Goal: Information Seeking & Learning: Learn about a topic

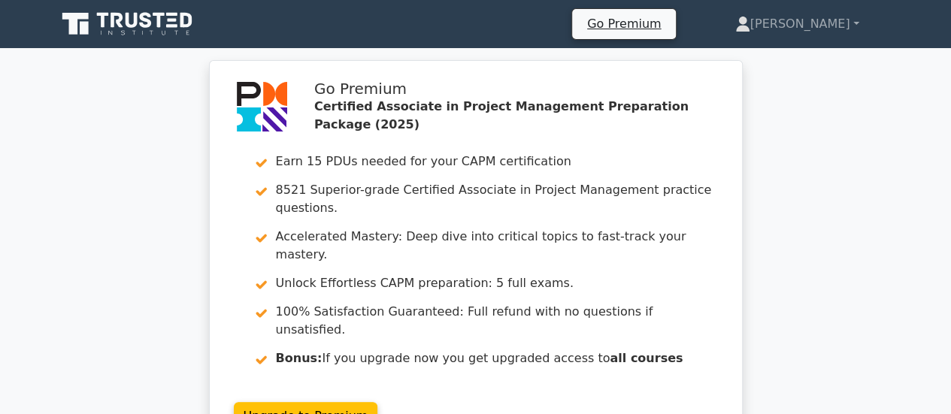
click at [110, 23] on icon at bounding box center [128, 24] width 144 height 29
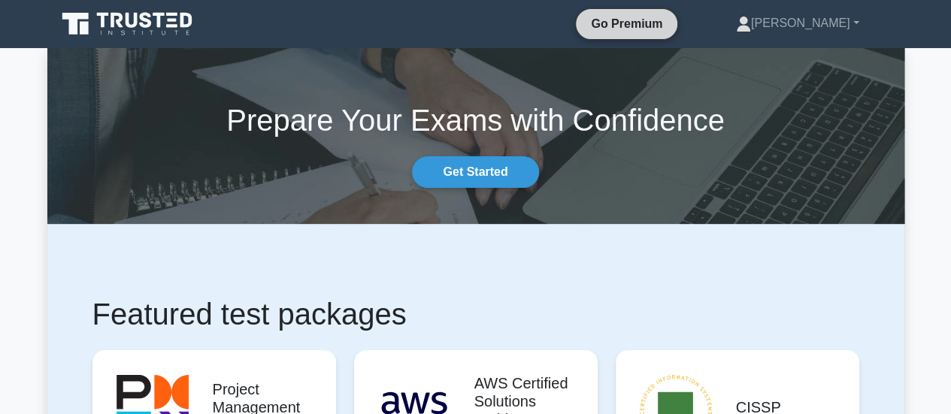
click at [671, 28] on link "Go Premium" at bounding box center [626, 23] width 89 height 19
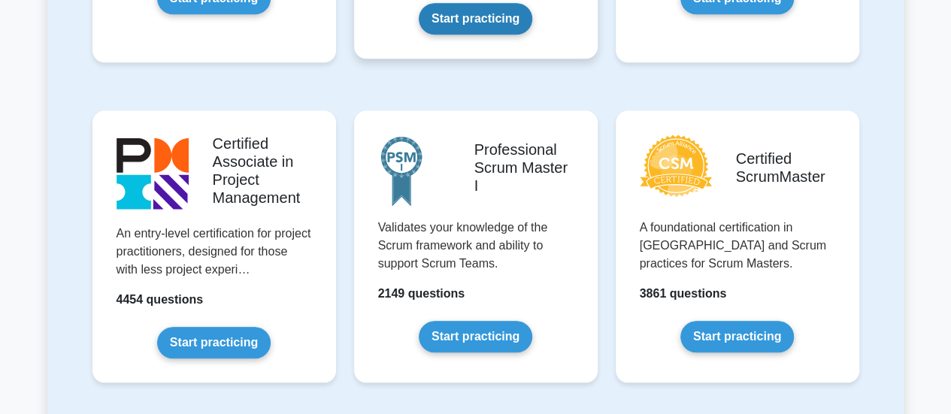
scroll to position [601, 0]
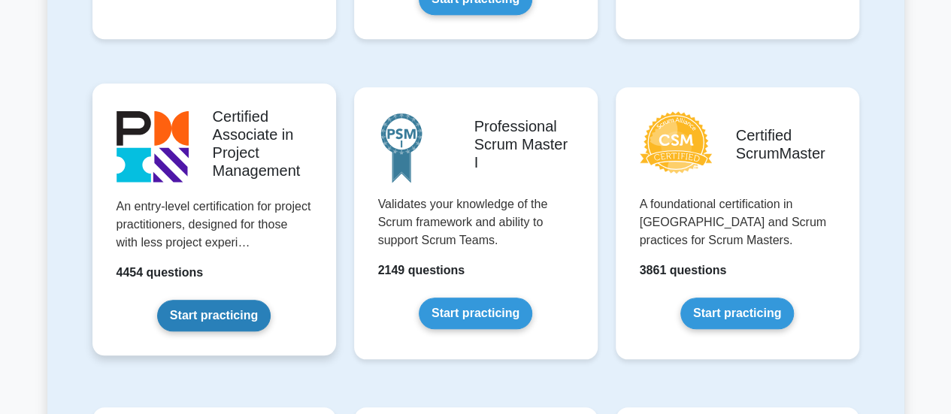
click at [198, 316] on link "Start practicing" at bounding box center [214, 316] width 114 height 32
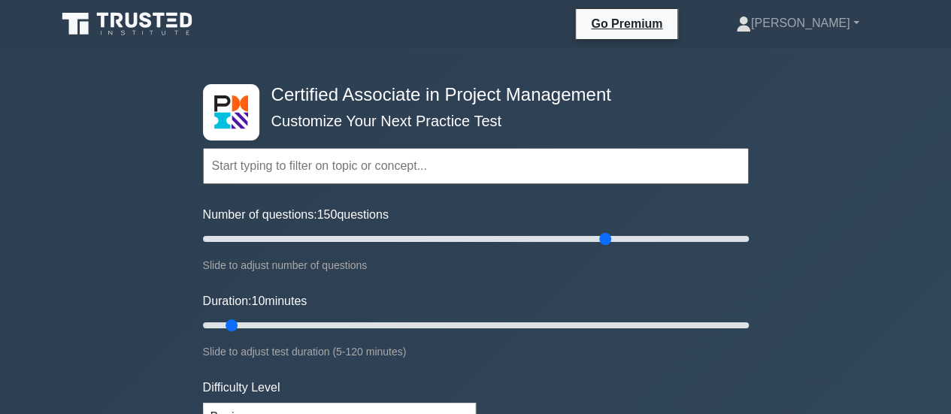
drag, startPoint x: 224, startPoint y: 236, endPoint x: 599, endPoint y: 267, distance: 376.3
type input "150"
click at [599, 248] on input "Number of questions: 150 questions" at bounding box center [476, 239] width 546 height 18
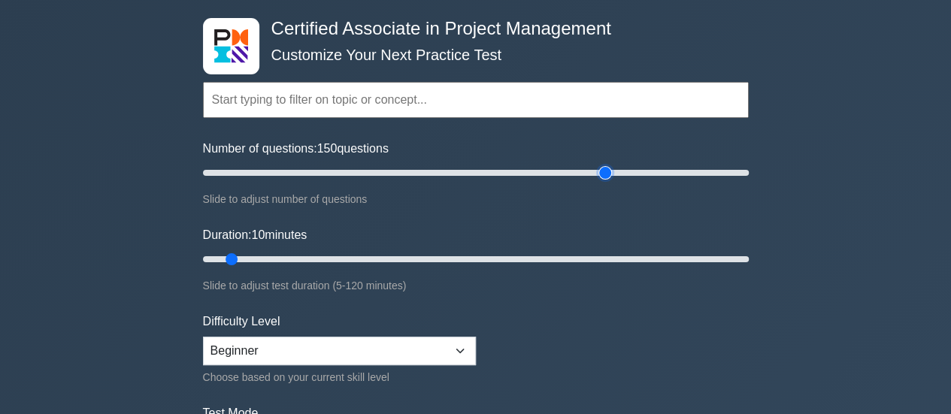
scroll to position [150, 0]
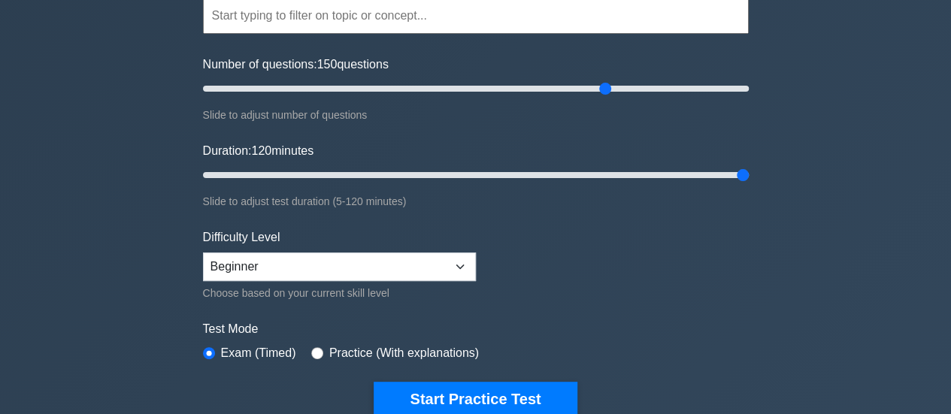
drag, startPoint x: 263, startPoint y: 180, endPoint x: 764, endPoint y: 183, distance: 501.4
type input "120"
click at [749, 183] on input "Duration: 120 minutes" at bounding box center [476, 175] width 546 height 18
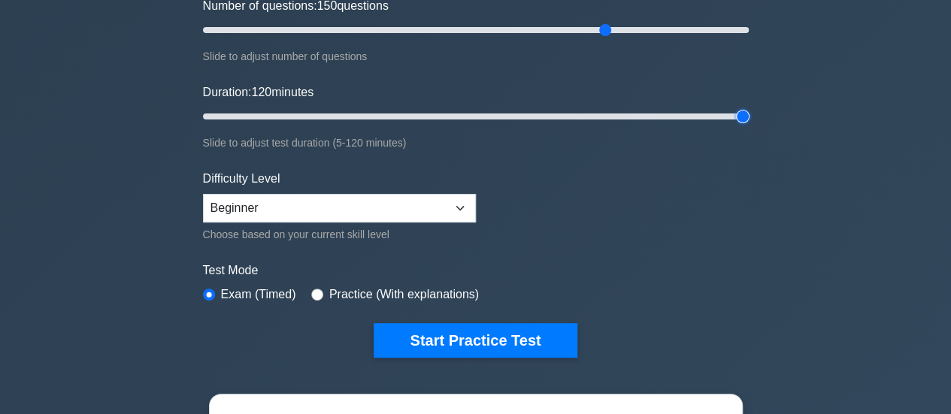
scroll to position [301, 0]
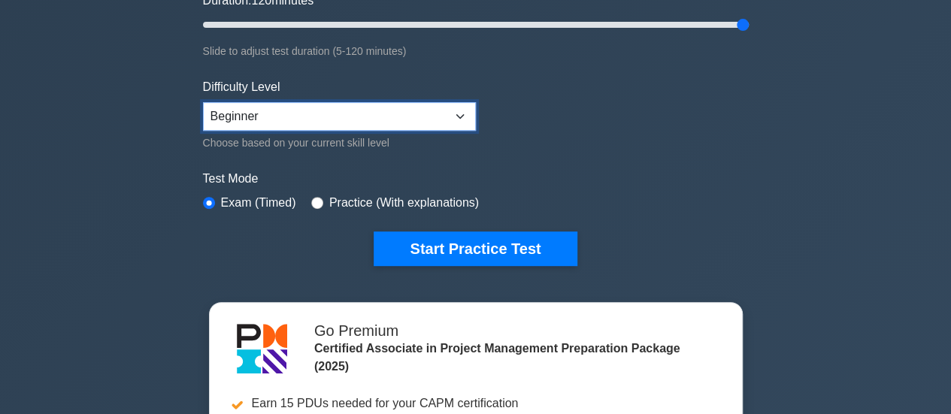
click at [408, 124] on select "Beginner Intermediate Expert" at bounding box center [339, 116] width 273 height 29
select select "intermediate"
click at [203, 102] on select "Beginner Intermediate Expert" at bounding box center [339, 116] width 273 height 29
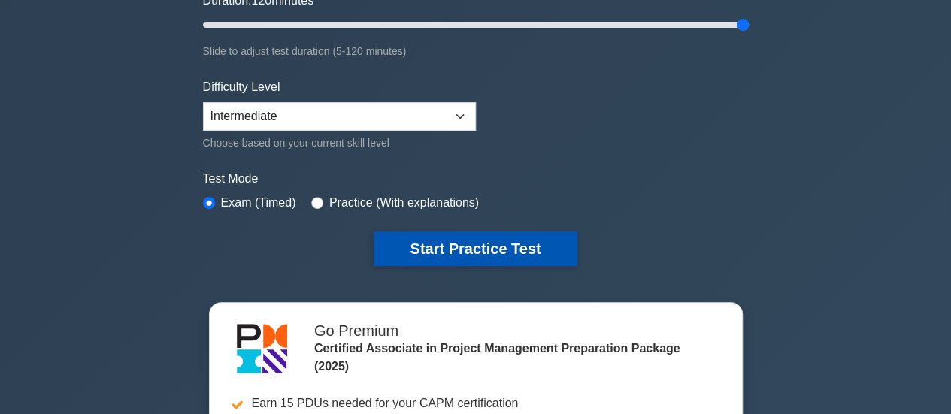
click at [458, 253] on button "Start Practice Test" at bounding box center [475, 249] width 203 height 35
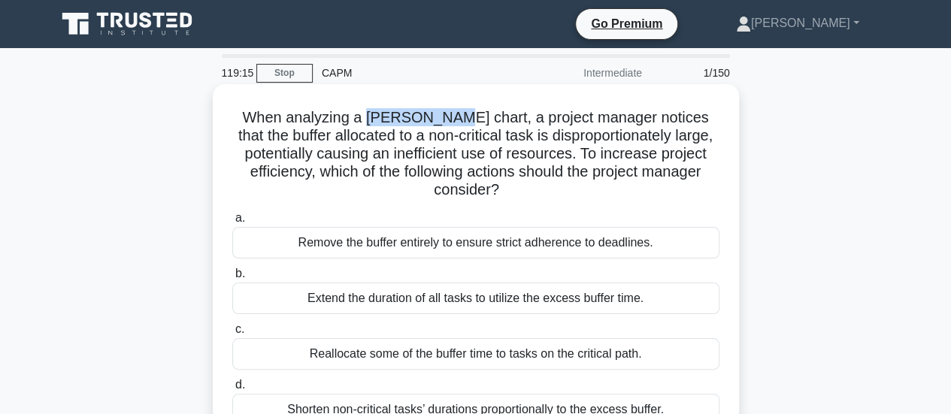
drag, startPoint x: 456, startPoint y: 120, endPoint x: 380, endPoint y: 123, distance: 76.0
click at [380, 123] on h5 "When analyzing a [PERSON_NAME] chart, a project manager notices that the buffer…" at bounding box center [476, 154] width 490 height 92
copy h5 "Gantt chart"
click at [272, 124] on h5 "When analyzing a Gantt chart, a project manager notices that the buffer allocat…" at bounding box center [476, 154] width 490 height 92
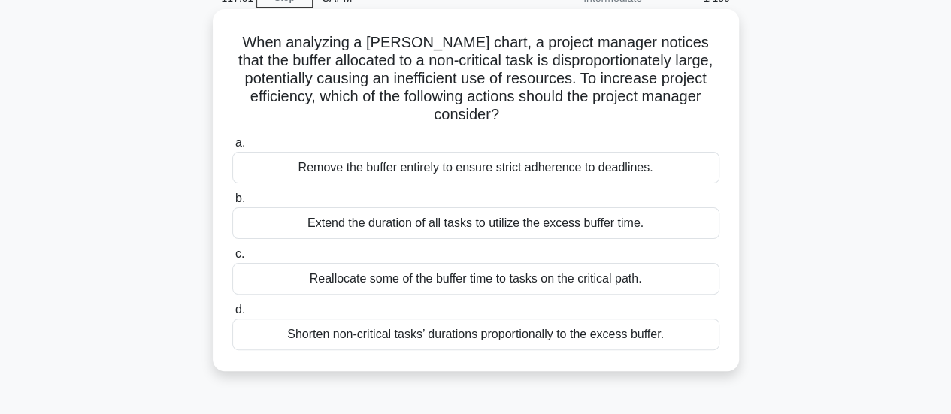
drag, startPoint x: 437, startPoint y: 279, endPoint x: 513, endPoint y: 282, distance: 75.2
click at [513, 282] on div "Reallocate some of the buffer time to tasks on the critical path." at bounding box center [475, 279] width 487 height 32
click at [558, 285] on div "Reallocate some of the buffer time to tasks on the critical path." at bounding box center [475, 279] width 487 height 32
click at [232, 259] on input "c. Reallocate some of the buffer time to tasks on the critical path." at bounding box center [232, 255] width 0 height 10
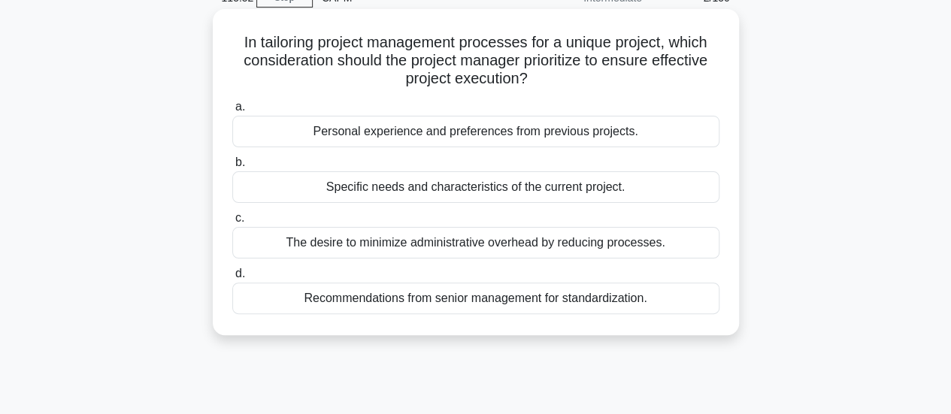
click at [434, 186] on div "Specific needs and characteristics of the current project." at bounding box center [475, 187] width 487 height 32
click at [232, 168] on input "b. Specific needs and characteristics of the current project." at bounding box center [232, 163] width 0 height 10
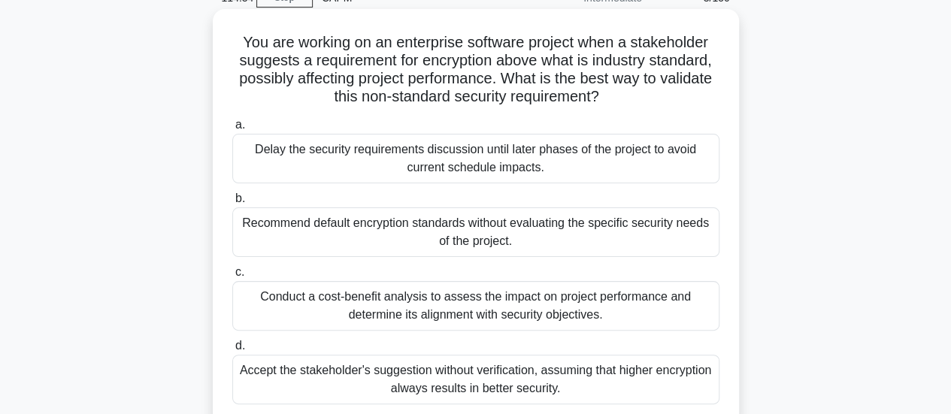
click at [429, 319] on div "Conduct a cost-benefit analysis to assess the impact on project performance and…" at bounding box center [475, 306] width 487 height 50
click at [232, 277] on input "c. Conduct a cost-benefit analysis to assess the impact on project performance …" at bounding box center [232, 273] width 0 height 10
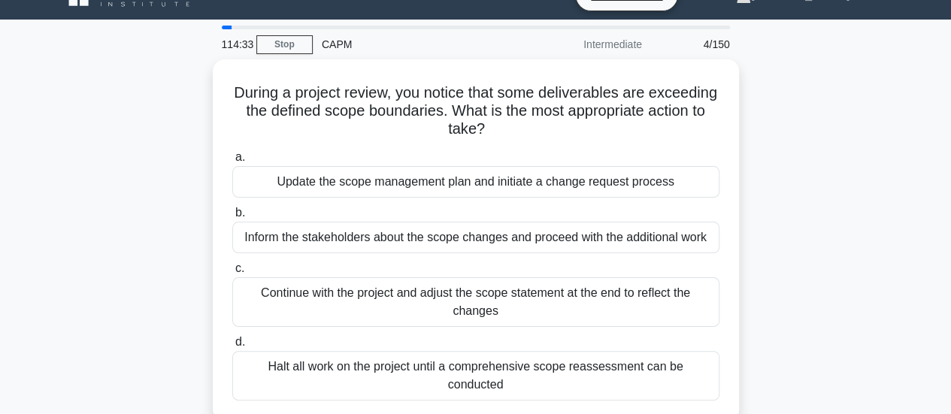
scroll to position [0, 0]
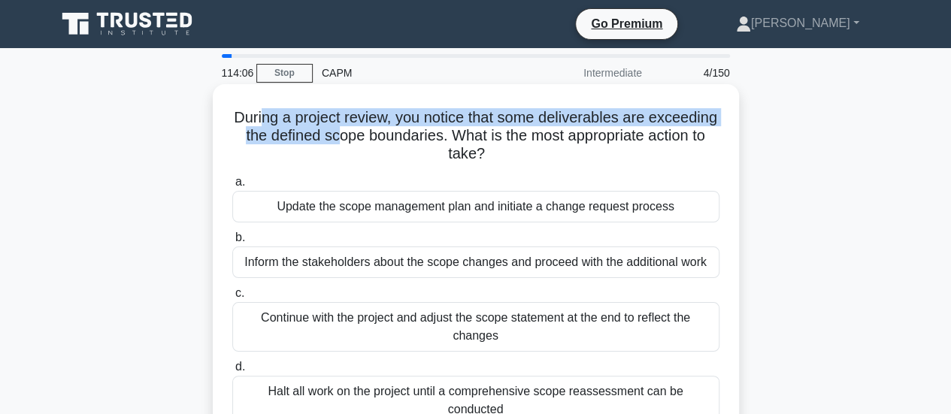
drag, startPoint x: 294, startPoint y: 121, endPoint x: 405, endPoint y: 135, distance: 112.1
click at [405, 135] on h5 "During a project review, you notice that some deliverables are exceeding the de…" at bounding box center [476, 136] width 490 height 56
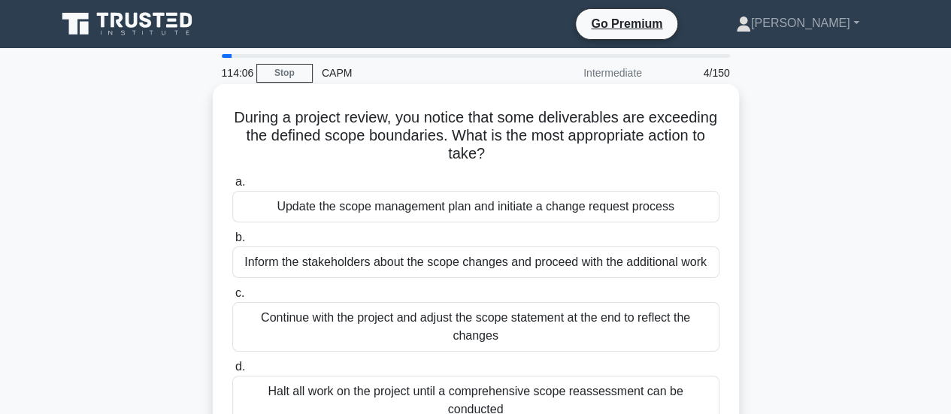
click at [453, 138] on h5 "During a project review, you notice that some deliverables are exceeding the de…" at bounding box center [476, 136] width 490 height 56
drag, startPoint x: 516, startPoint y: 129, endPoint x: 535, endPoint y: 159, distance: 35.5
click at [535, 159] on h5 "During a project review, you notice that some deliverables are exceeding the de…" at bounding box center [476, 136] width 490 height 56
click at [503, 159] on icon ".spinner_0XTQ{transform-origin:center;animation:spinner_y6GP .75s linear infini…" at bounding box center [494, 155] width 18 height 18
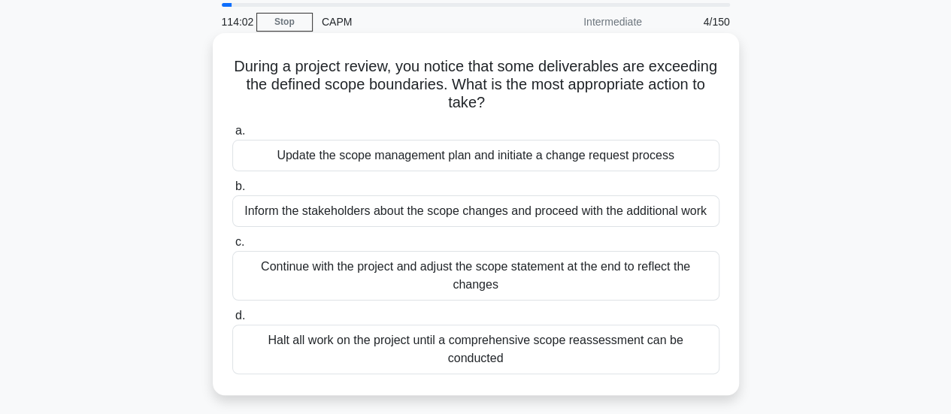
scroll to position [75, 0]
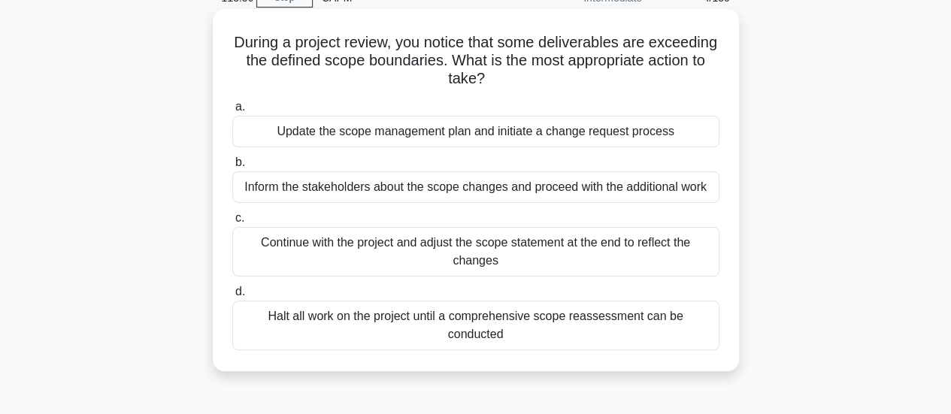
drag, startPoint x: 243, startPoint y: 188, endPoint x: 695, endPoint y: 217, distance: 452.7
click at [695, 217] on div "a. Update the scope management plan and initiate a change request process b. In…" at bounding box center [475, 224] width 505 height 259
click at [695, 217] on label "c. Continue with the project and adjust the scope statement at the end to refle…" at bounding box center [475, 243] width 487 height 68
click at [232, 217] on input "c. Continue with the project and adjust the scope statement at the end to refle…" at bounding box center [232, 218] width 0 height 10
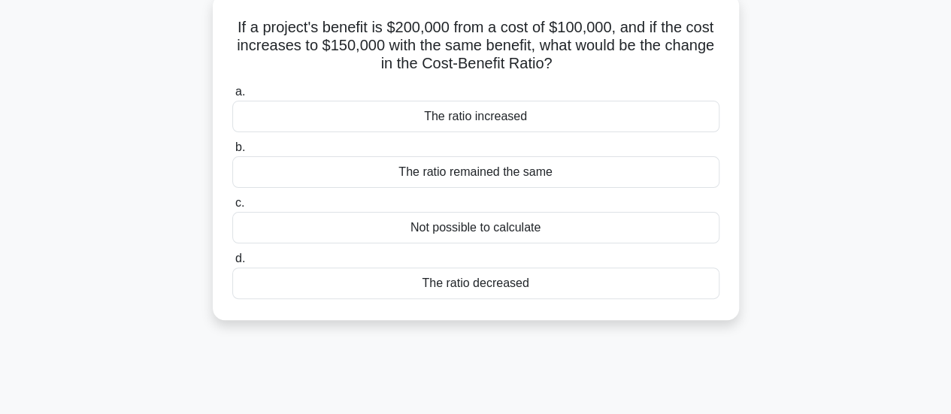
scroll to position [0, 0]
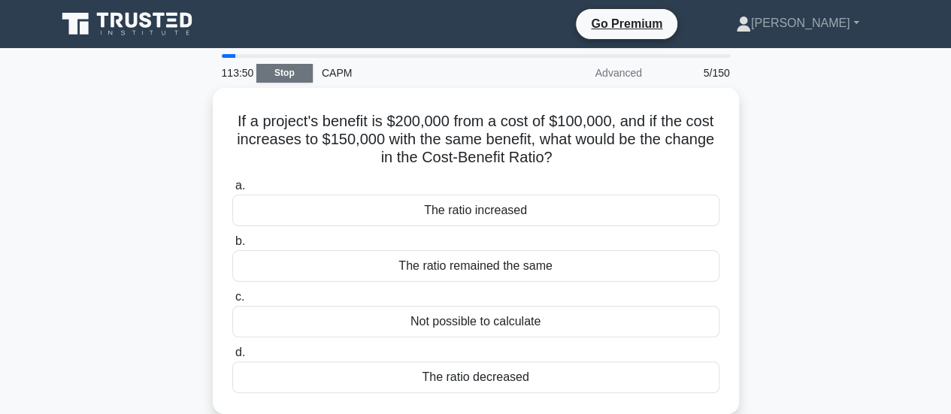
click at [299, 73] on link "Stop" at bounding box center [284, 73] width 56 height 19
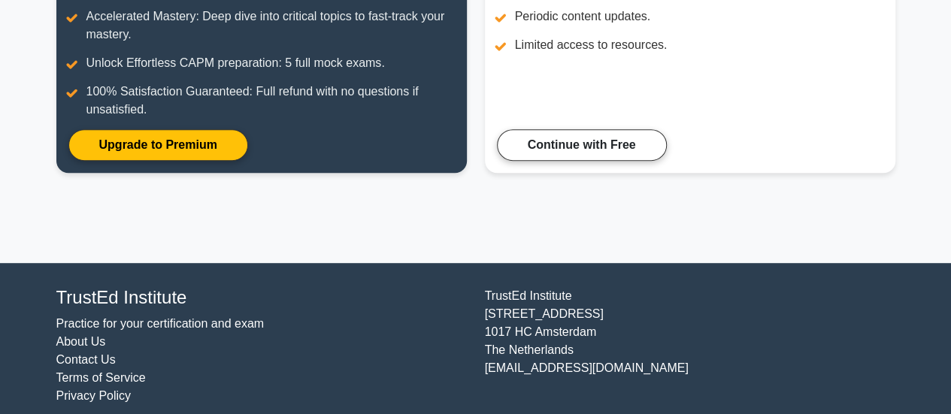
scroll to position [319, 0]
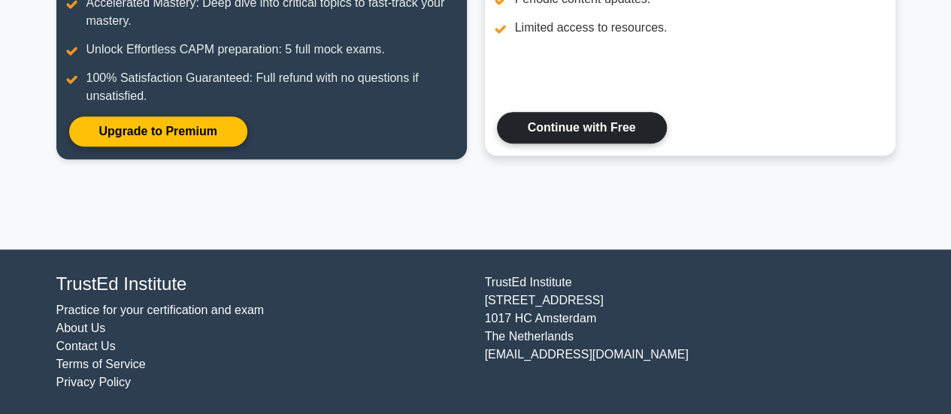
click at [571, 137] on link "Continue with Free" at bounding box center [582, 128] width 170 height 32
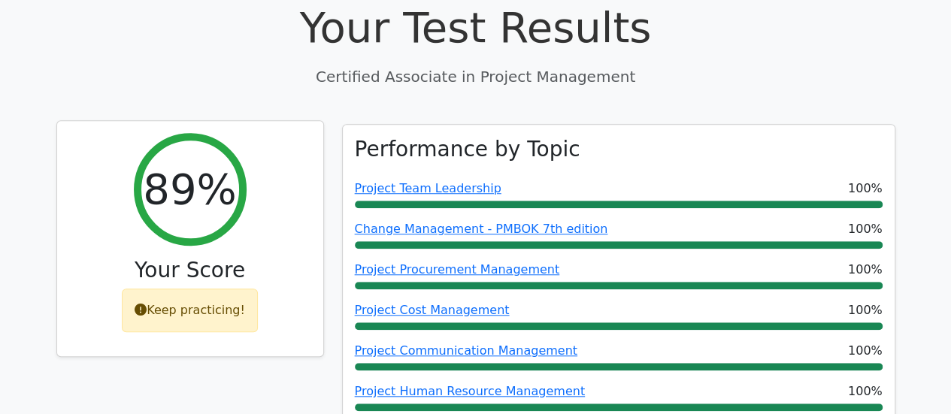
scroll to position [601, 0]
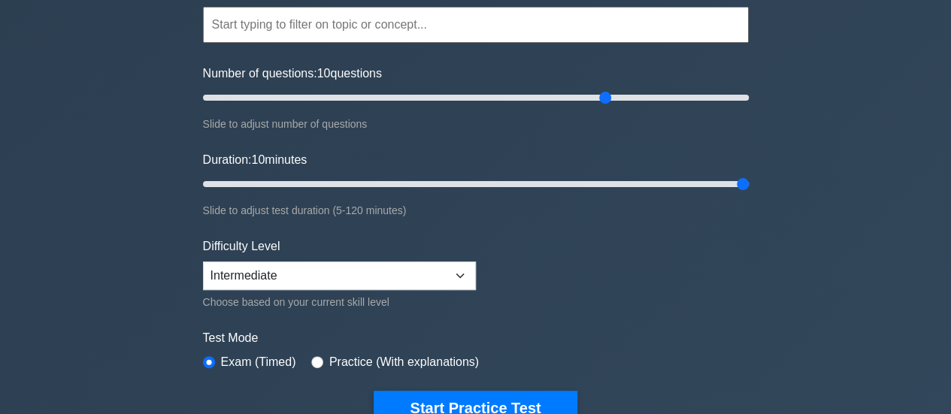
scroll to position [75, 0]
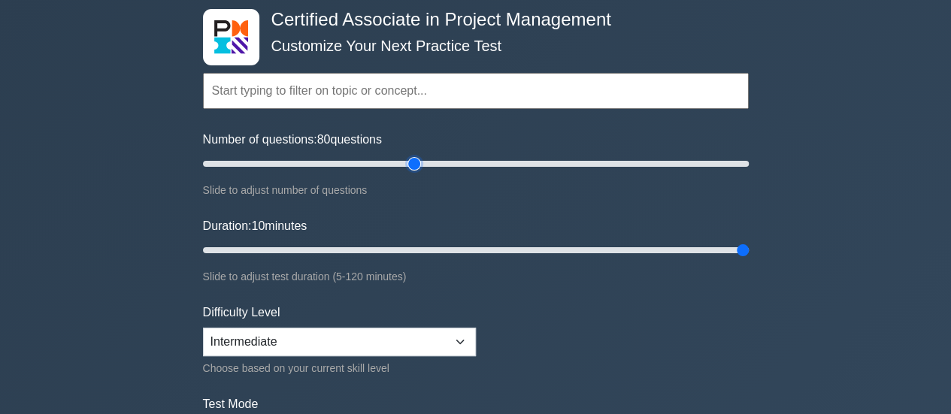
drag, startPoint x: 607, startPoint y: 163, endPoint x: 414, endPoint y: 204, distance: 196.8
type input "80"
click at [414, 173] on input "Number of questions: 80 questions" at bounding box center [476, 164] width 546 height 18
drag, startPoint x: 740, startPoint y: 249, endPoint x: 477, endPoint y: 249, distance: 263.8
click at [477, 249] on input "Duration: 65 minutes" at bounding box center [476, 250] width 546 height 18
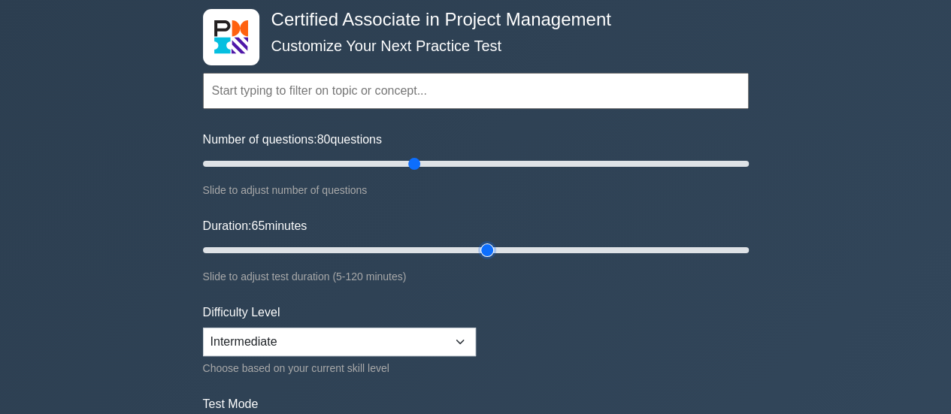
click at [477, 244] on input "Duration: 65 minutes" at bounding box center [476, 250] width 546 height 18
drag, startPoint x: 483, startPoint y: 244, endPoint x: 446, endPoint y: 243, distance: 36.9
click at [446, 243] on input "Duration: 55 minutes" at bounding box center [476, 250] width 546 height 18
drag, startPoint x: 439, startPoint y: 246, endPoint x: 548, endPoint y: 240, distance: 109.2
type input "80"
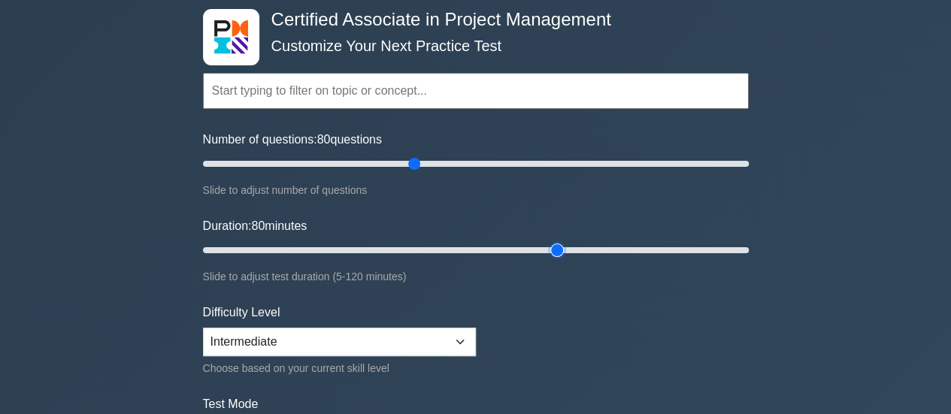
click at [548, 241] on input "Duration: 80 minutes" at bounding box center [476, 250] width 546 height 18
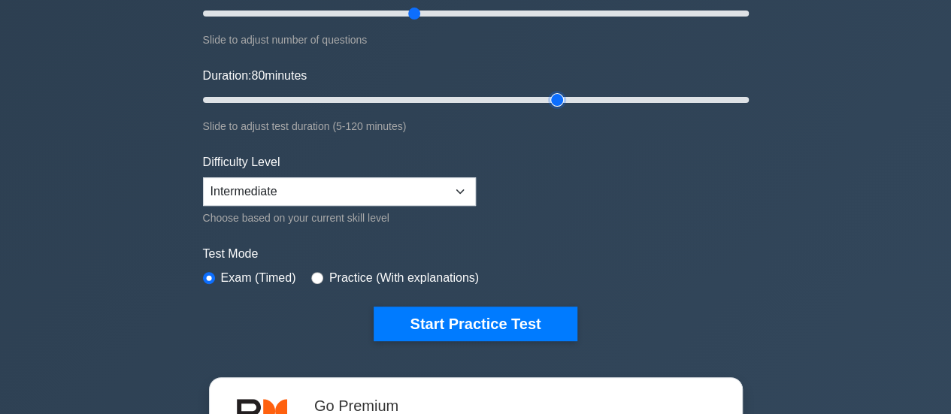
scroll to position [301, 0]
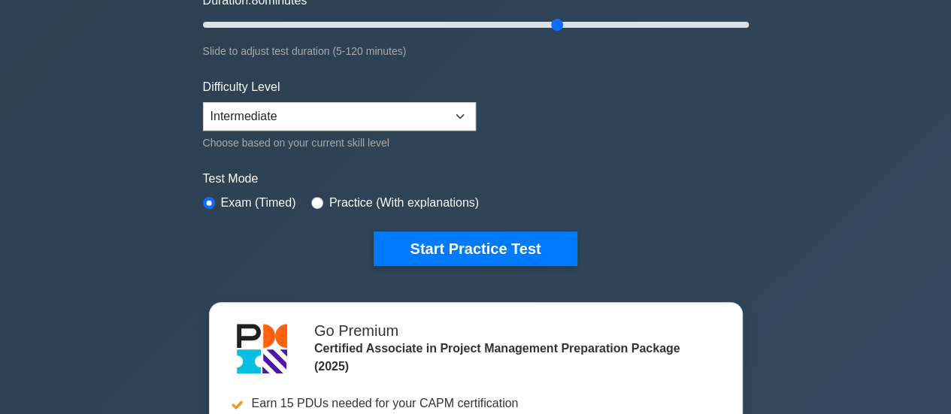
click at [320, 198] on div "Practice (With explanations)" at bounding box center [395, 203] width 168 height 18
click at [318, 198] on input "radio" at bounding box center [317, 203] width 12 height 12
radio input "true"
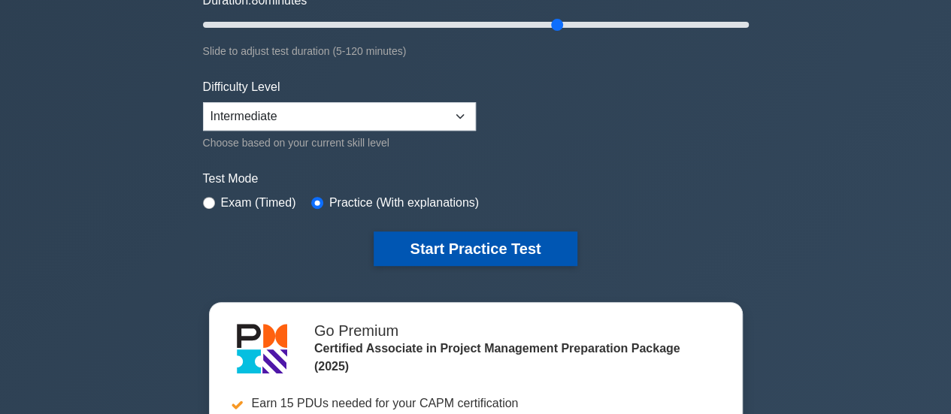
click at [427, 253] on button "Start Practice Test" at bounding box center [475, 249] width 203 height 35
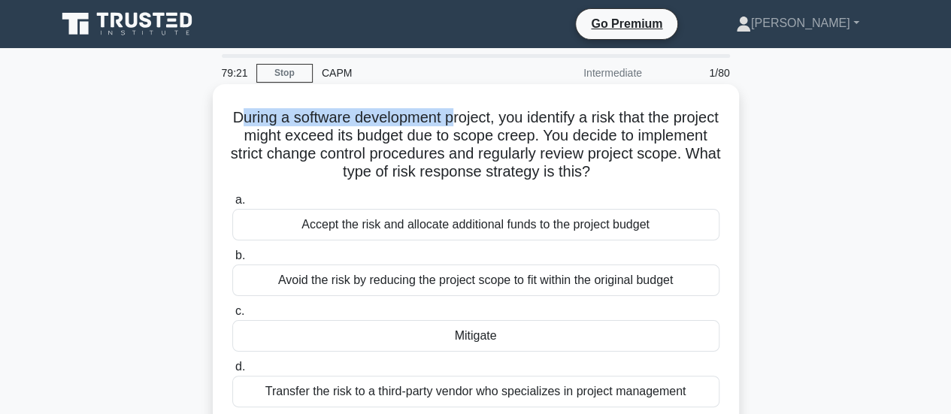
drag, startPoint x: 256, startPoint y: 123, endPoint x: 478, endPoint y: 123, distance: 221.7
click at [478, 123] on h5 "During a software development project, you identify a risk that the project mig…" at bounding box center [476, 145] width 490 height 74
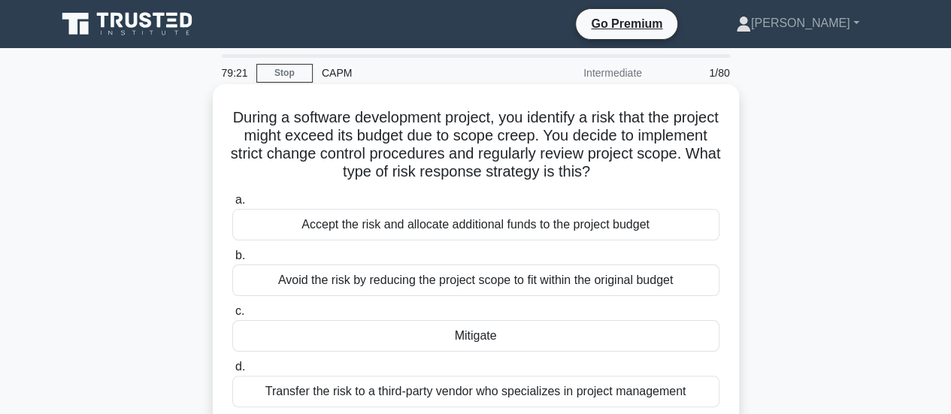
click at [480, 126] on h5 "During a software development project, you identify a risk that the project mig…" at bounding box center [476, 145] width 490 height 74
drag, startPoint x: 312, startPoint y: 121, endPoint x: 461, endPoint y: 122, distance: 148.8
click at [461, 122] on h5 "During a software development project, you identify a risk that the project mig…" at bounding box center [476, 145] width 490 height 74
drag, startPoint x: 480, startPoint y: 122, endPoint x: 502, endPoint y: 123, distance: 21.8
click at [502, 123] on h5 "During a software development project, you identify a risk that the project mig…" at bounding box center [476, 145] width 490 height 74
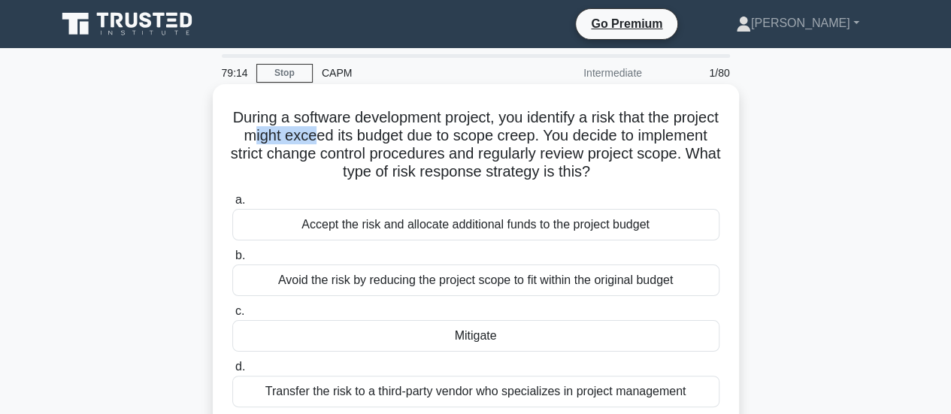
drag, startPoint x: 313, startPoint y: 138, endPoint x: 415, endPoint y: 145, distance: 102.5
click at [374, 139] on h5 "During a software development project, you identify a risk that the project mig…" at bounding box center [476, 145] width 490 height 74
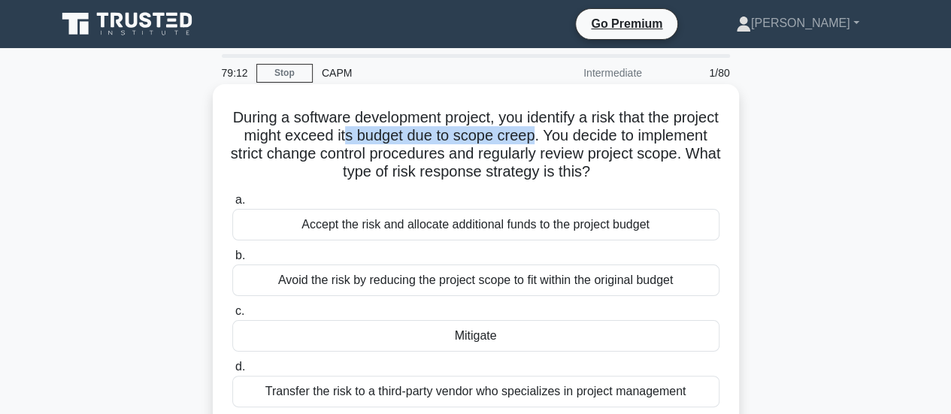
drag, startPoint x: 407, startPoint y: 139, endPoint x: 604, endPoint y: 138, distance: 197.7
click at [600, 142] on h5 "During a software development project, you identify a risk that the project mig…" at bounding box center [476, 145] width 490 height 74
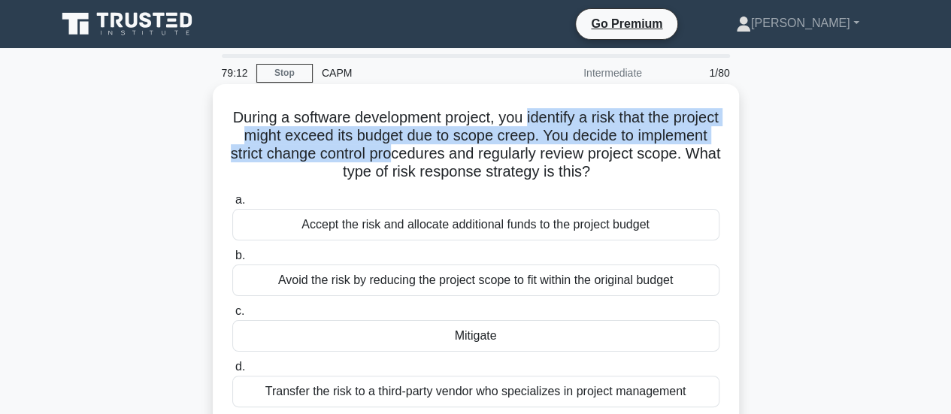
drag, startPoint x: 549, startPoint y: 120, endPoint x: 528, endPoint y: 171, distance: 55.3
click at [510, 165] on h5 "During a software development project, you identify a risk that the project mig…" at bounding box center [476, 145] width 490 height 74
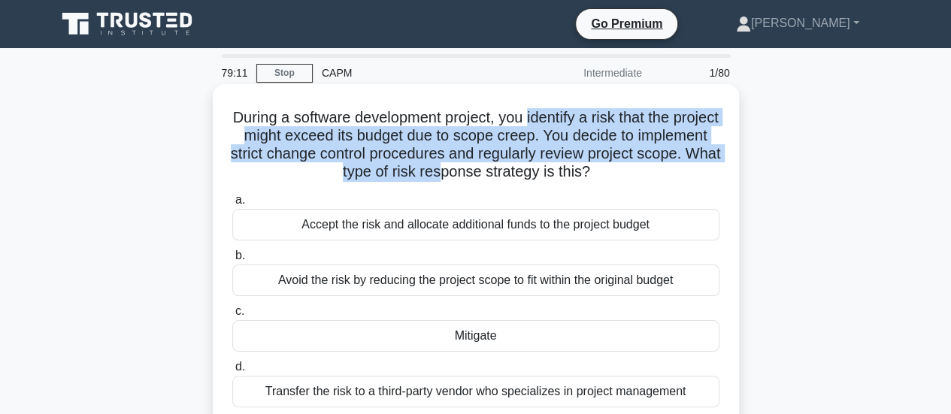
click at [606, 150] on h5 "During a software development project, you identify a risk that the project mig…" at bounding box center [476, 145] width 490 height 74
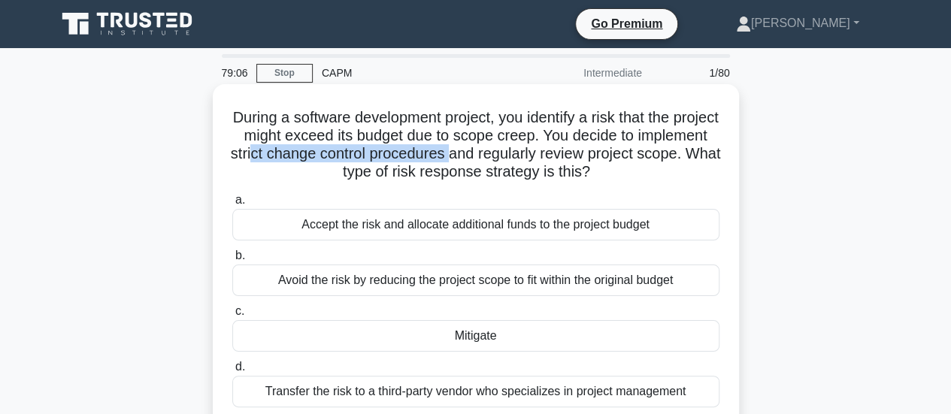
drag, startPoint x: 555, startPoint y: 152, endPoint x: 355, endPoint y: 162, distance: 200.9
click at [355, 162] on h5 "During a software development project, you identify a risk that the project mig…" at bounding box center [476, 145] width 490 height 74
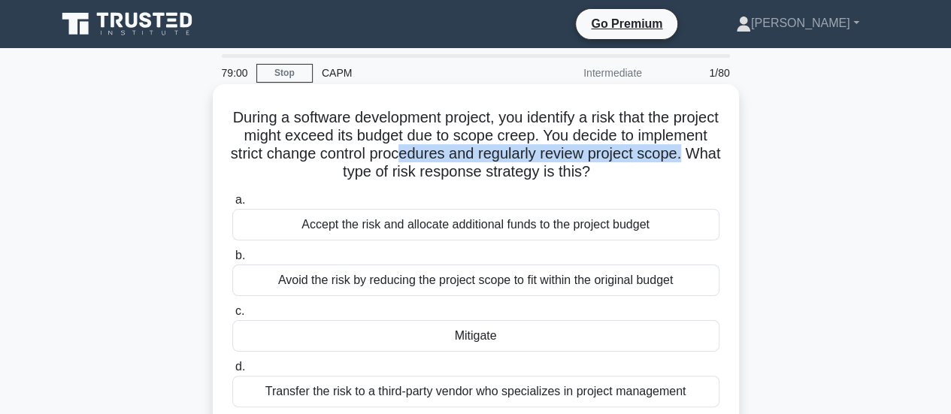
drag, startPoint x: 364, startPoint y: 177, endPoint x: 510, endPoint y: 159, distance: 147.8
click at [510, 159] on h5 "During a software development project, you identify a risk that the project mig…" at bounding box center [476, 145] width 490 height 74
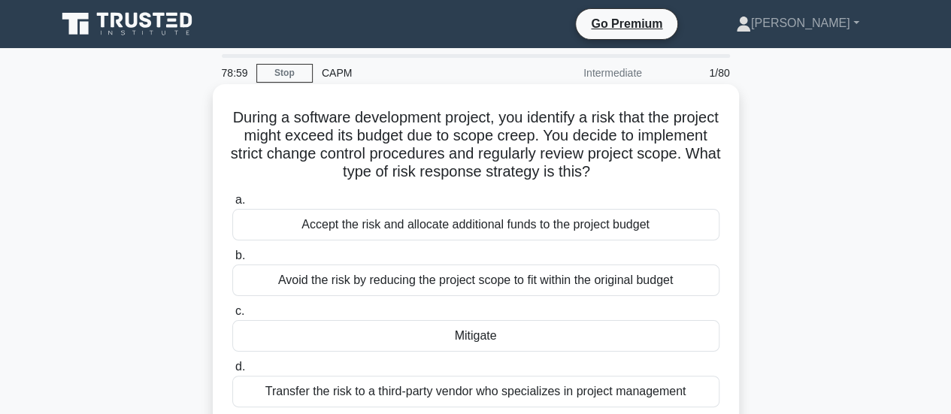
click at [437, 195] on label "a. Accept the risk and allocate additional funds to the project budget" at bounding box center [475, 216] width 487 height 50
click at [232, 195] on input "a. Accept the risk and allocate additional funds to the project budget" at bounding box center [232, 200] width 0 height 10
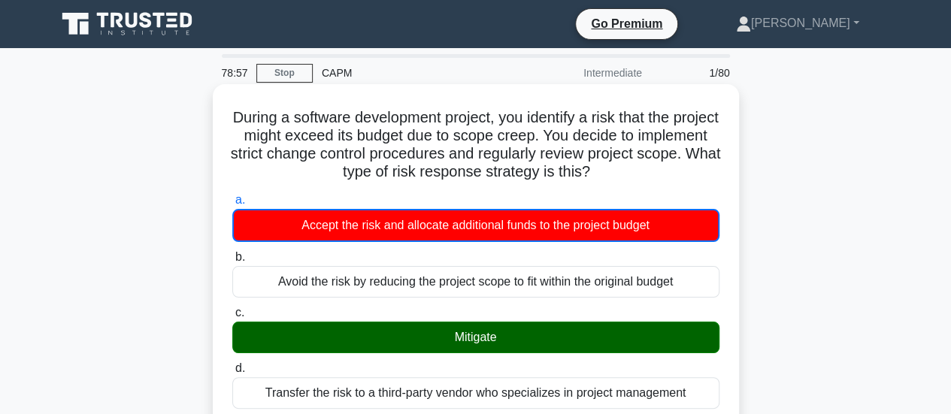
click at [440, 334] on div "Mitigate" at bounding box center [475, 338] width 487 height 32
click at [232, 318] on input "c. Mitigate" at bounding box center [232, 313] width 0 height 10
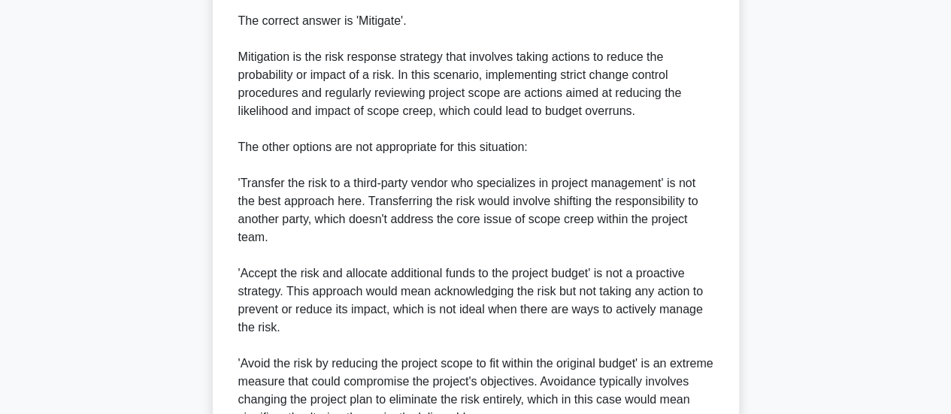
scroll to position [526, 0]
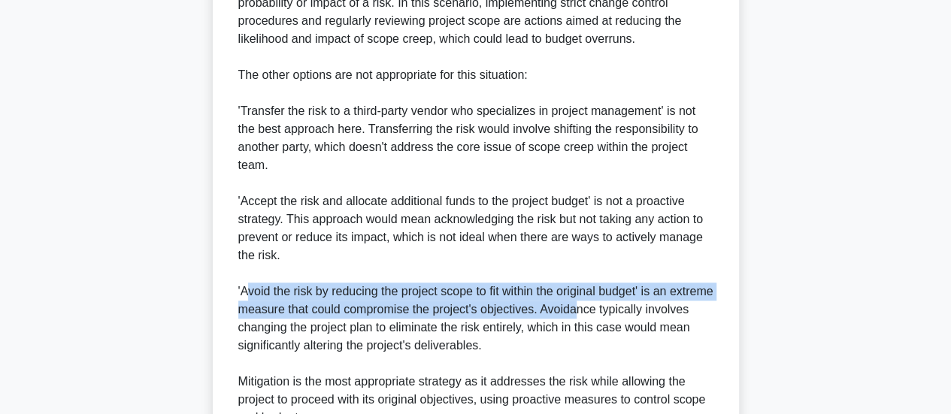
drag, startPoint x: 245, startPoint y: 297, endPoint x: 620, endPoint y: 304, distance: 375.2
click at [620, 304] on div "The correct answer is 'Mitigate'. Mitigation is the risk response strategy that…" at bounding box center [475, 183] width 475 height 487
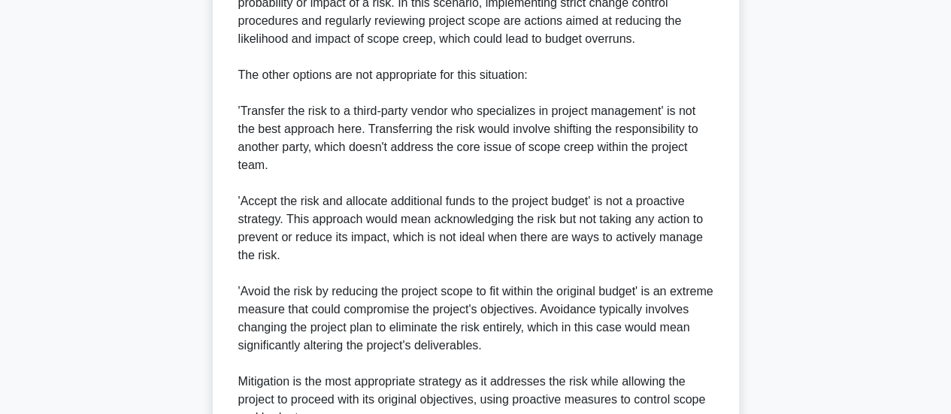
click at [339, 356] on div "The correct answer is 'Mitigate'. Mitigation is the risk response strategy that…" at bounding box center [475, 183] width 475 height 487
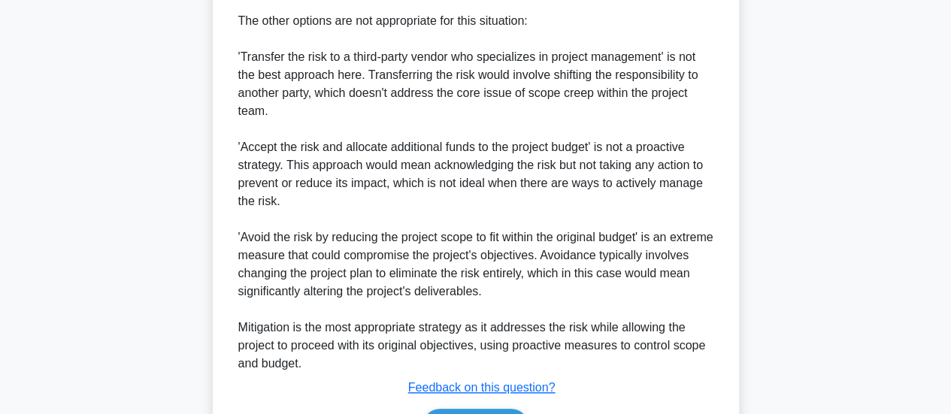
scroll to position [673, 0]
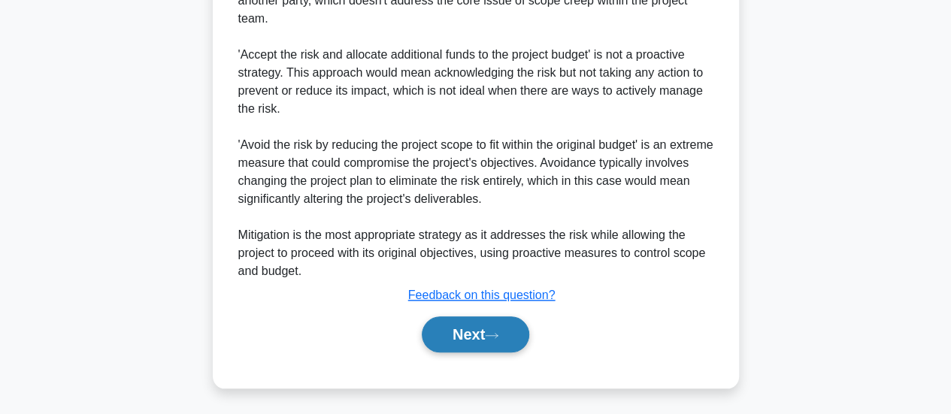
click at [471, 328] on button "Next" at bounding box center [475, 334] width 107 height 36
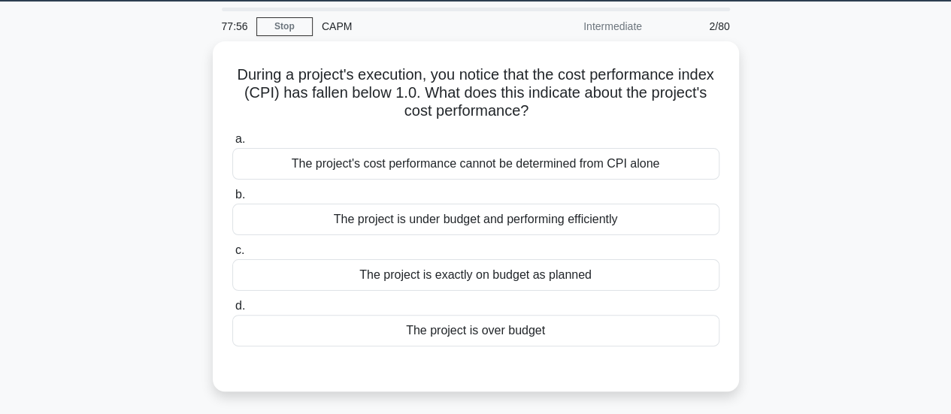
scroll to position [0, 0]
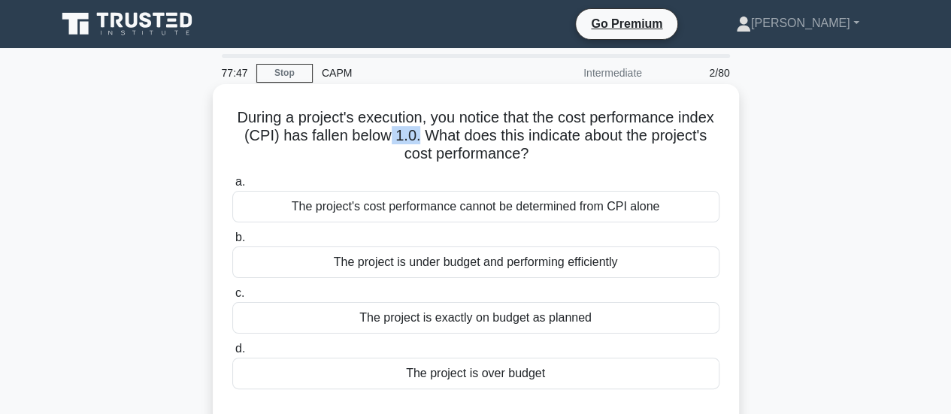
drag, startPoint x: 465, startPoint y: 137, endPoint x: 439, endPoint y: 137, distance: 25.6
click at [439, 137] on h5 "During a project's execution, you notice that the cost performance index (CPI) …" at bounding box center [476, 136] width 490 height 56
click at [468, 372] on div "The project is over budget" at bounding box center [475, 374] width 487 height 32
click at [232, 354] on input "d. The project is over budget" at bounding box center [232, 349] width 0 height 10
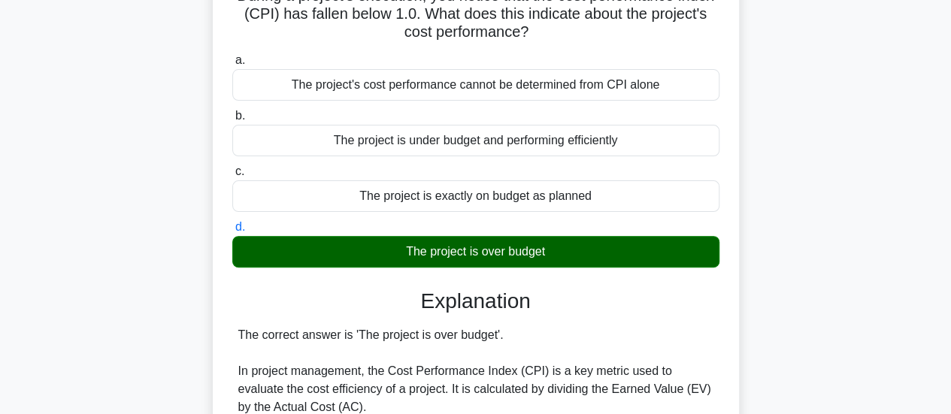
scroll to position [226, 0]
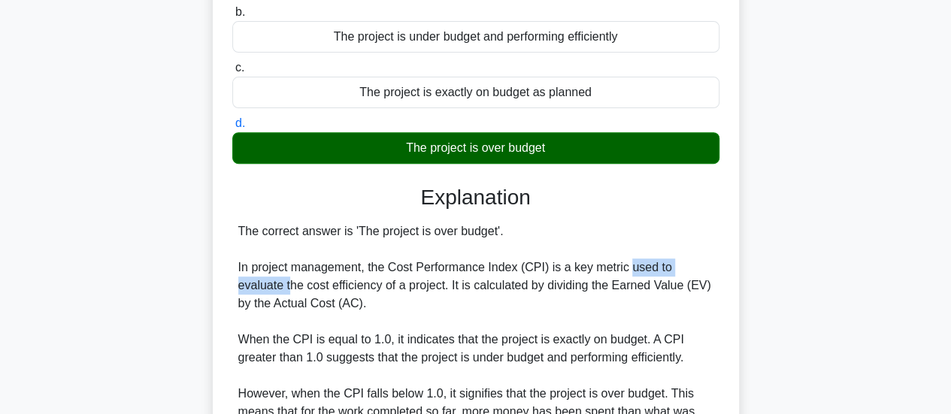
drag, startPoint x: 253, startPoint y: 276, endPoint x: 603, endPoint y: 274, distance: 350.3
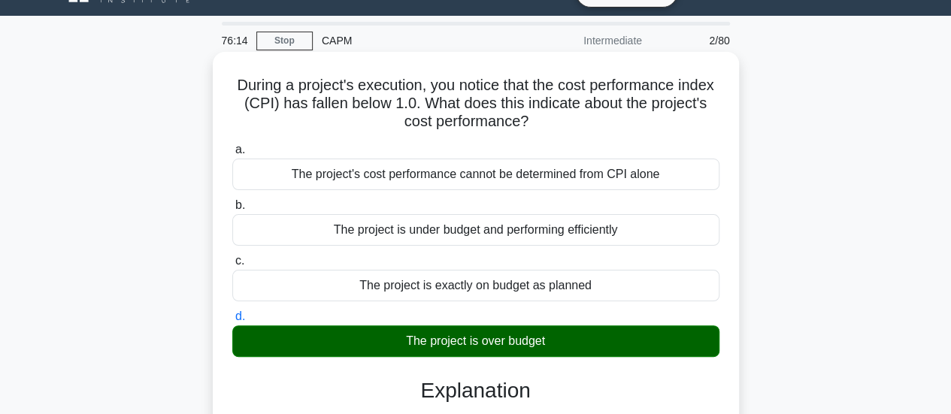
scroll to position [0, 0]
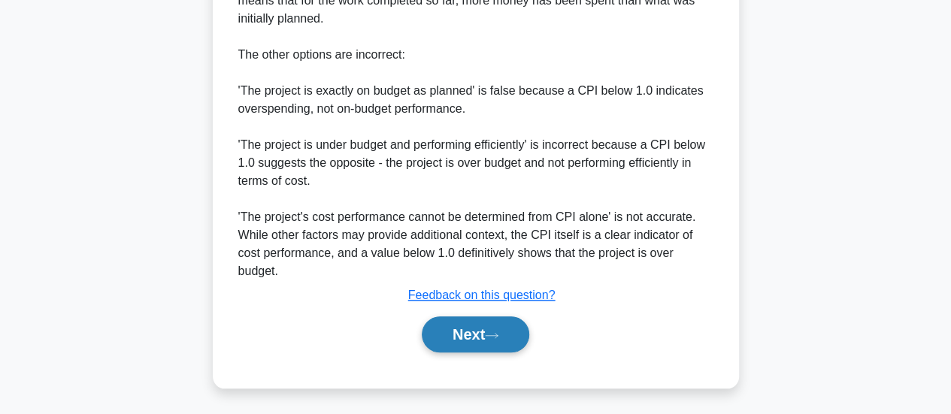
click at [492, 322] on button "Next" at bounding box center [475, 334] width 107 height 36
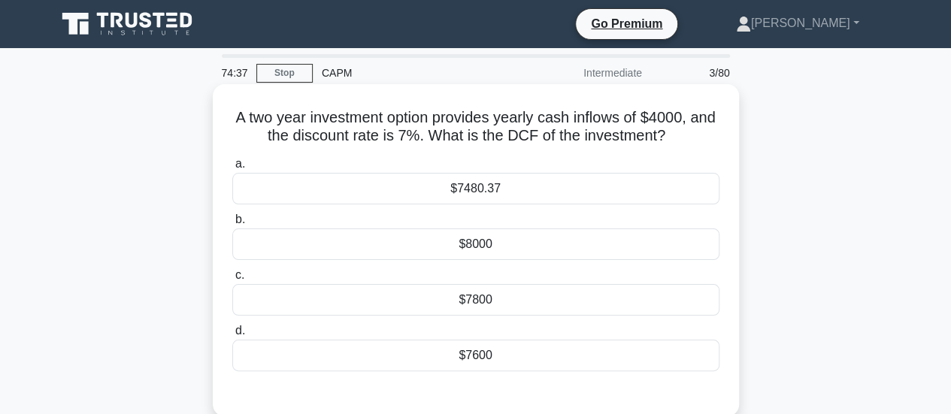
drag, startPoint x: 683, startPoint y: 142, endPoint x: 239, endPoint y: 111, distance: 445.3
click at [239, 111] on h5 "A two year investment option provides yearly cash inflows of $4000, and the dis…" at bounding box center [476, 127] width 490 height 38
copy h5 "A two year investment option provides yearly cash inflows of $4000, and the dis…"
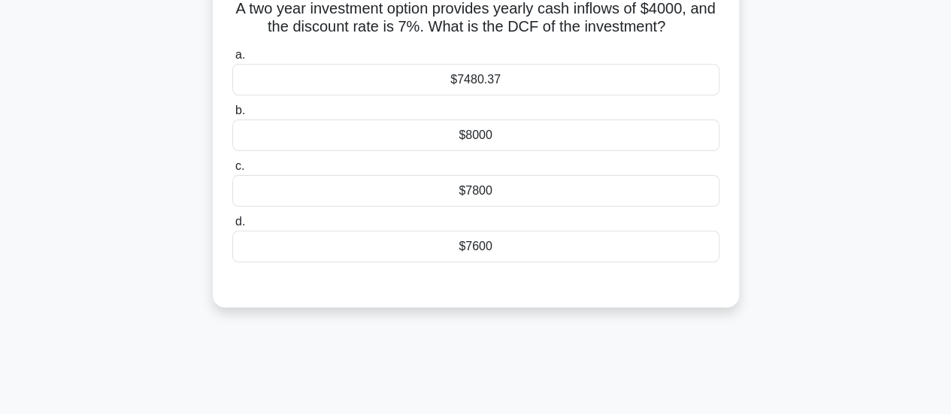
scroll to position [75, 0]
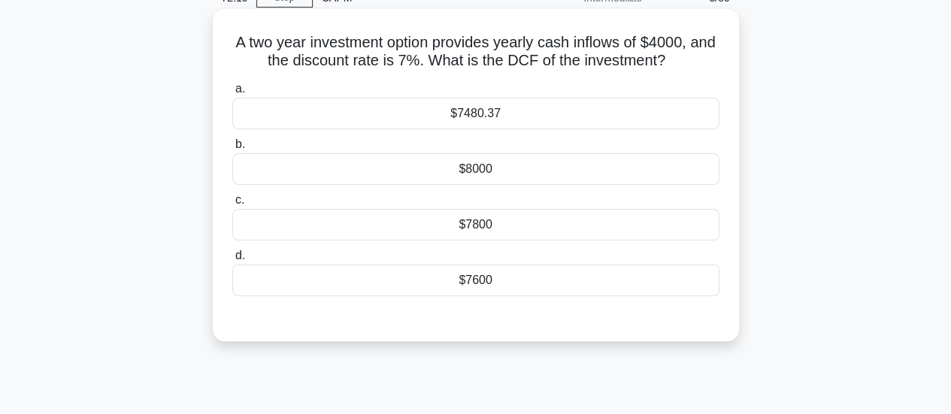
click at [505, 112] on div "$7480.37" at bounding box center [475, 114] width 487 height 32
click at [232, 94] on input "a. $7480.37" at bounding box center [232, 89] width 0 height 10
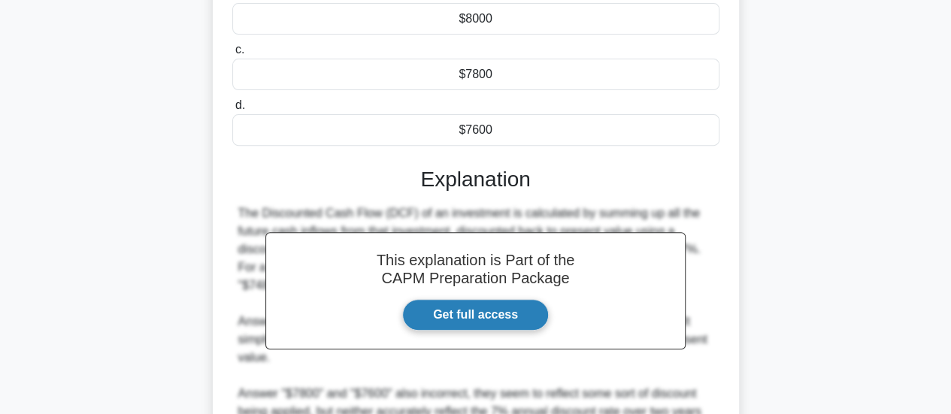
scroll to position [398, 0]
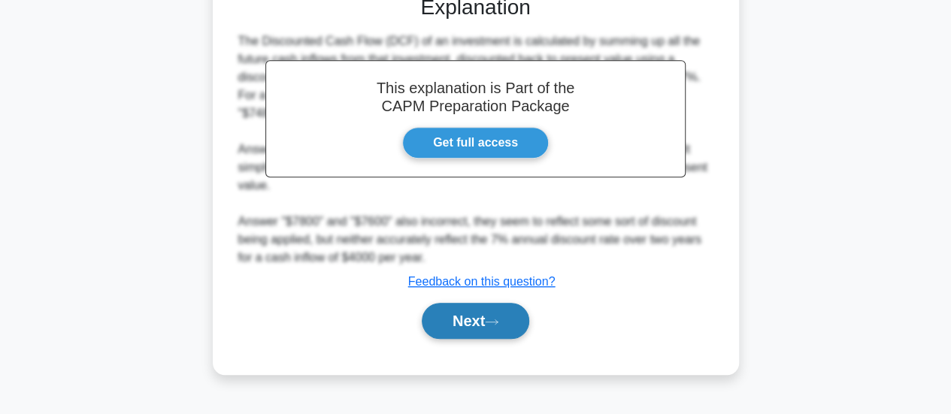
click at [490, 313] on button "Next" at bounding box center [475, 321] width 107 height 36
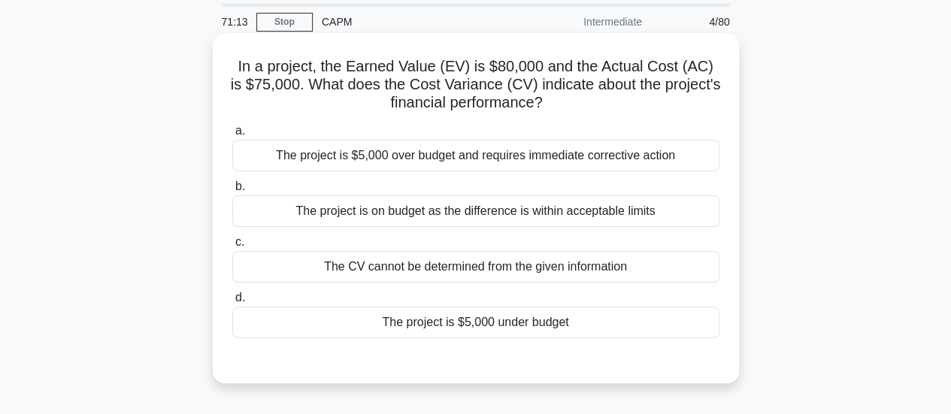
scroll to position [75, 0]
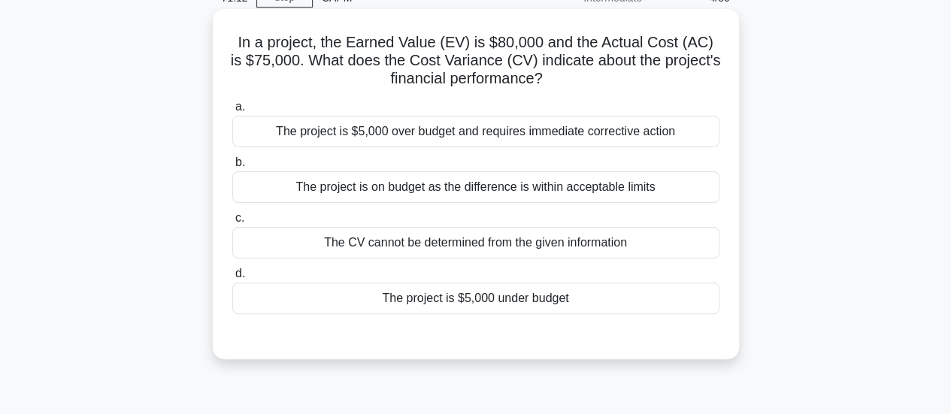
click at [449, 303] on div "The project is $5,000 under budget" at bounding box center [475, 299] width 487 height 32
click at [232, 279] on input "d. The project is $5,000 under budget" at bounding box center [232, 274] width 0 height 10
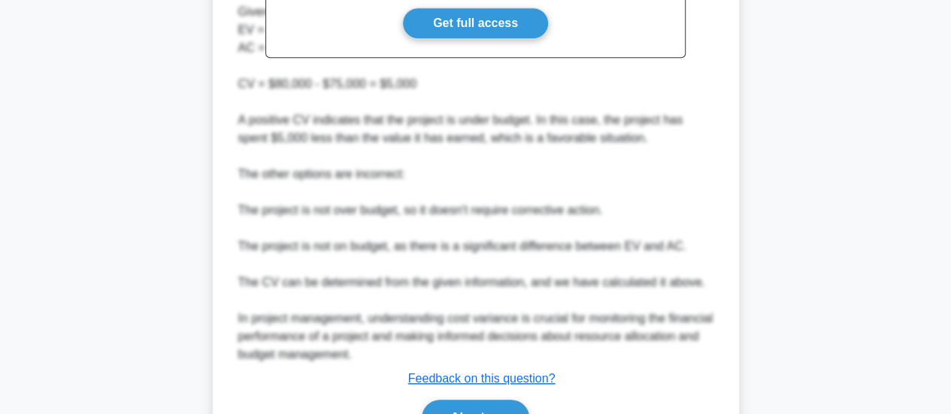
scroll to position [601, 0]
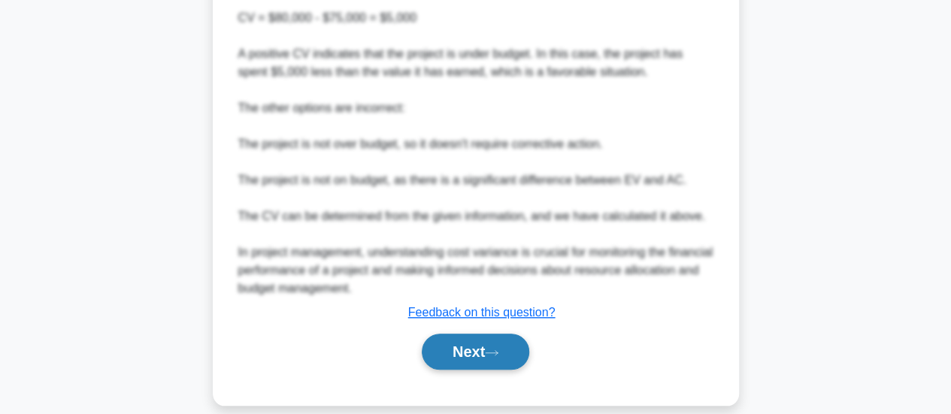
click at [502, 357] on button "Next" at bounding box center [475, 352] width 107 height 36
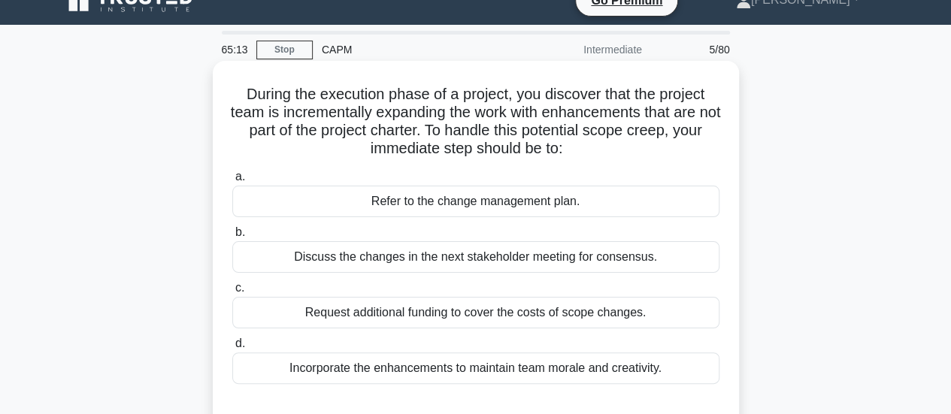
scroll to position [0, 0]
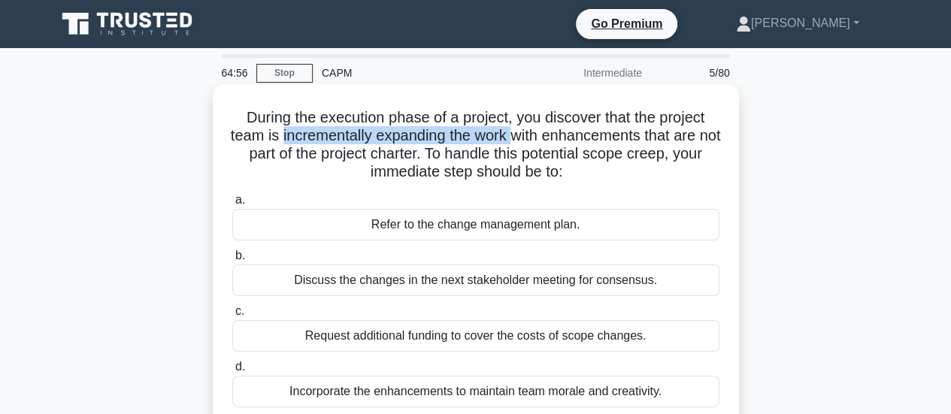
drag, startPoint x: 290, startPoint y: 137, endPoint x: 528, endPoint y: 144, distance: 238.4
click at [528, 144] on h5 "During the execution phase of a project, you discover that the project team is …" at bounding box center [476, 145] width 490 height 74
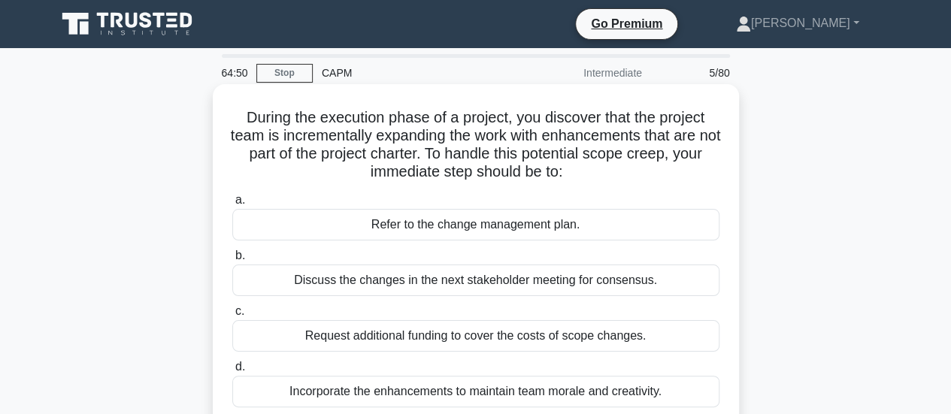
click at [465, 229] on div "Refer to the change management plan." at bounding box center [475, 225] width 487 height 32
click at [232, 205] on input "a. Refer to the change management plan." at bounding box center [232, 200] width 0 height 10
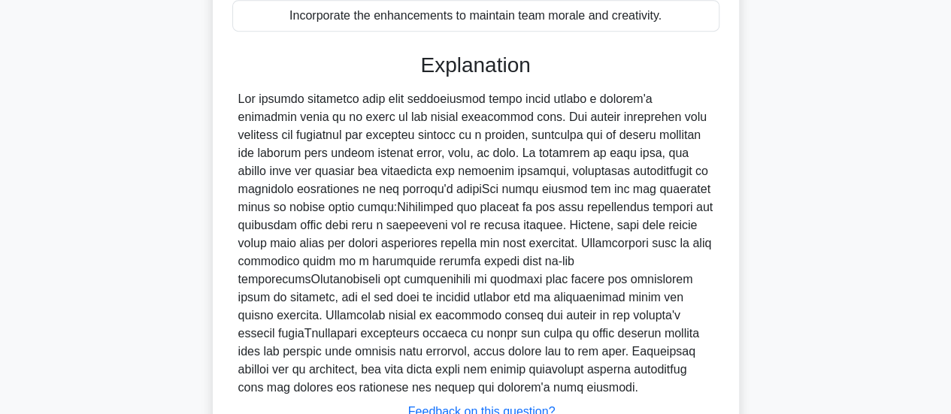
scroll to position [451, 0]
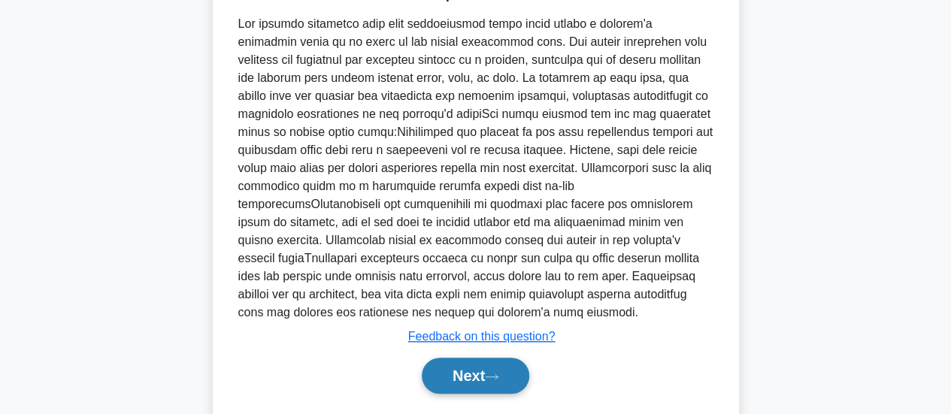
click at [474, 358] on button "Next" at bounding box center [475, 376] width 107 height 36
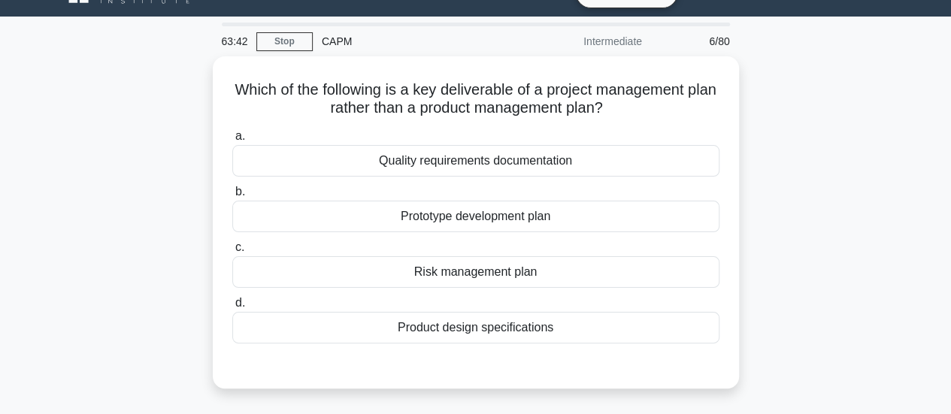
scroll to position [22, 0]
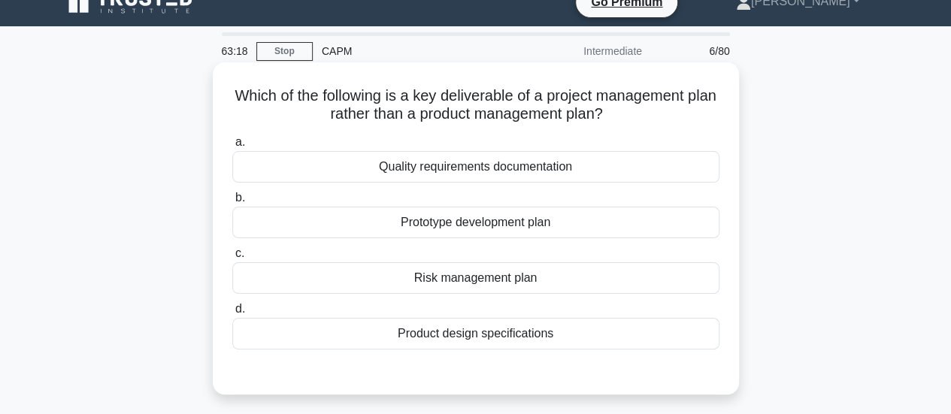
click at [474, 277] on div "Risk management plan" at bounding box center [475, 278] width 487 height 32
click at [232, 259] on input "c. Risk management plan" at bounding box center [232, 254] width 0 height 10
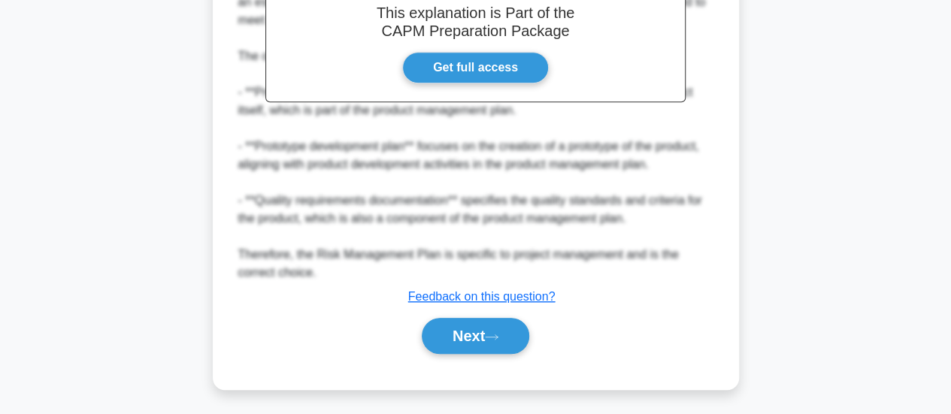
scroll to position [474, 0]
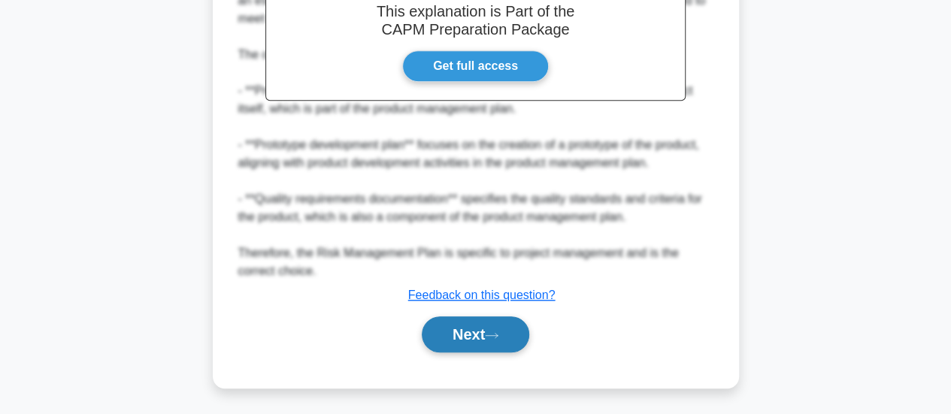
click at [453, 342] on button "Next" at bounding box center [475, 334] width 107 height 36
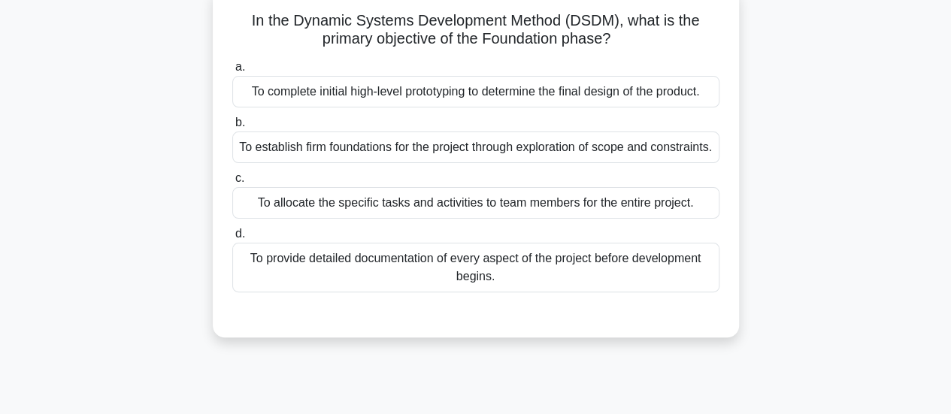
scroll to position [22, 0]
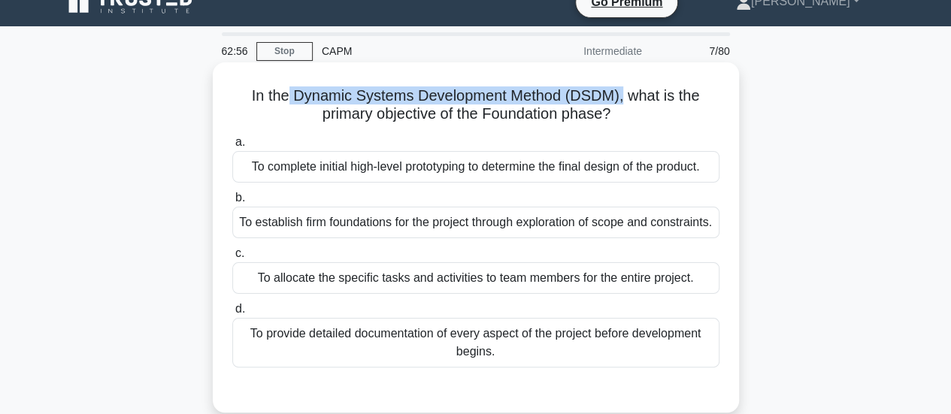
drag, startPoint x: 623, startPoint y: 98, endPoint x: 288, endPoint y: 89, distance: 335.4
click at [288, 89] on h5 "In the Dynamic Systems Development Method (DSDM), what is the primary objective…" at bounding box center [476, 105] width 490 height 38
copy h5 "Dynamic Systems Development Method (DSDM),"
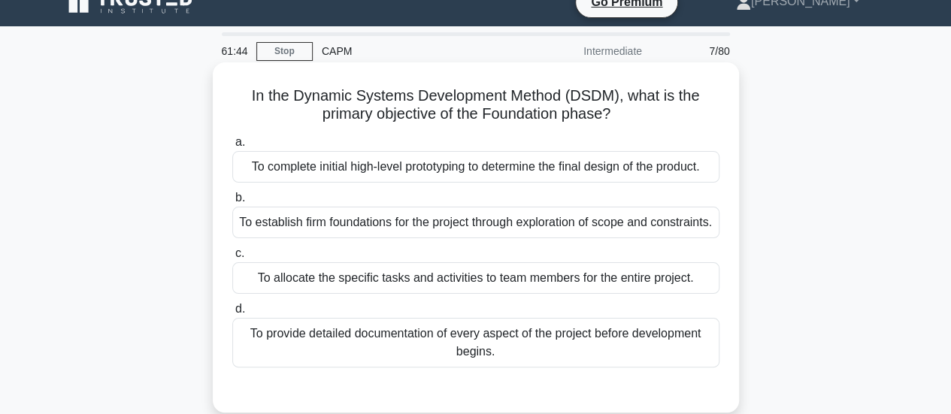
click at [388, 232] on div "To establish firm foundations for the project through exploration of scope and …" at bounding box center [475, 223] width 487 height 32
click at [232, 203] on input "b. To establish firm foundations for the project through exploration of scope a…" at bounding box center [232, 198] width 0 height 10
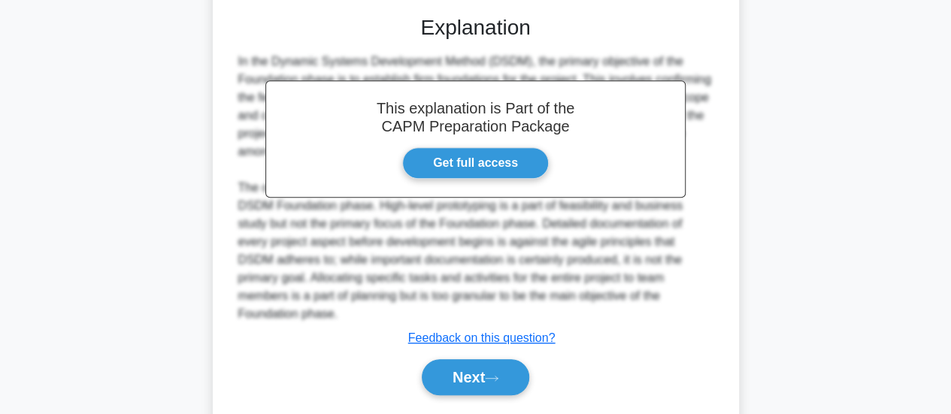
scroll to position [398, 0]
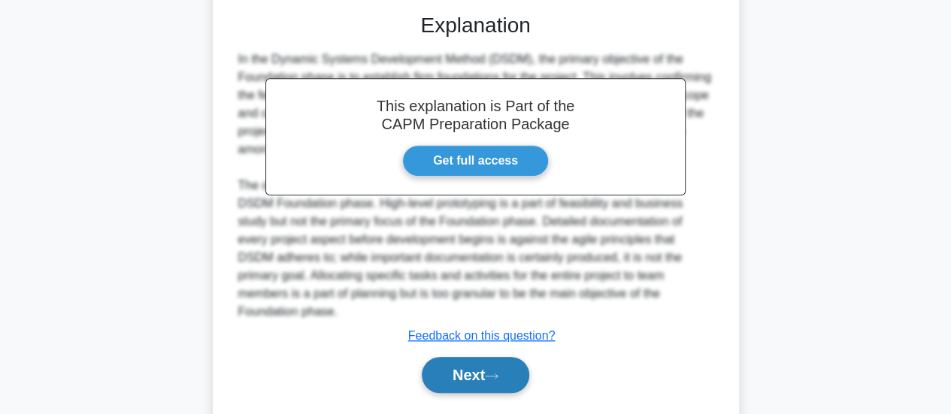
click at [486, 378] on button "Next" at bounding box center [475, 375] width 107 height 36
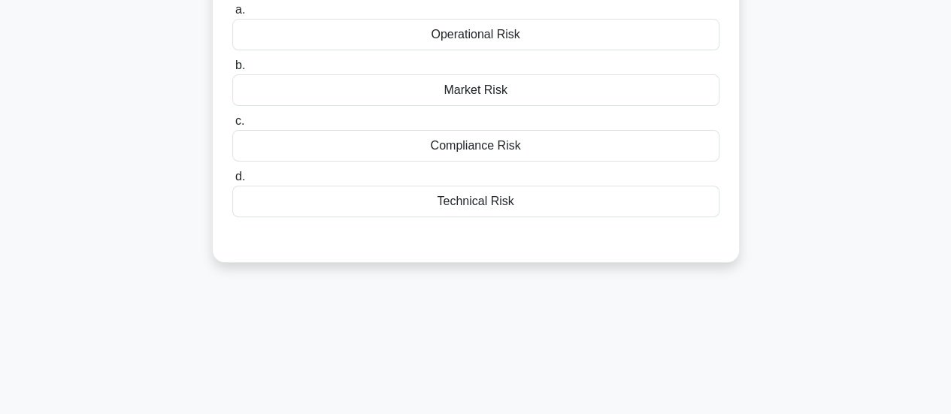
scroll to position [22, 0]
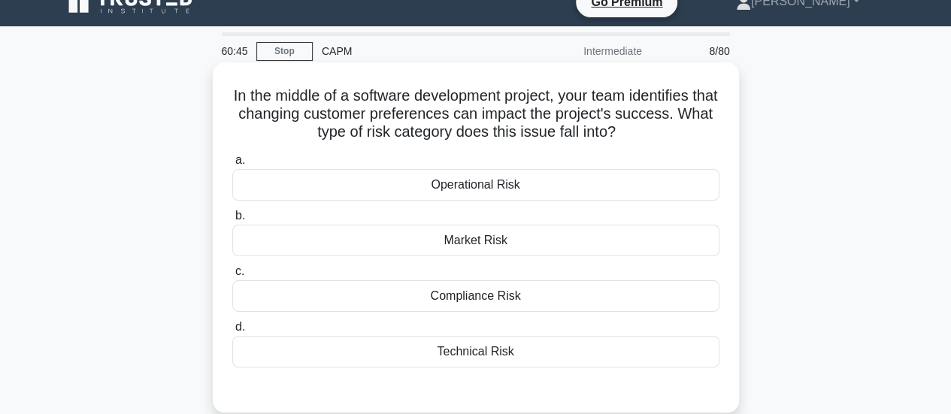
click at [526, 187] on div "Operational Risk" at bounding box center [475, 185] width 487 height 32
click at [232, 165] on input "a. Operational Risk" at bounding box center [232, 161] width 0 height 10
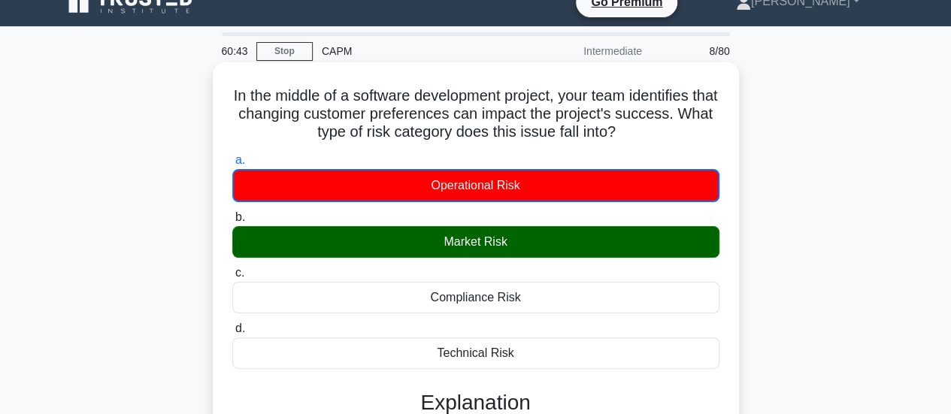
click at [537, 246] on div "Market Risk" at bounding box center [475, 242] width 487 height 32
click at [232, 222] on input "b. Market Risk" at bounding box center [232, 218] width 0 height 10
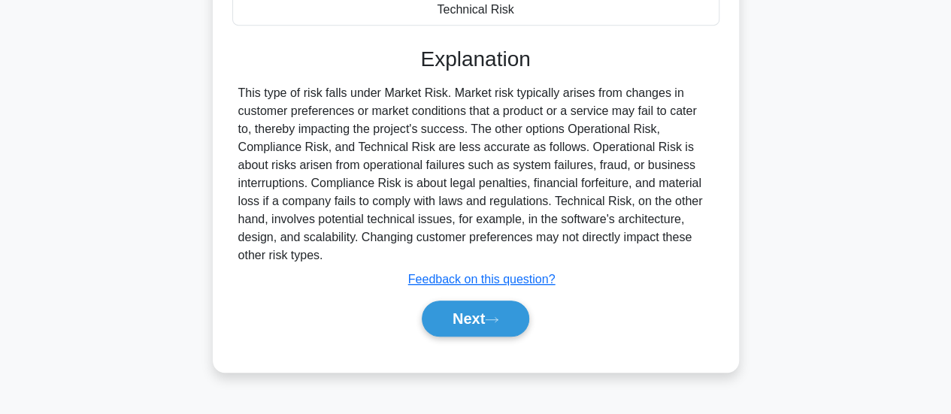
scroll to position [398, 0]
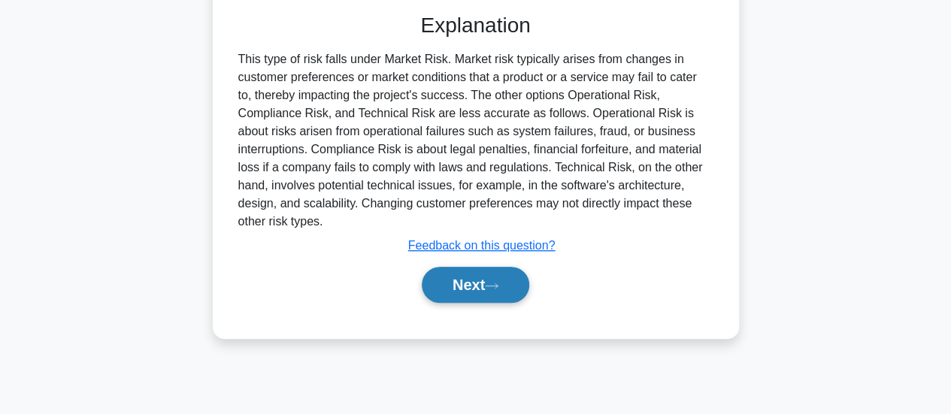
click at [519, 283] on button "Next" at bounding box center [475, 285] width 107 height 36
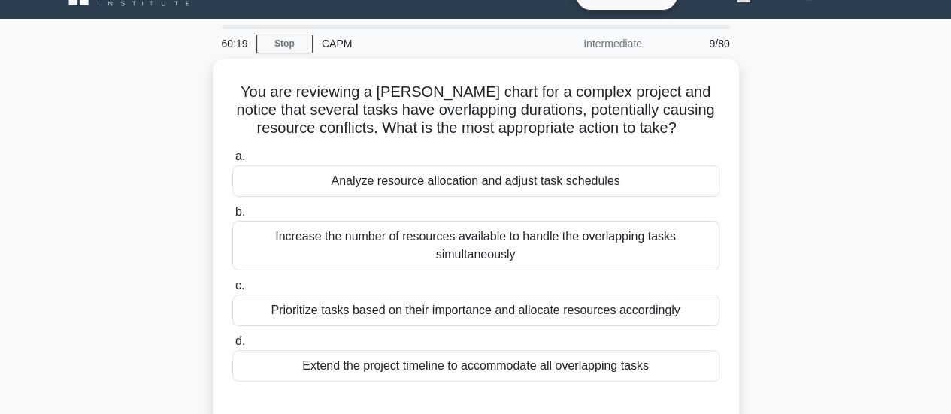
scroll to position [22, 0]
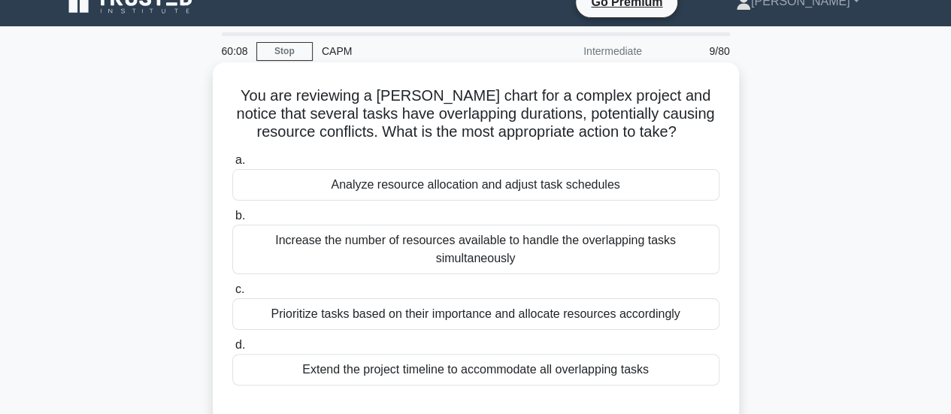
drag, startPoint x: 241, startPoint y: 95, endPoint x: 224, endPoint y: 88, distance: 17.9
click at [224, 88] on div "You are reviewing a Gantt chart for a complex project and notice that several t…" at bounding box center [476, 246] width 514 height 356
click at [226, 91] on div "You are reviewing a Gantt chart for a complex project and notice that several t…" at bounding box center [476, 246] width 514 height 356
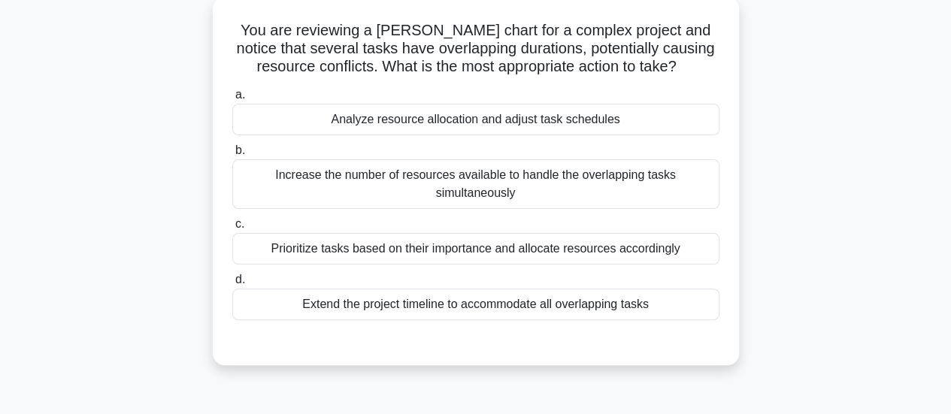
scroll to position [172, 0]
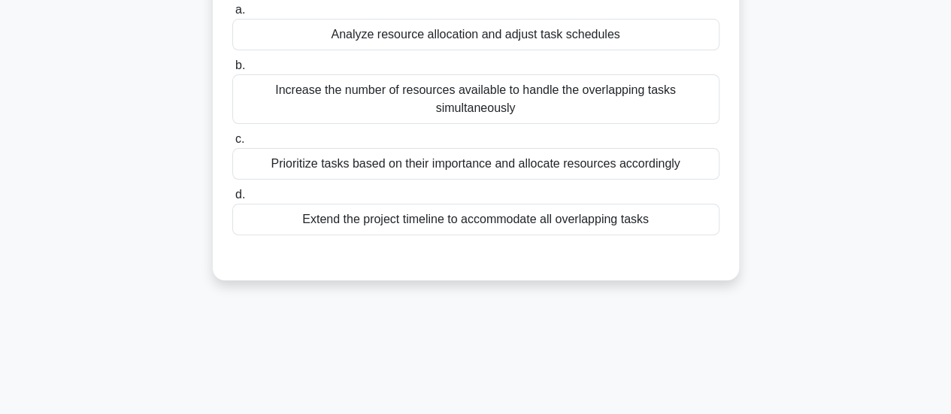
click at [538, 169] on div "Prioritize tasks based on their importance and allocate resources accordingly" at bounding box center [475, 164] width 487 height 32
click at [232, 144] on input "c. Prioritize tasks based on their importance and allocate resources accordingly" at bounding box center [232, 140] width 0 height 10
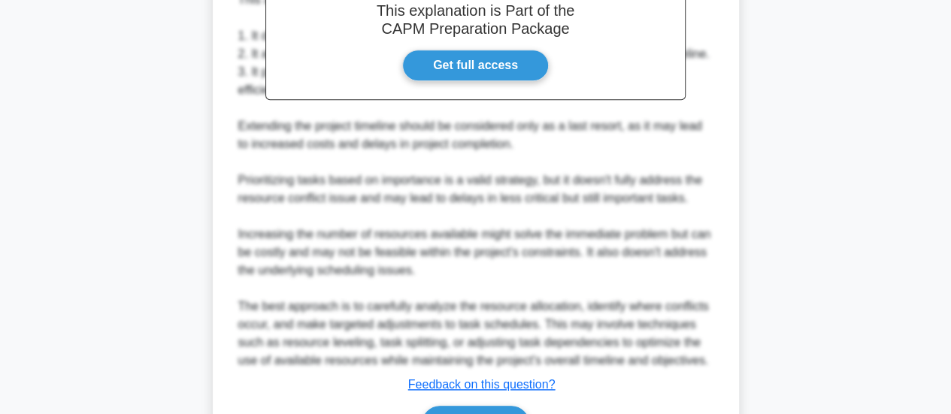
scroll to position [603, 0]
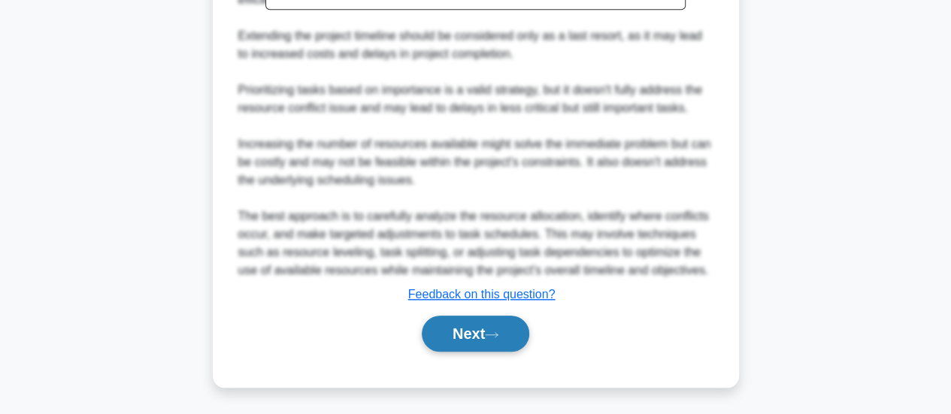
click at [459, 347] on button "Next" at bounding box center [475, 334] width 107 height 36
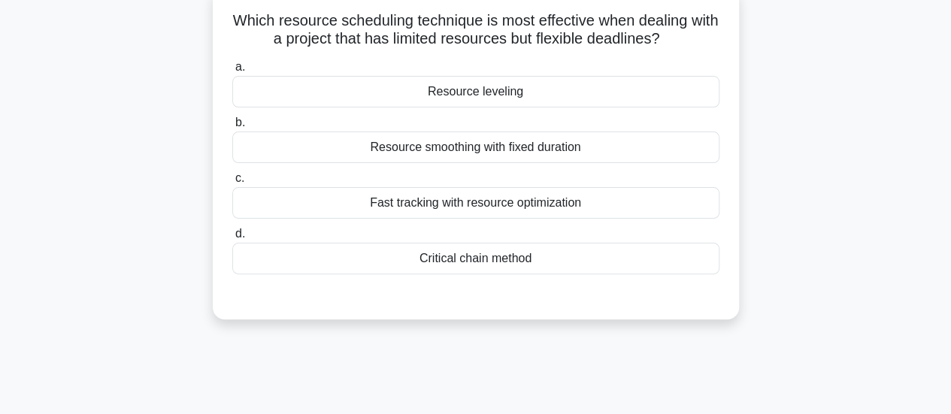
scroll to position [0, 0]
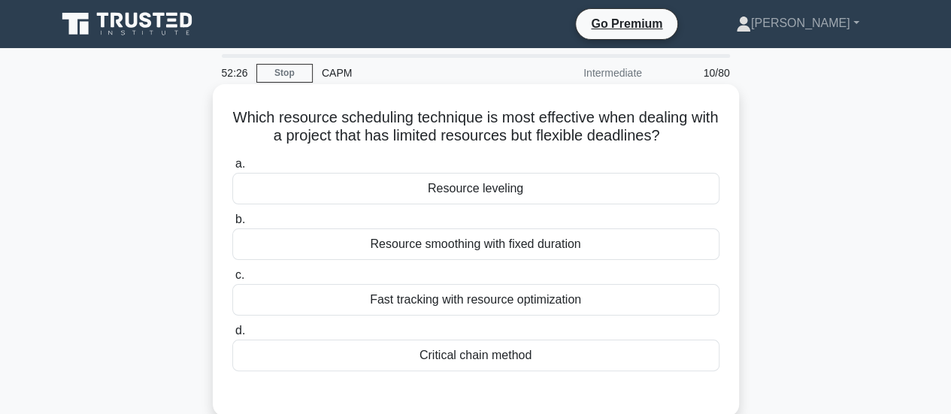
click at [546, 190] on div "Resource leveling" at bounding box center [475, 189] width 487 height 32
click at [232, 169] on input "a. Resource leveling" at bounding box center [232, 164] width 0 height 10
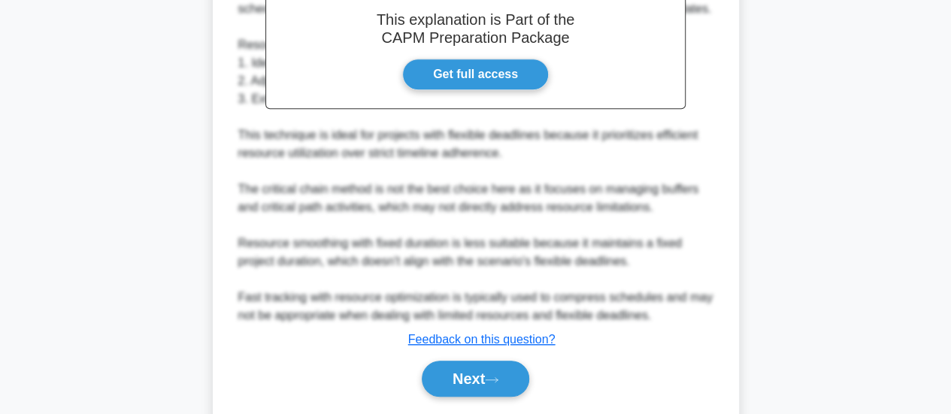
scroll to position [510, 0]
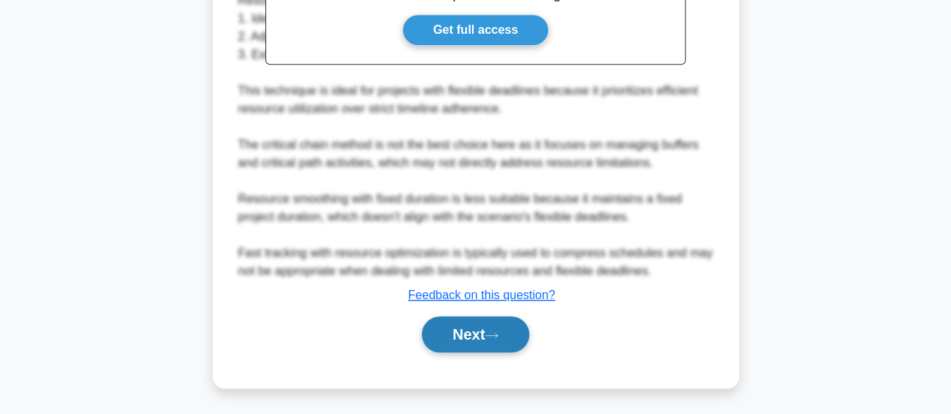
click at [492, 334] on icon at bounding box center [492, 335] width 12 height 5
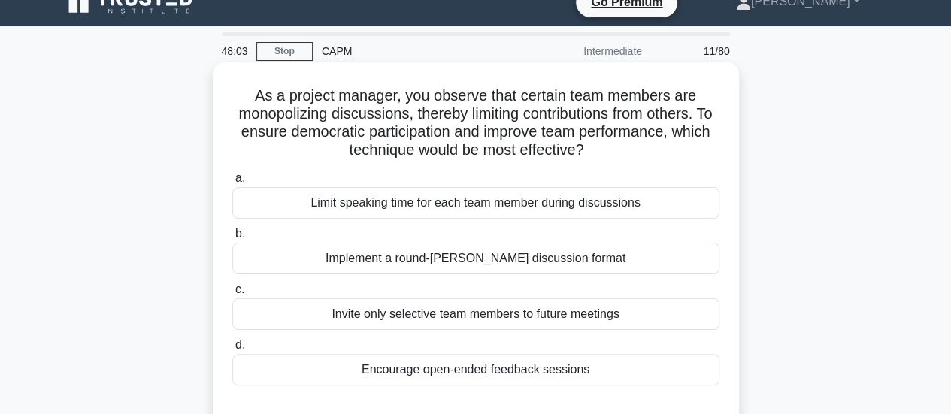
scroll to position [97, 0]
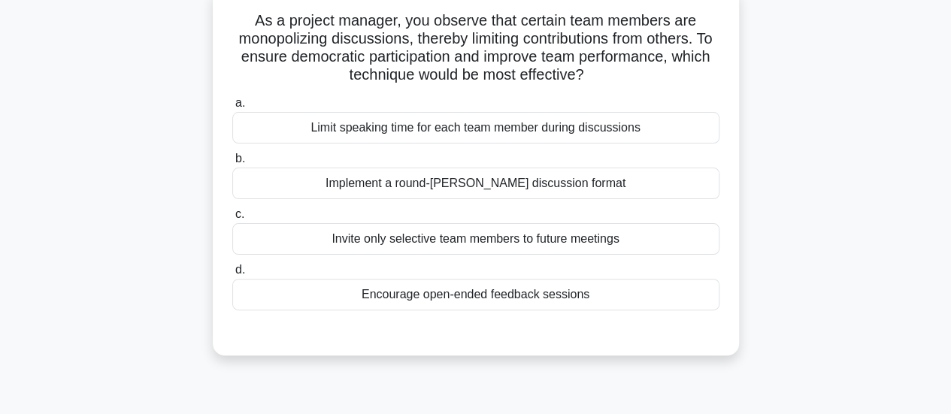
click at [443, 184] on div "Implement a round-robin discussion format" at bounding box center [475, 184] width 487 height 32
click at [232, 164] on input "b. Implement a round-robin discussion format" at bounding box center [232, 159] width 0 height 10
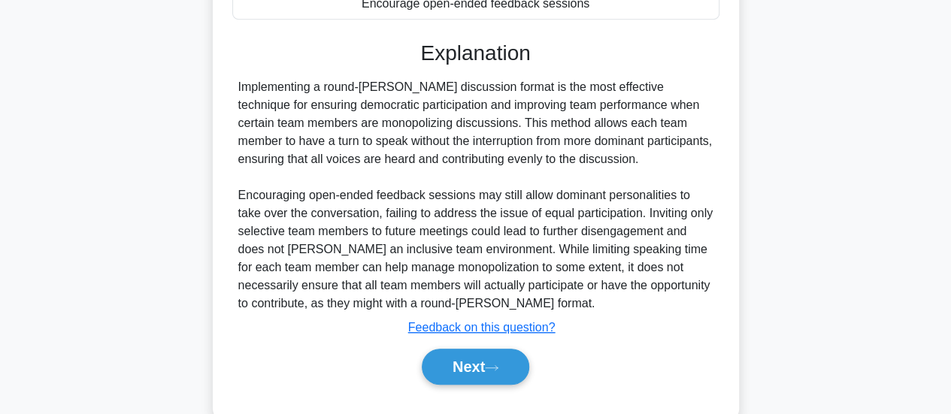
scroll to position [398, 0]
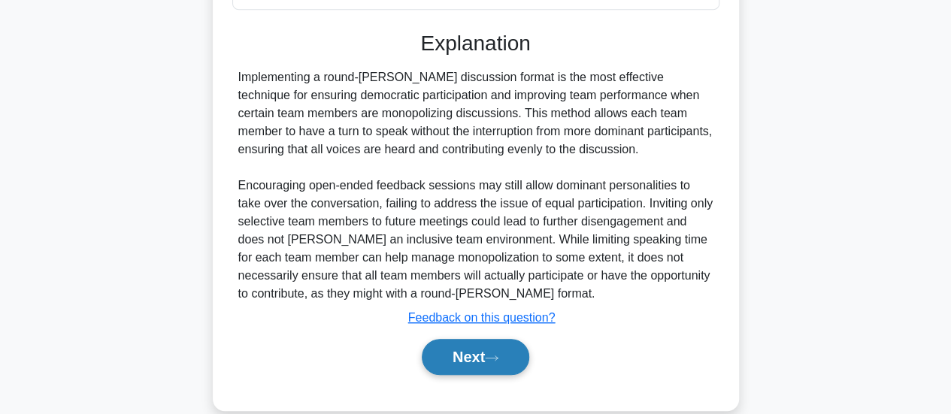
click at [453, 353] on button "Next" at bounding box center [475, 357] width 107 height 36
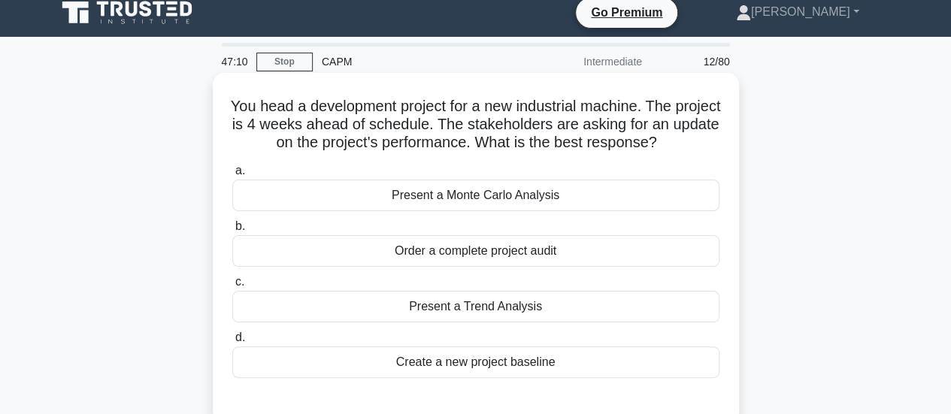
scroll to position [0, 0]
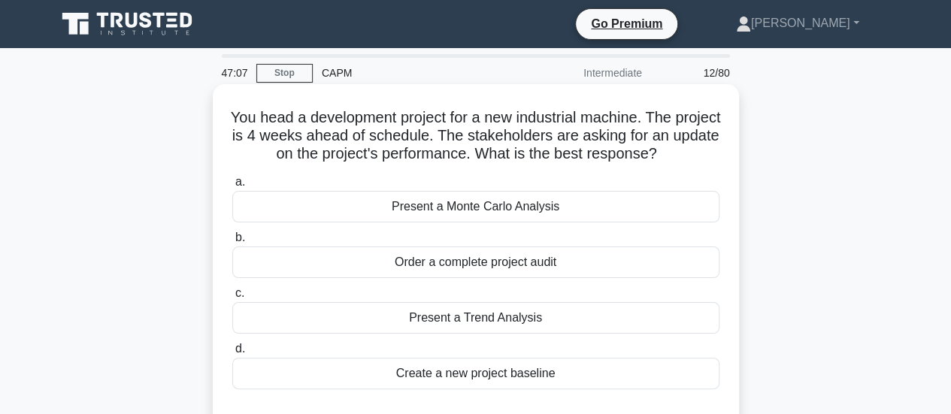
drag, startPoint x: 577, startPoint y: 208, endPoint x: 382, endPoint y: 211, distance: 195.5
click at [382, 211] on div "Present a Monte Carlo Analysis" at bounding box center [475, 207] width 487 height 32
copy div "Present a Monte Carlo Analysis"
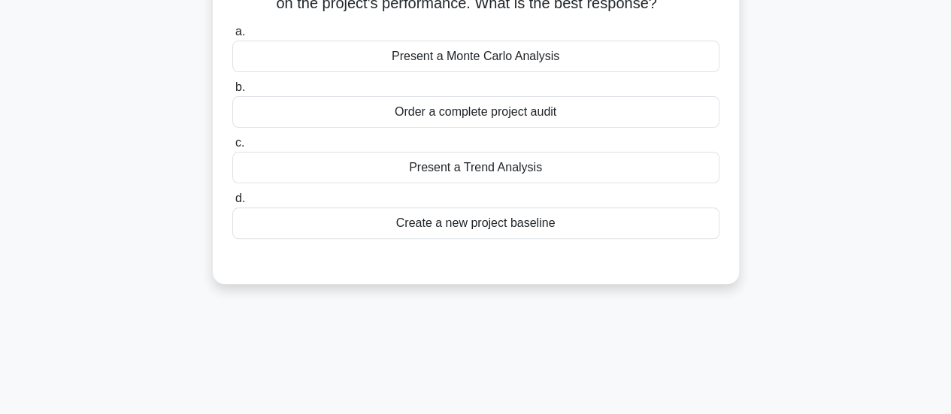
click at [475, 50] on div "Present a Monte Carlo Analysis" at bounding box center [475, 57] width 487 height 32
click at [232, 37] on input "a. Present a Monte Carlo Analysis" at bounding box center [232, 32] width 0 height 10
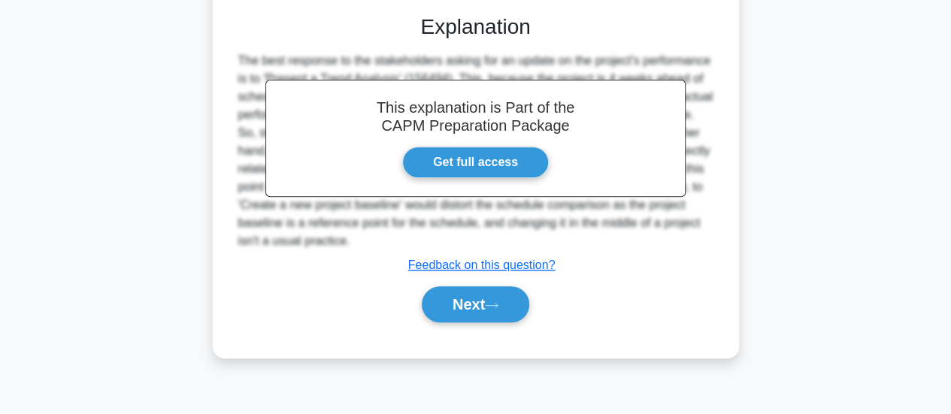
scroll to position [97, 0]
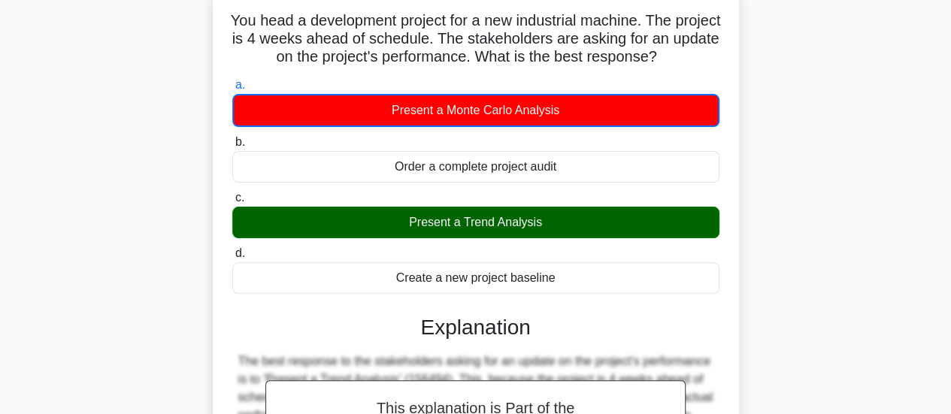
drag, startPoint x: 552, startPoint y: 220, endPoint x: 404, endPoint y: 218, distance: 148.1
click at [404, 218] on div "Present a Trend Analysis" at bounding box center [475, 223] width 487 height 32
copy div "Present a Trend Analysis"
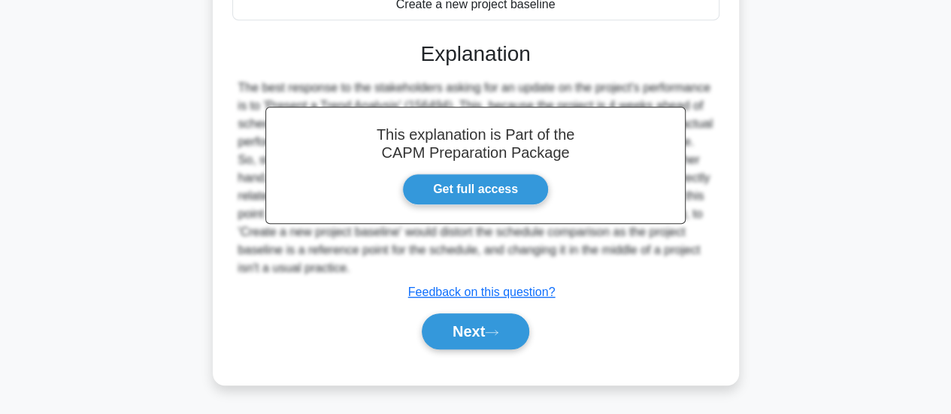
scroll to position [398, 0]
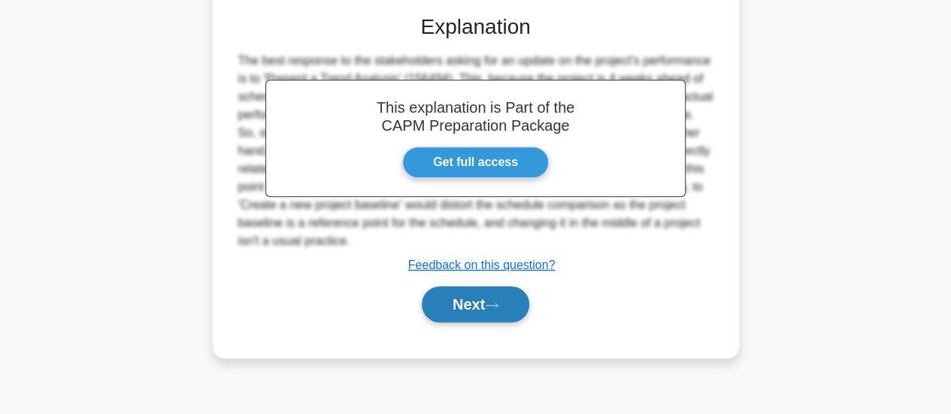
click at [467, 303] on button "Next" at bounding box center [475, 304] width 107 height 36
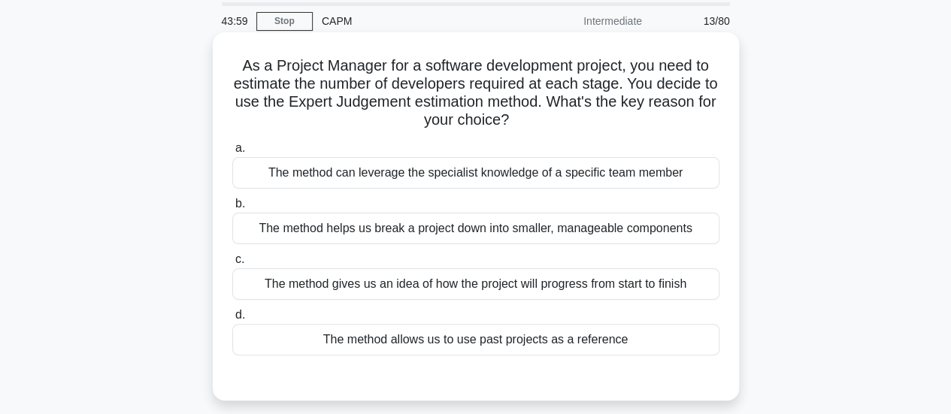
scroll to position [97, 0]
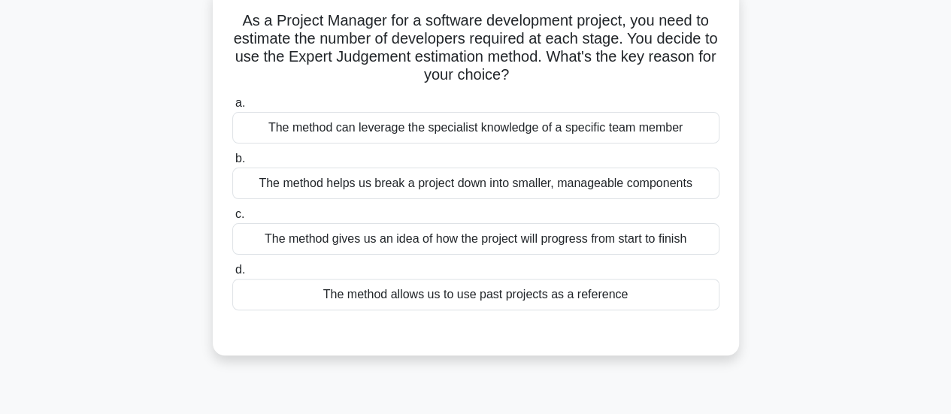
click at [462, 134] on div "The method can leverage the specialist knowledge of a specific team member" at bounding box center [475, 128] width 487 height 32
click at [232, 108] on input "a. The method can leverage the specialist knowledge of a specific team member" at bounding box center [232, 103] width 0 height 10
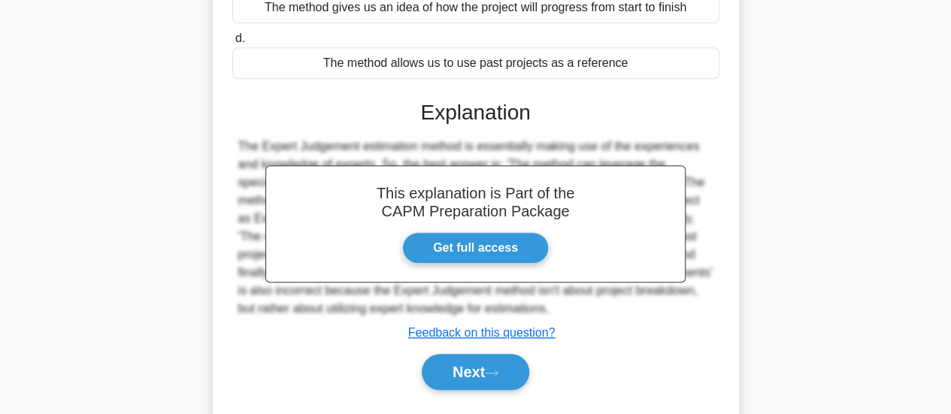
scroll to position [398, 0]
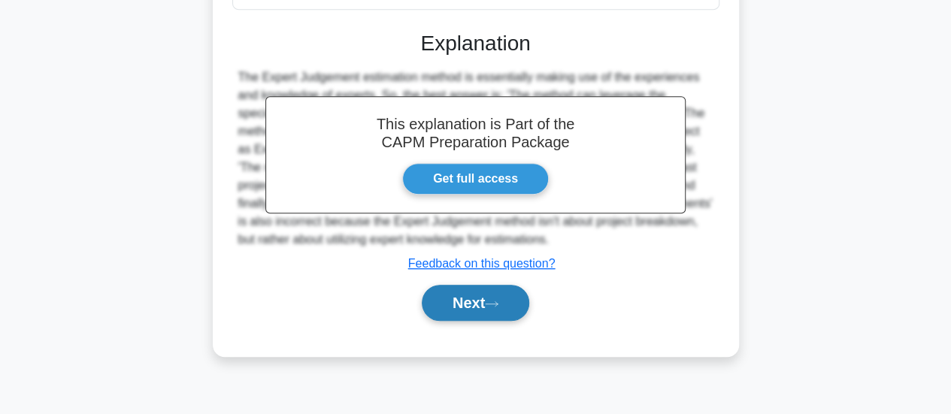
click at [494, 297] on button "Next" at bounding box center [475, 303] width 107 height 36
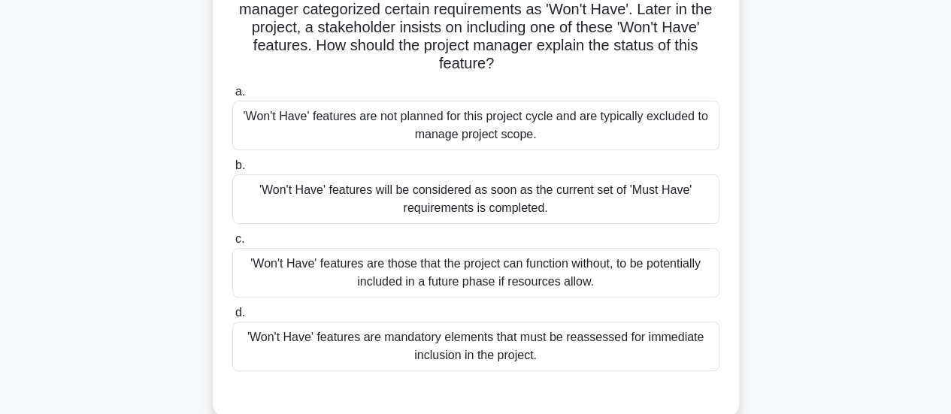
scroll to position [150, 0]
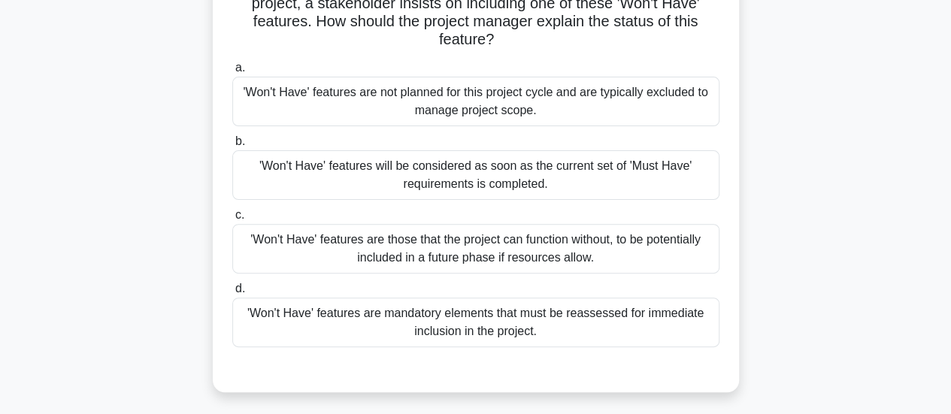
click at [641, 253] on div "'Won't Have' features are those that the project can function without, to be po…" at bounding box center [475, 249] width 487 height 50
click at [232, 220] on input "c. 'Won't Have' features are those that the project can function without, to be…" at bounding box center [232, 215] width 0 height 10
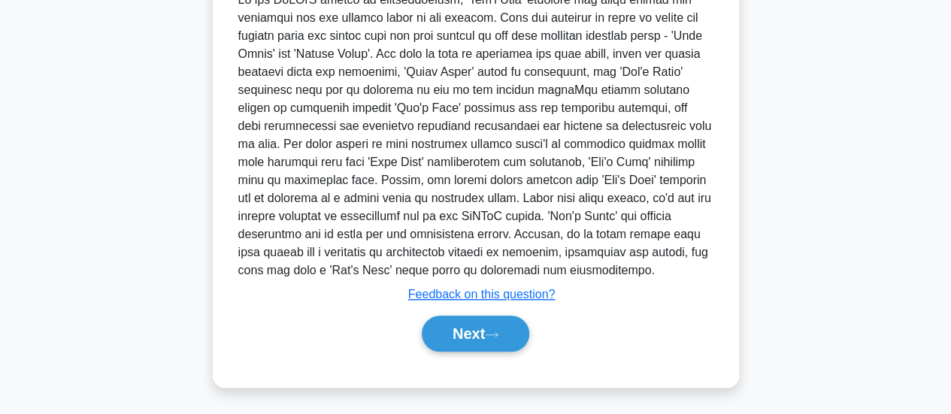
scroll to position [416, 0]
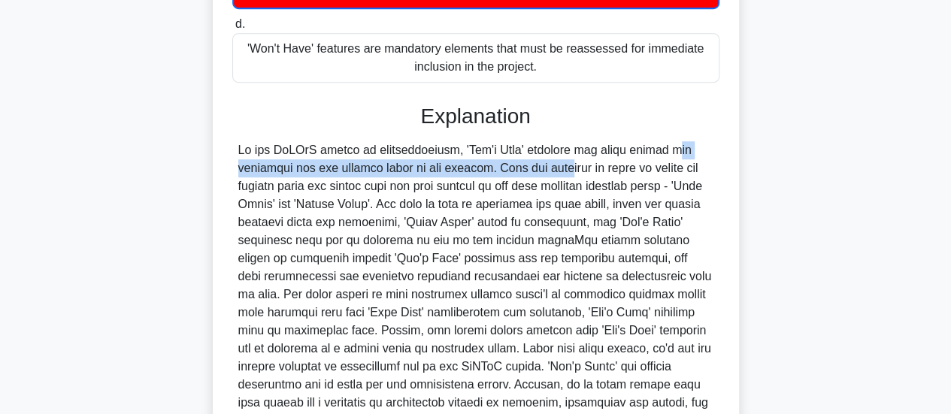
drag, startPoint x: 580, startPoint y: 151, endPoint x: 471, endPoint y: 168, distance: 111.1
click at [468, 168] on div at bounding box center [475, 285] width 475 height 289
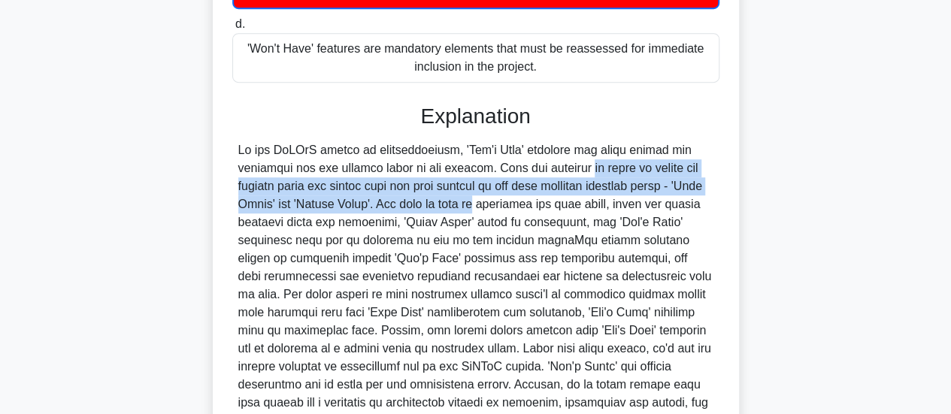
drag, startPoint x: 489, startPoint y: 171, endPoint x: 397, endPoint y: 207, distance: 98.8
click at [397, 207] on div at bounding box center [475, 285] width 475 height 289
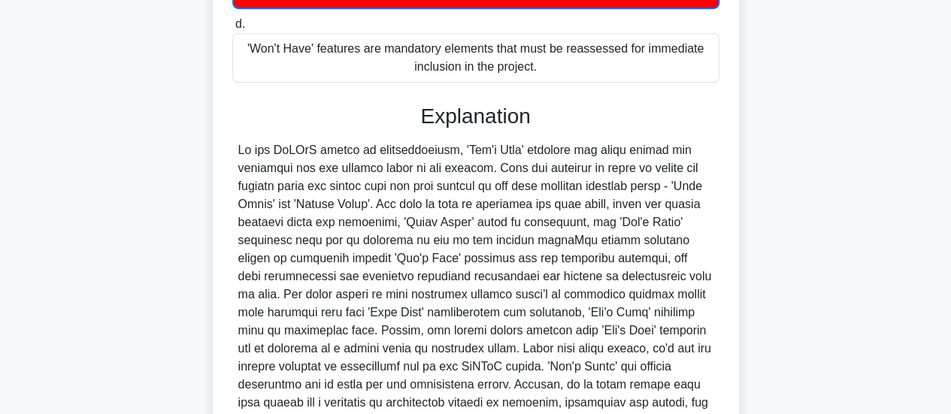
click at [251, 252] on div at bounding box center [475, 285] width 475 height 289
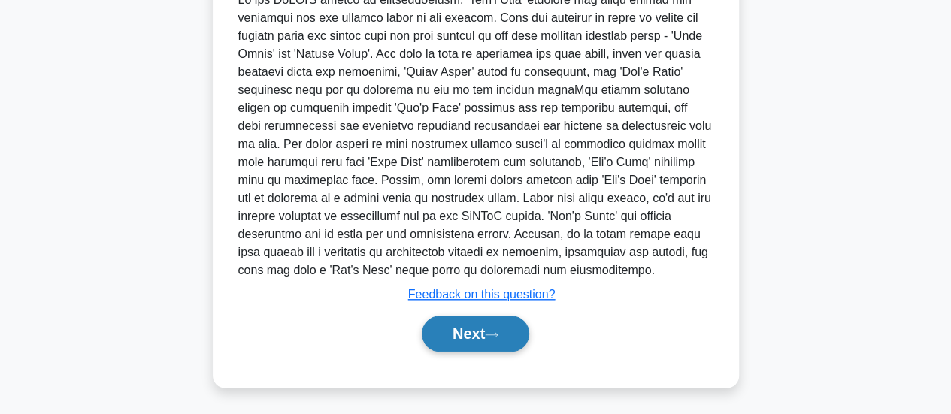
click at [476, 329] on button "Next" at bounding box center [475, 334] width 107 height 36
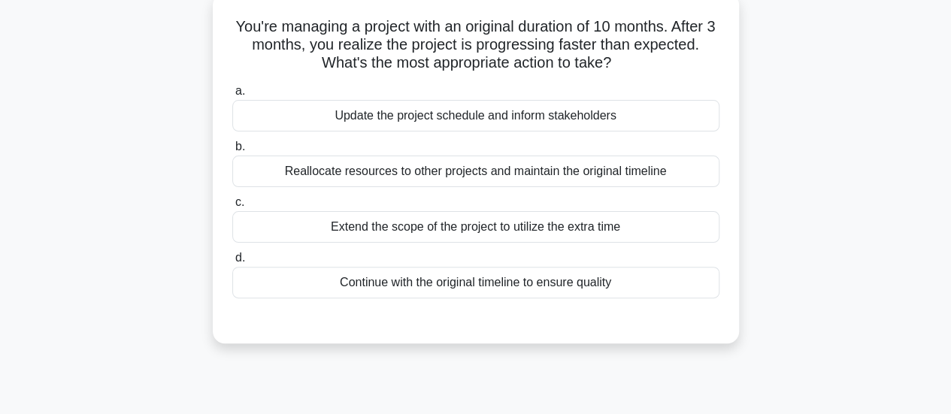
scroll to position [0, 0]
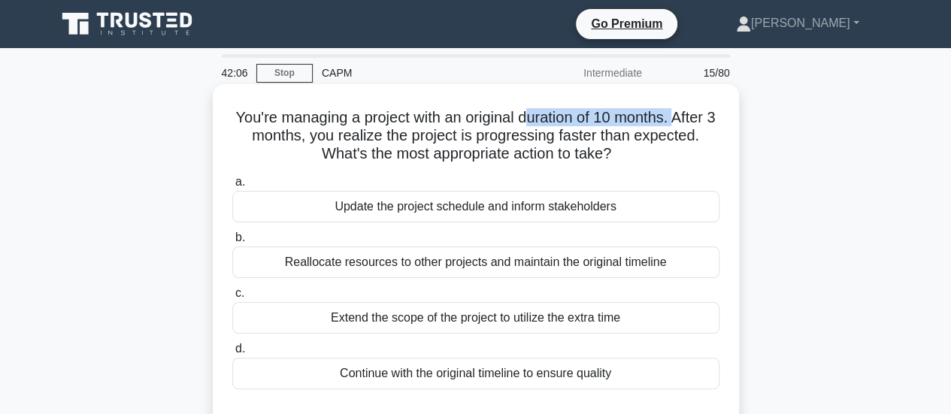
drag, startPoint x: 684, startPoint y: 121, endPoint x: 537, endPoint y: 115, distance: 146.7
click at [537, 115] on h5 "You're managing a project with an original duration of 10 months. After 3 month…" at bounding box center [476, 136] width 490 height 56
click at [737, 120] on div "You're managing a project with an original duration of 10 months. After 3 month…" at bounding box center [476, 259] width 526 height 350
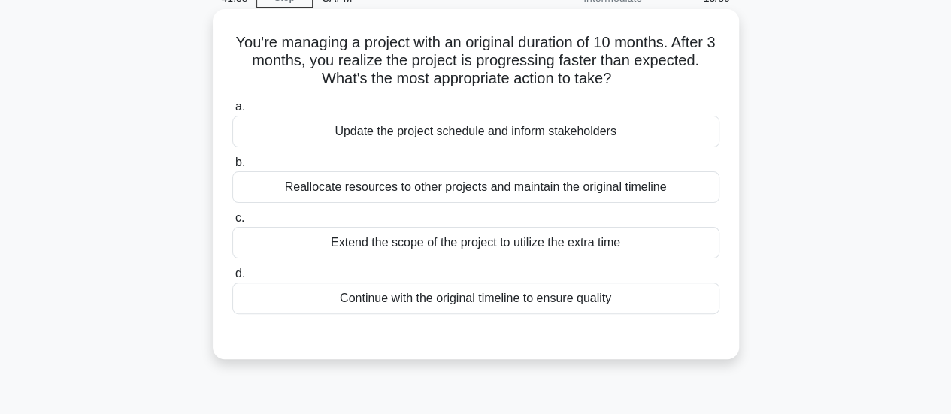
click at [394, 132] on div "Update the project schedule and inform stakeholders" at bounding box center [475, 132] width 487 height 32
click at [232, 112] on input "a. Update the project schedule and inform stakeholders" at bounding box center [232, 107] width 0 height 10
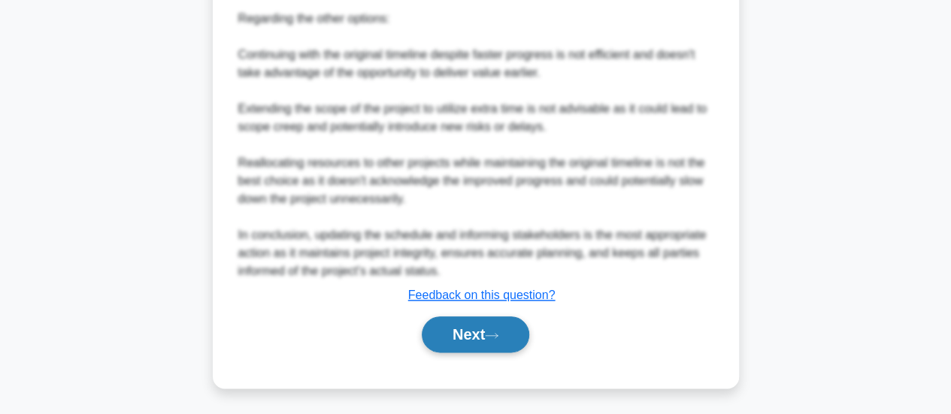
click at [507, 344] on button "Next" at bounding box center [475, 334] width 107 height 36
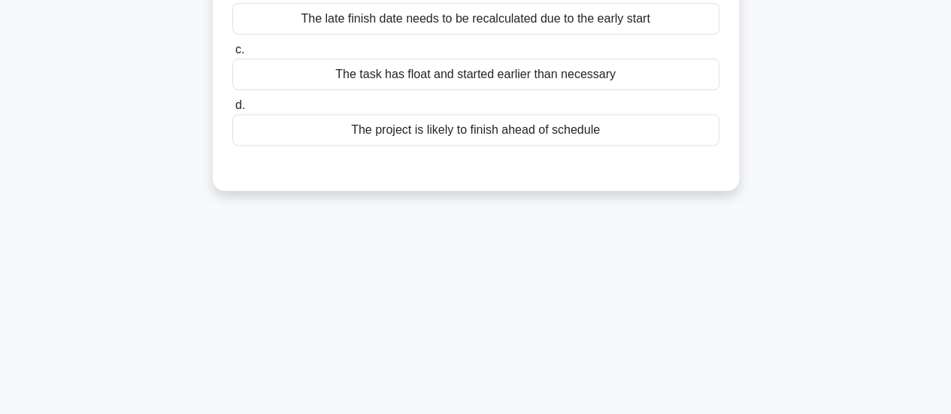
scroll to position [22, 0]
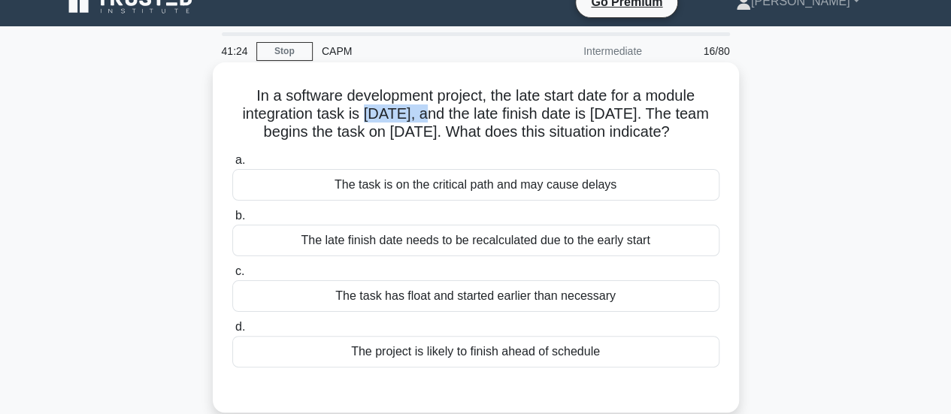
drag, startPoint x: 428, startPoint y: 118, endPoint x: 367, endPoint y: 113, distance: 61.9
click at [367, 113] on h5 "In a software development project, the late start date for a module integration…" at bounding box center [476, 114] width 490 height 56
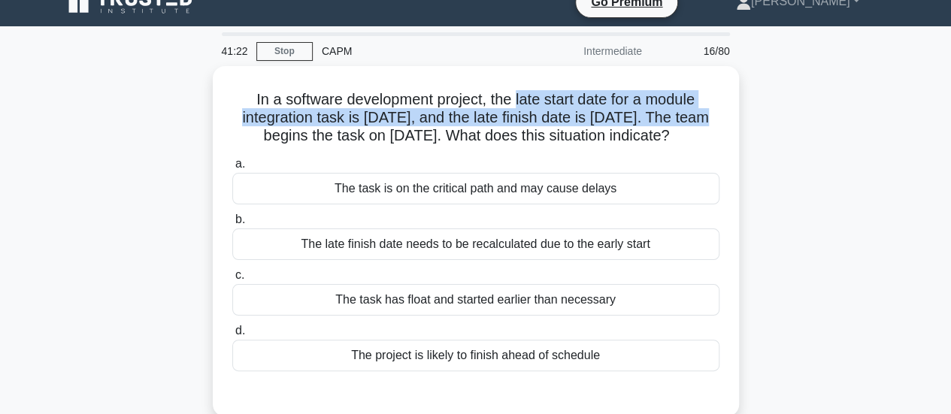
drag, startPoint x: 516, startPoint y: 94, endPoint x: 765, endPoint y: 119, distance: 250.0
click at [765, 119] on div "In a software development project, the late start date for a module integration…" at bounding box center [475, 250] width 857 height 368
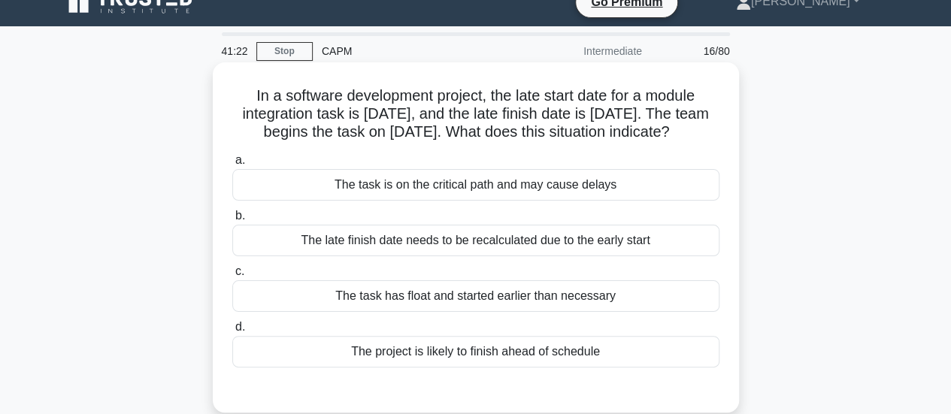
click at [660, 174] on div "The task is on the critical path and may cause delays" at bounding box center [475, 185] width 487 height 32
click at [232, 165] on input "a. The task is on the critical path and may cause delays" at bounding box center [232, 161] width 0 height 10
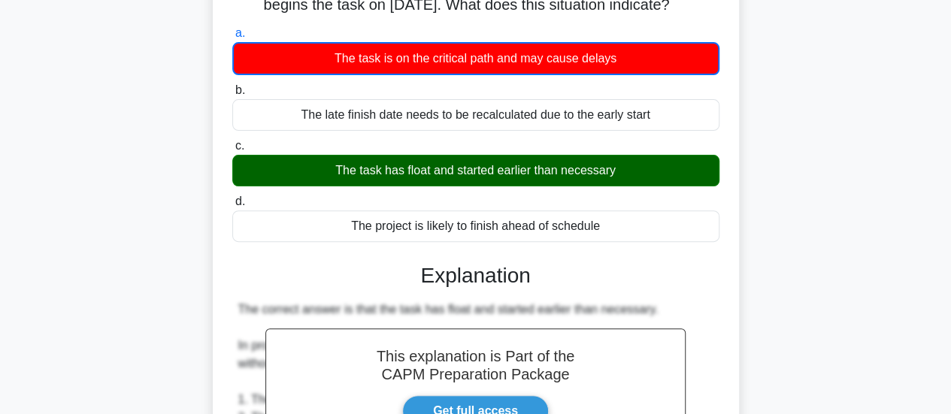
scroll to position [172, 0]
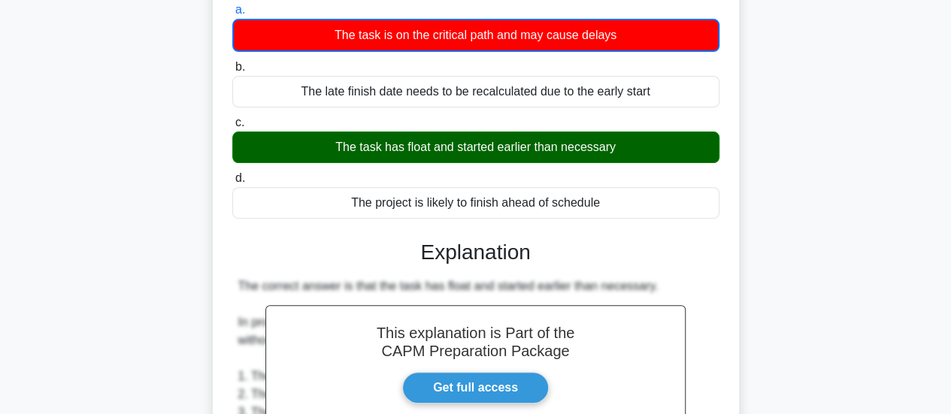
click at [547, 159] on div "The task has float and started earlier than necessary" at bounding box center [475, 148] width 487 height 32
click at [232, 128] on input "c. The task has float and started earlier than necessary" at bounding box center [232, 123] width 0 height 10
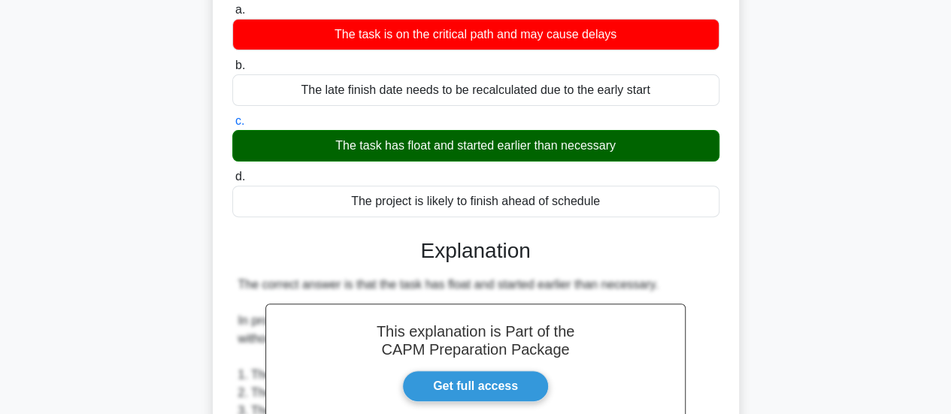
scroll to position [22, 0]
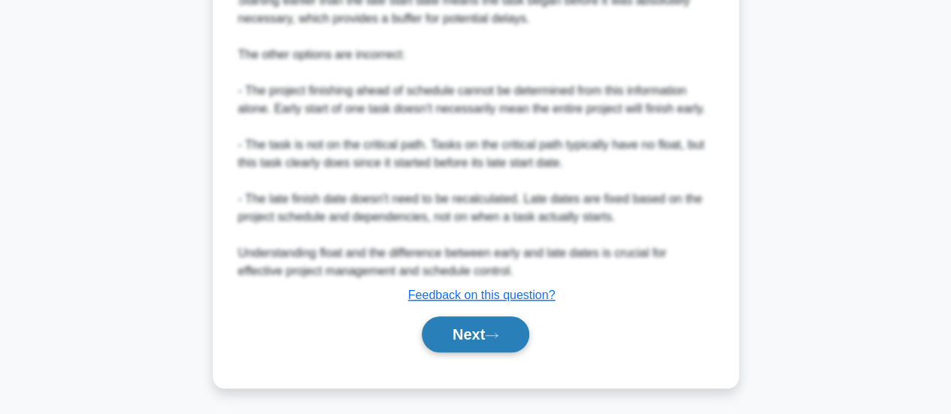
click at [498, 333] on icon at bounding box center [492, 335] width 14 height 8
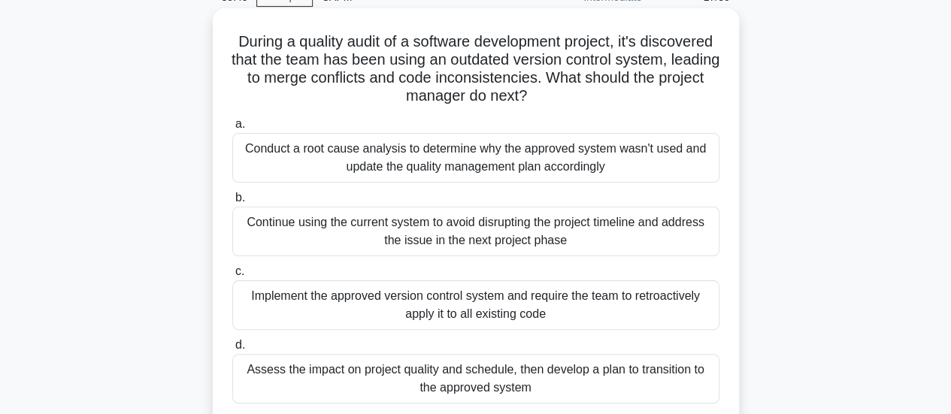
scroll to position [150, 0]
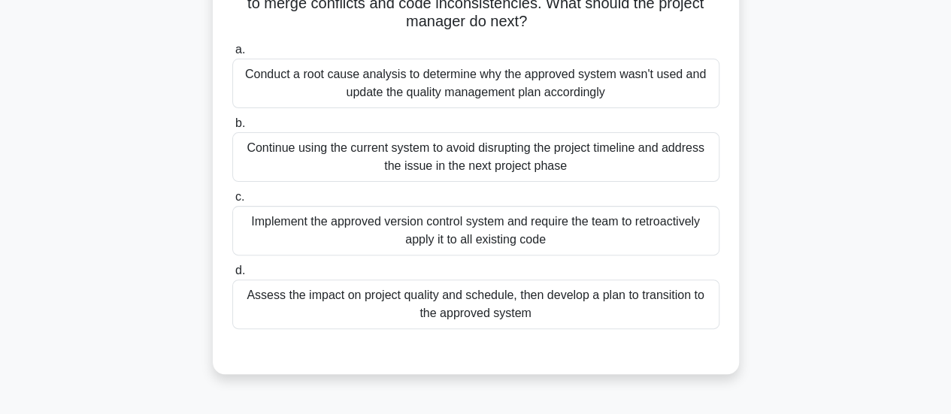
click at [451, 91] on div "Conduct a root cause analysis to determine why the approved system wasn't used …" at bounding box center [475, 84] width 487 height 50
click at [232, 55] on input "a. Conduct a root cause analysis to determine why the approved system wasn't us…" at bounding box center [232, 50] width 0 height 10
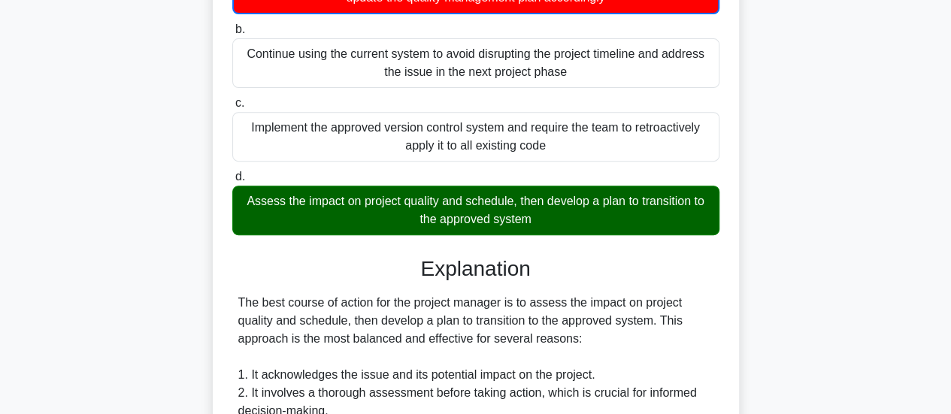
scroll to position [376, 0]
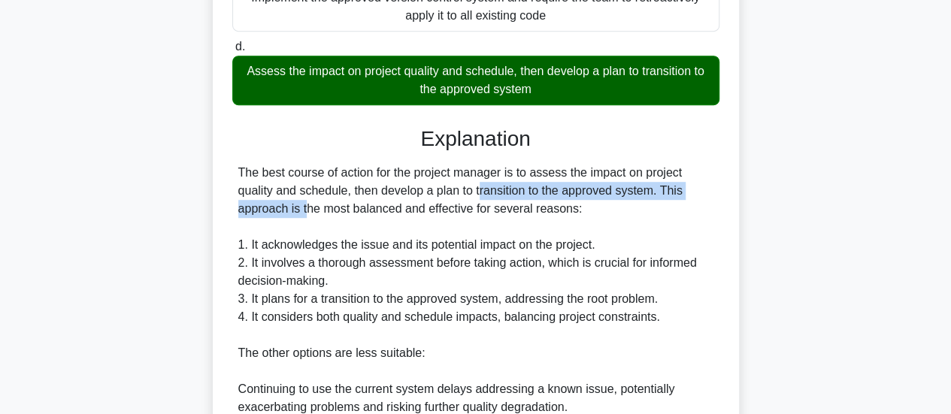
drag, startPoint x: 422, startPoint y: 192, endPoint x: 664, endPoint y: 193, distance: 242.0
click at [664, 193] on div "The best course of action for the project manager is to assess the impact on pr…" at bounding box center [475, 398] width 475 height 469
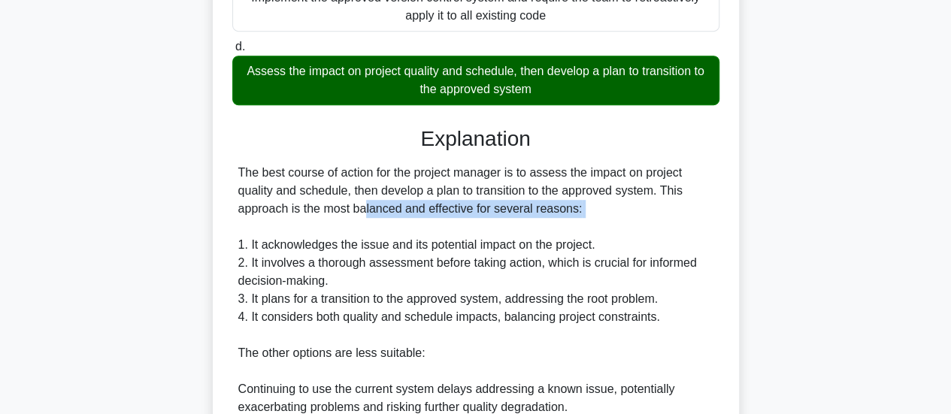
drag, startPoint x: 274, startPoint y: 217, endPoint x: 532, endPoint y: 218, distance: 258.6
click at [532, 218] on div "The best course of action for the project manager is to assess the impact on pr…" at bounding box center [475, 398] width 475 height 469
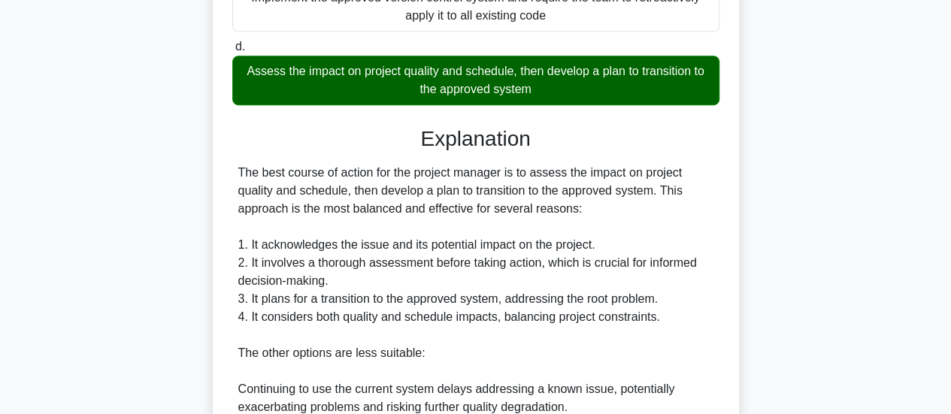
click at [504, 238] on div "The best course of action for the project manager is to assess the impact on pr…" at bounding box center [475, 398] width 475 height 469
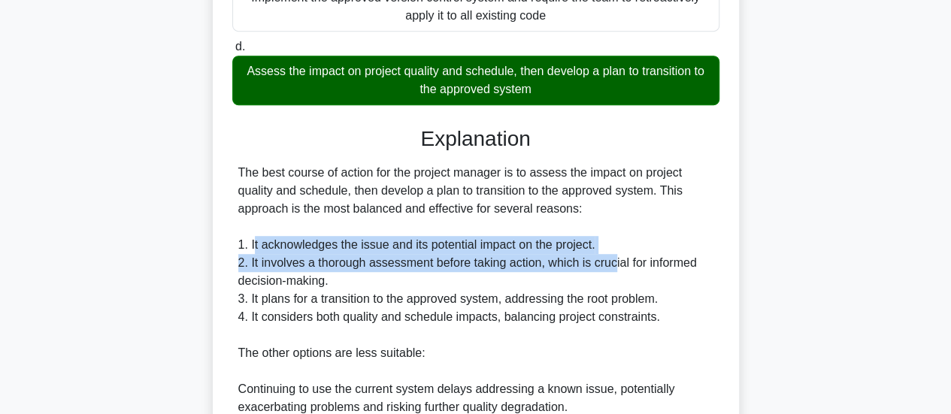
drag, startPoint x: 252, startPoint y: 243, endPoint x: 610, endPoint y: 254, distance: 358.7
click at [610, 254] on div "The best course of action for the project manager is to assess the impact on pr…" at bounding box center [475, 398] width 475 height 469
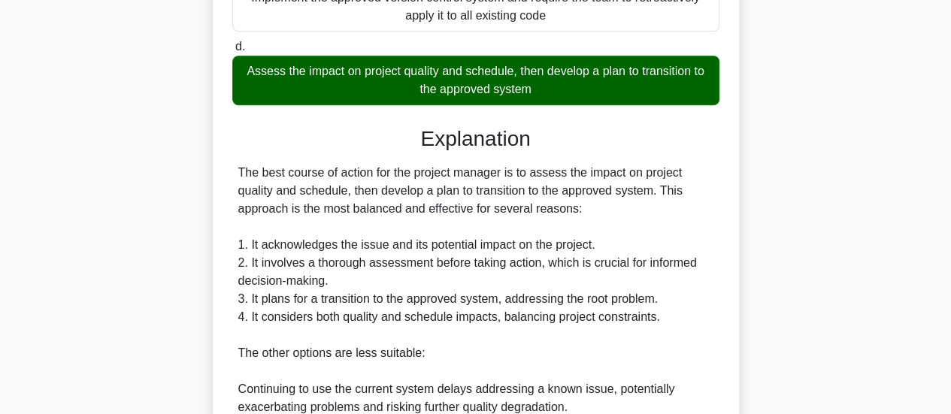
click at [572, 276] on div "The best course of action for the project manager is to assess the impact on pr…" at bounding box center [475, 398] width 475 height 469
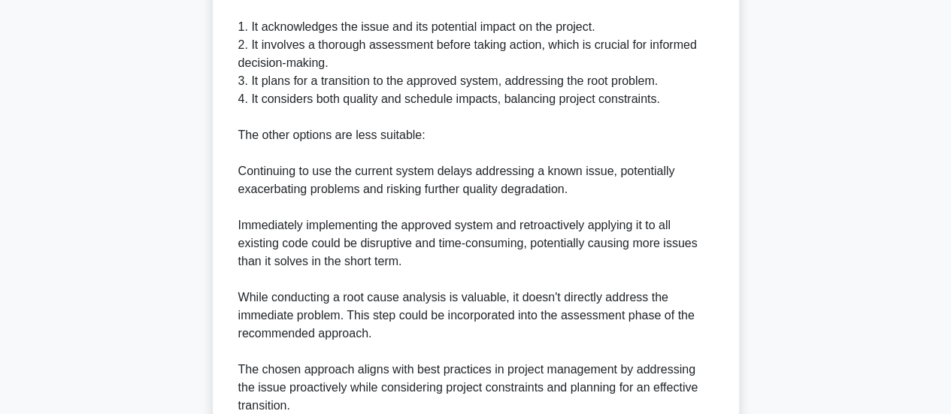
scroll to position [729, 0]
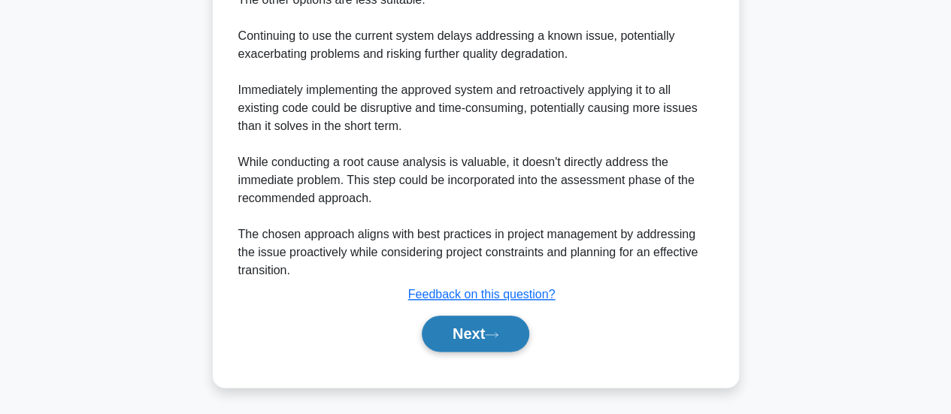
click at [484, 336] on button "Next" at bounding box center [475, 334] width 107 height 36
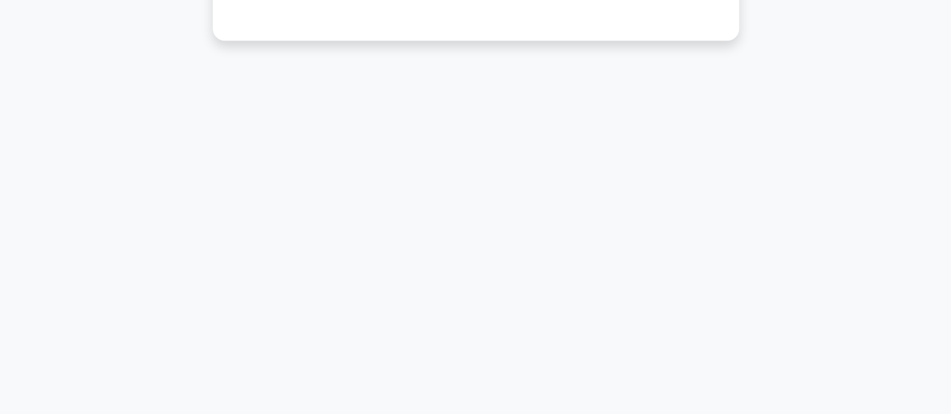
scroll to position [97, 0]
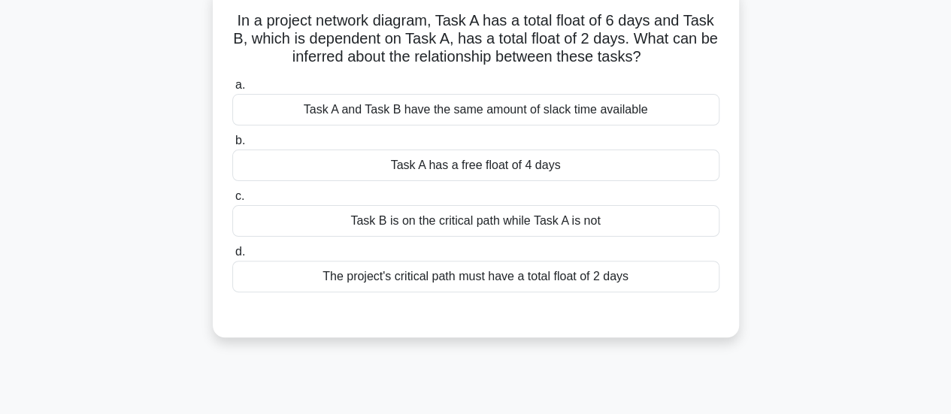
drag, startPoint x: 652, startPoint y: 115, endPoint x: 373, endPoint y: 122, distance: 279.7
click at [373, 122] on div "Task A and Task B have the same amount of slack time available" at bounding box center [475, 110] width 487 height 32
drag, startPoint x: 385, startPoint y: 172, endPoint x: 576, endPoint y: 171, distance: 190.9
click at [576, 171] on div "Task A has a free float of 4 days" at bounding box center [475, 166] width 487 height 32
click at [477, 178] on div "Task A has a free float of 4 days" at bounding box center [475, 166] width 487 height 32
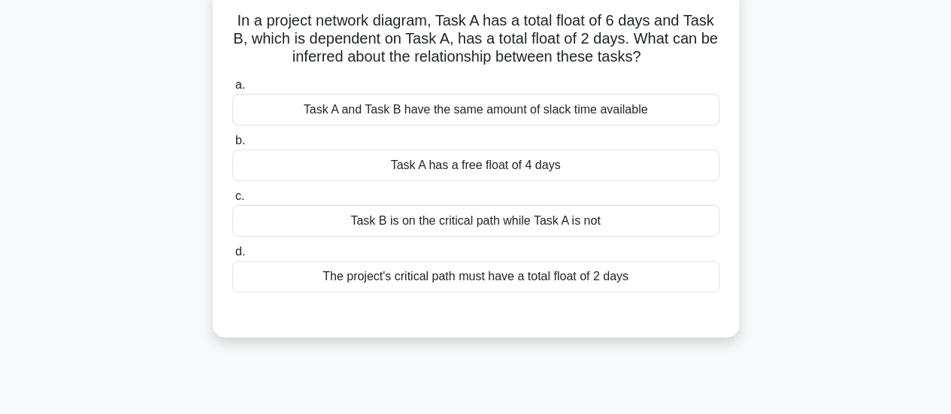
click at [232, 146] on input "b. Task A has a free float of 4 days" at bounding box center [232, 141] width 0 height 10
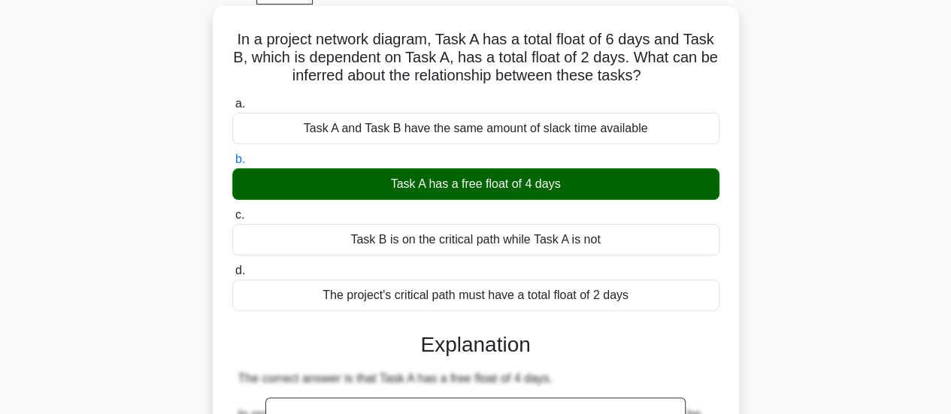
scroll to position [0, 0]
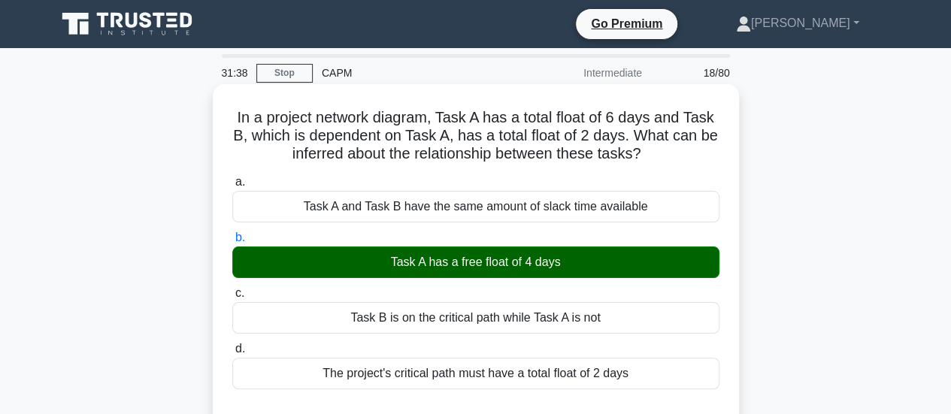
drag, startPoint x: 660, startPoint y: 155, endPoint x: 213, endPoint y: 120, distance: 448.6
copy h5 "In a project network diagram, Task A has a total float of 6 days and Task B, wh…"
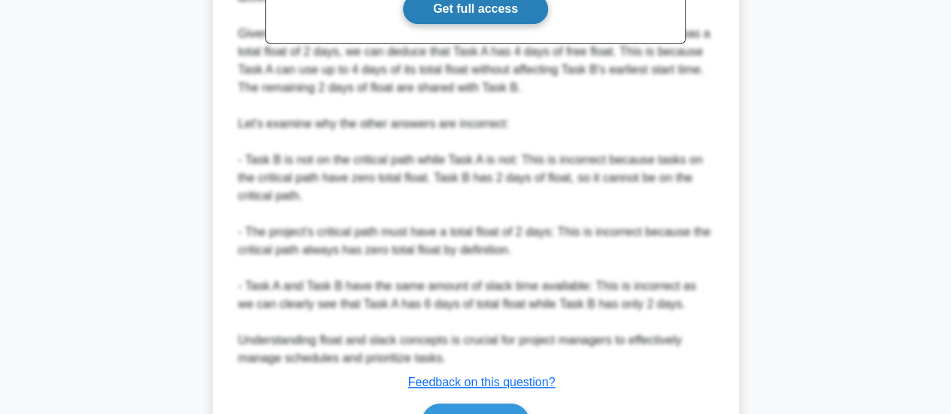
scroll to position [637, 0]
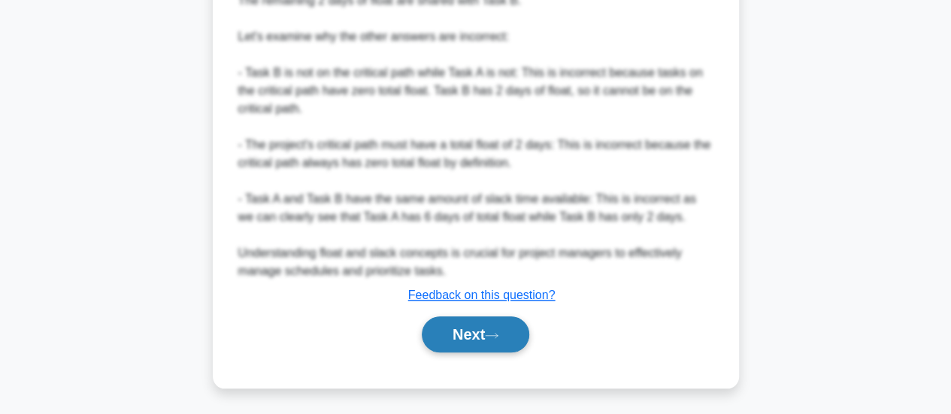
click at [450, 340] on button "Next" at bounding box center [475, 334] width 107 height 36
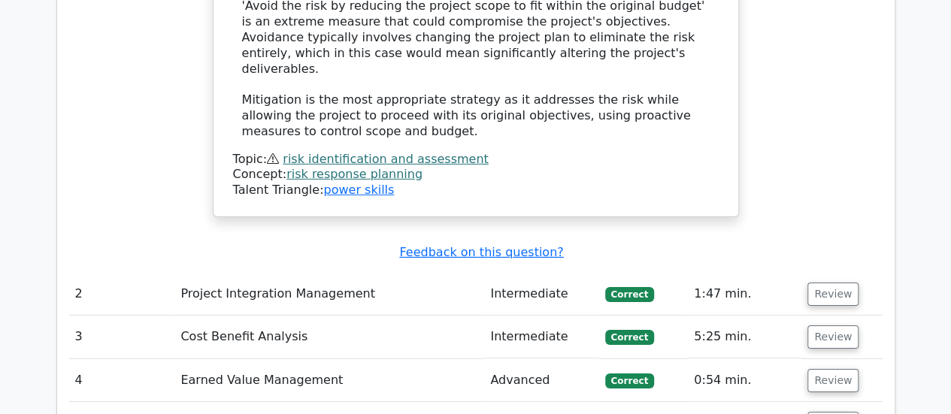
scroll to position [2556, 0]
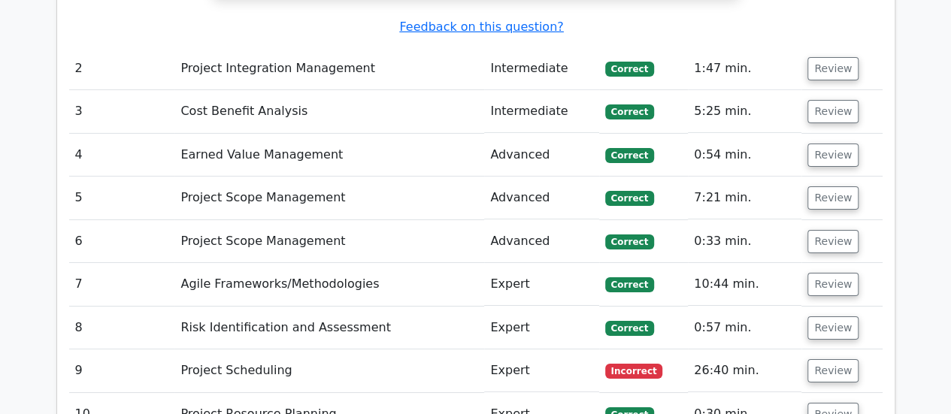
click at [448, 350] on td "Project Scheduling" at bounding box center [329, 371] width 310 height 43
click at [813, 359] on button "Review" at bounding box center [832, 370] width 51 height 23
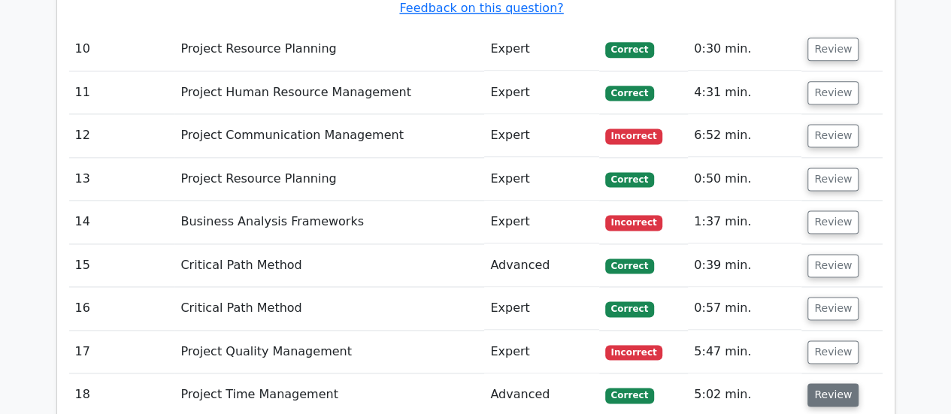
scroll to position [3758, 0]
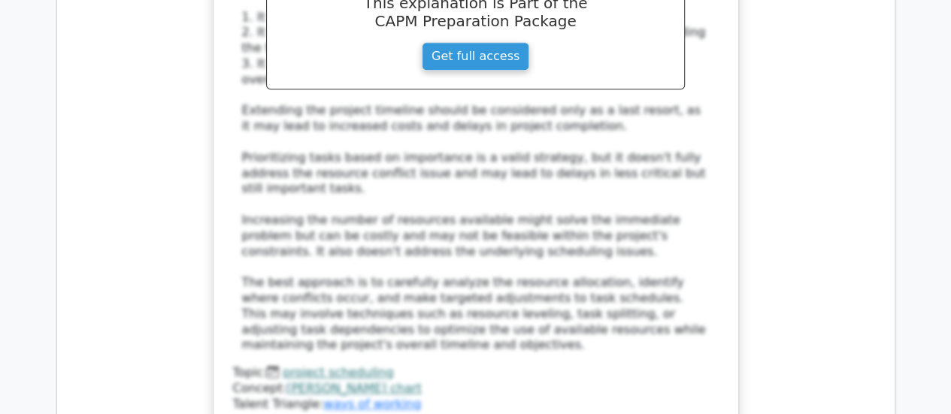
scroll to position [3608, 0]
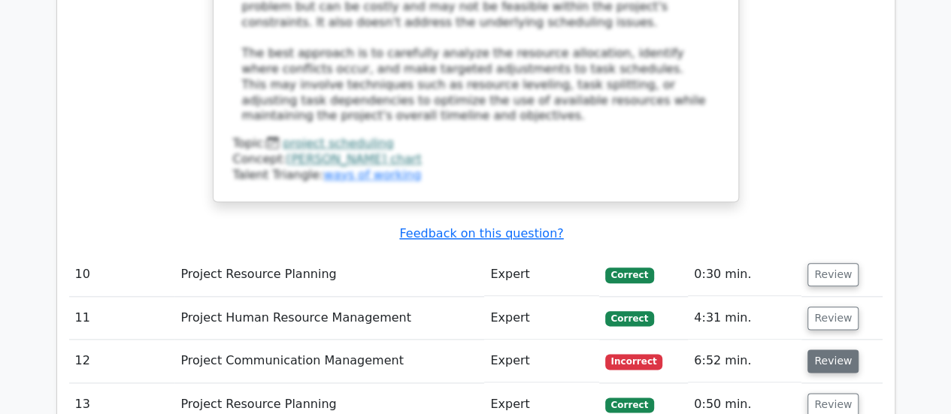
click at [821, 350] on button "Review" at bounding box center [832, 361] width 51 height 23
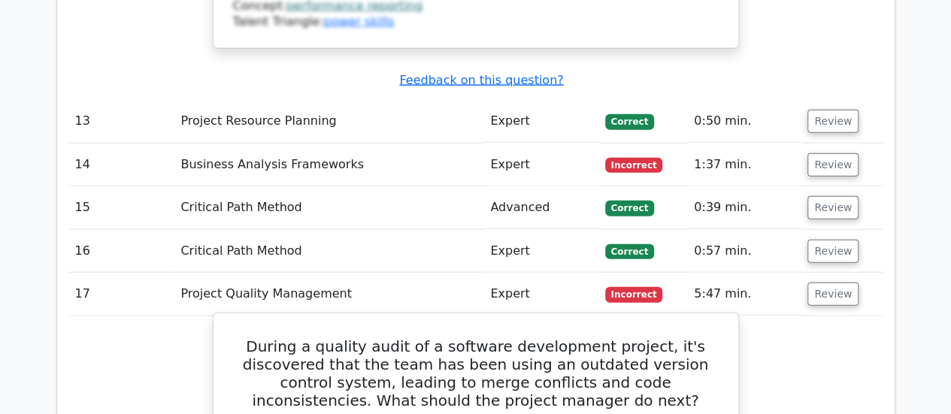
scroll to position [4510, 0]
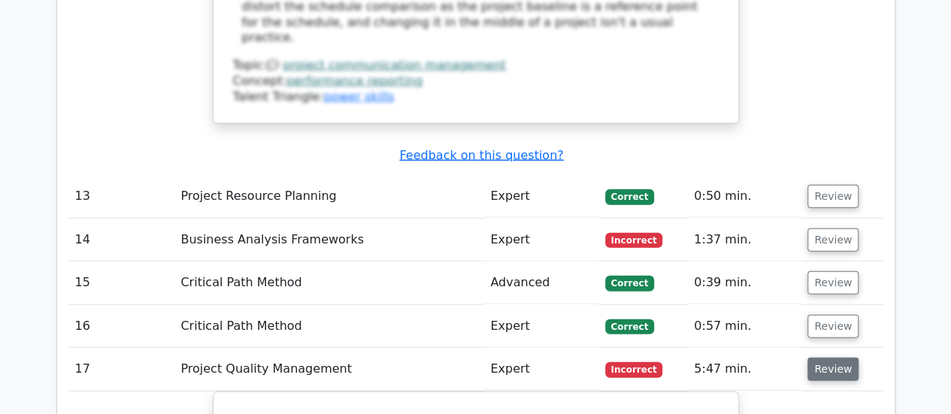
click at [844, 358] on button "Review" at bounding box center [832, 369] width 51 height 23
click at [812, 358] on button "Review" at bounding box center [832, 369] width 51 height 23
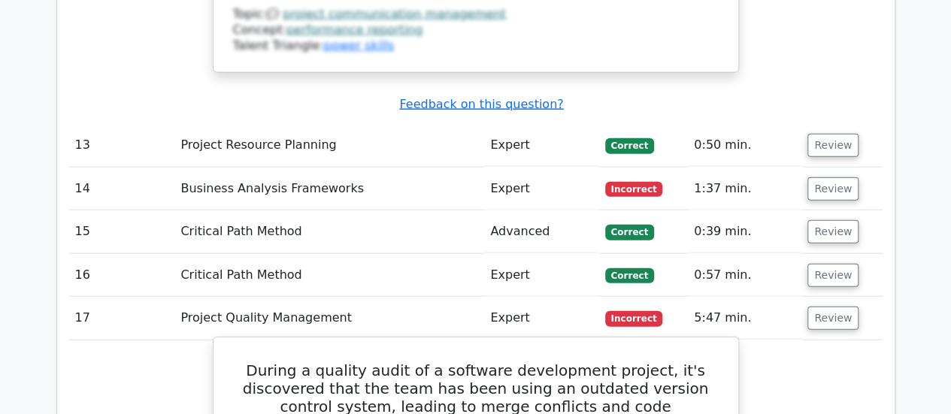
scroll to position [4585, 0]
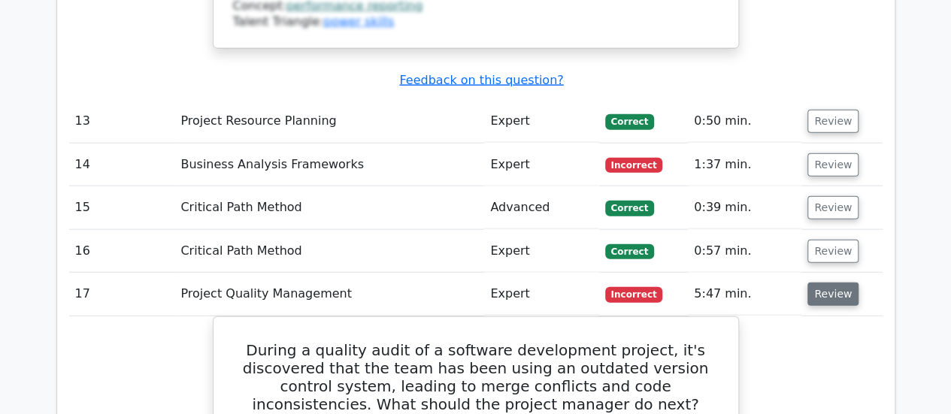
click at [843, 283] on button "Review" at bounding box center [832, 294] width 51 height 23
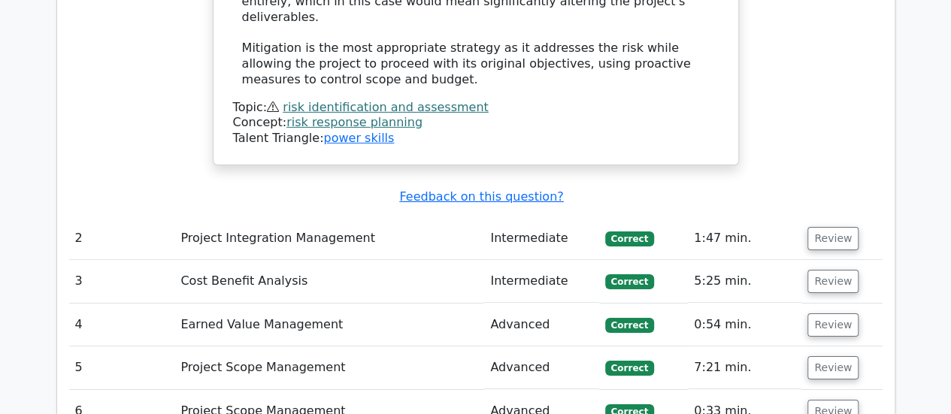
scroll to position [2481, 0]
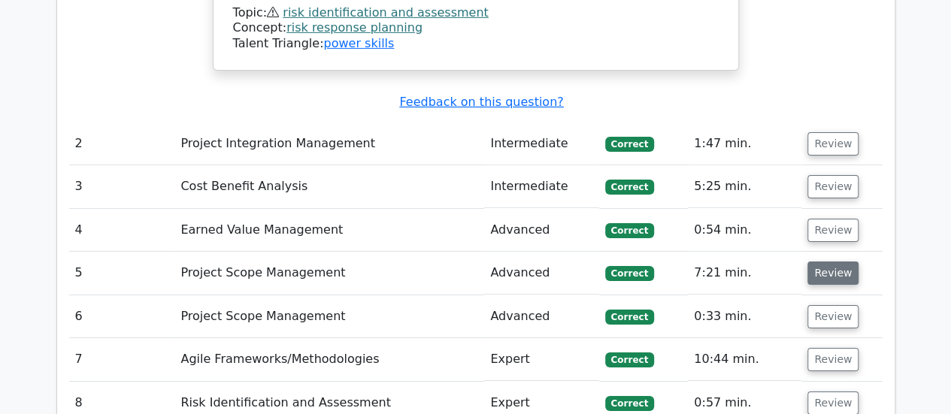
click at [833, 262] on button "Review" at bounding box center [832, 273] width 51 height 23
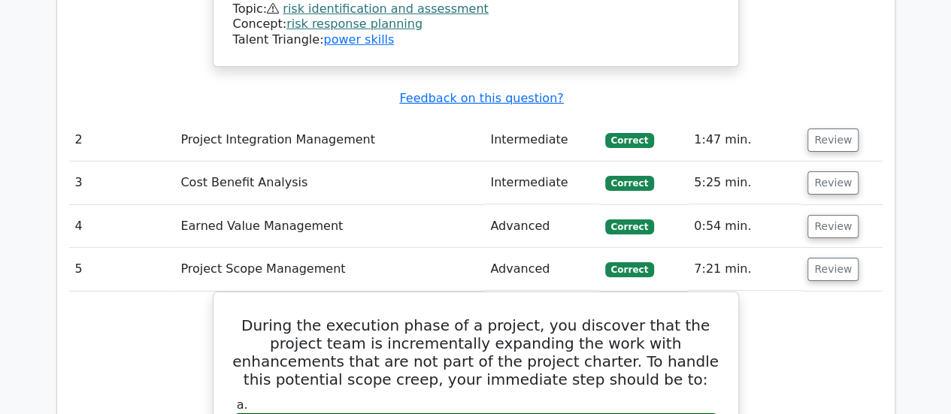
scroll to position [2405, 0]
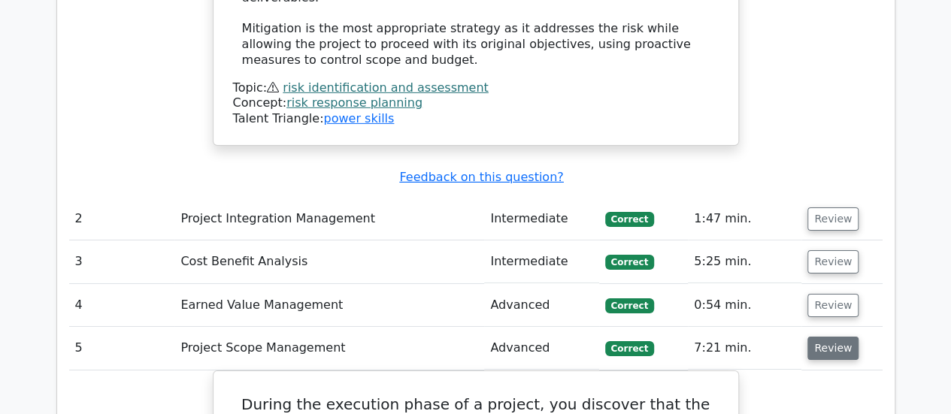
click at [827, 337] on button "Review" at bounding box center [832, 348] width 51 height 23
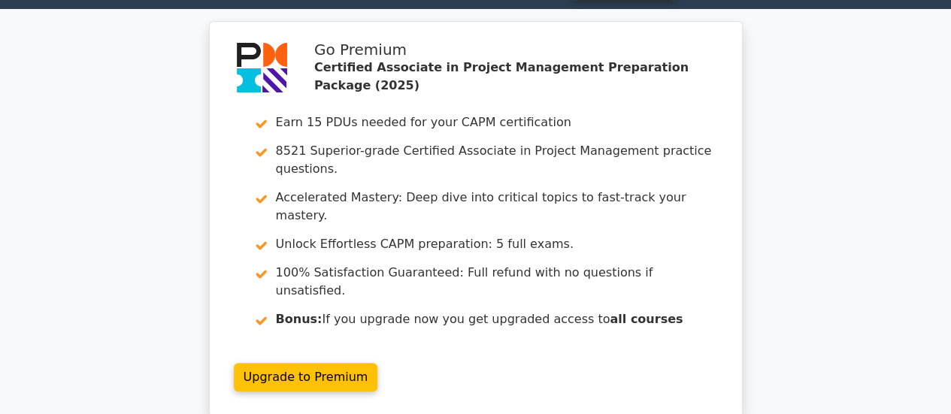
scroll to position [0, 0]
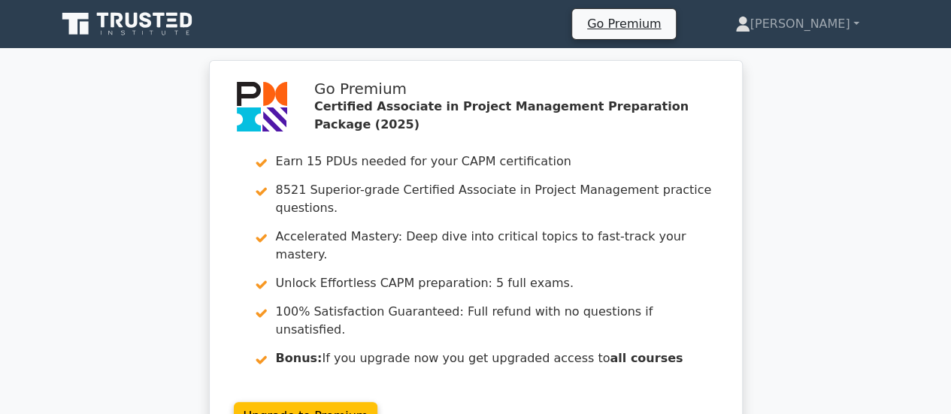
click at [141, 24] on icon at bounding box center [146, 20] width 12 height 16
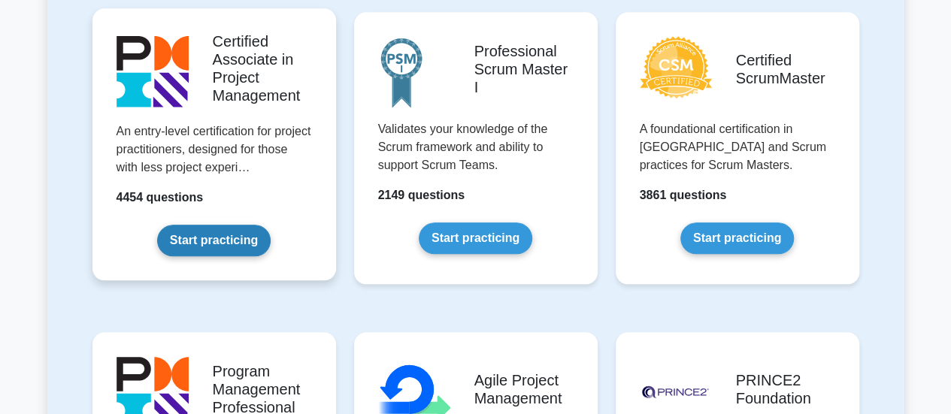
scroll to position [827, 0]
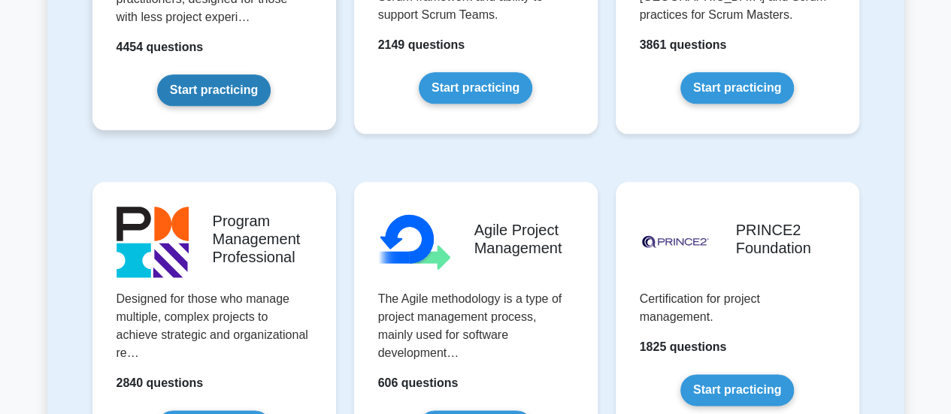
click at [217, 97] on link "Start practicing" at bounding box center [214, 90] width 114 height 32
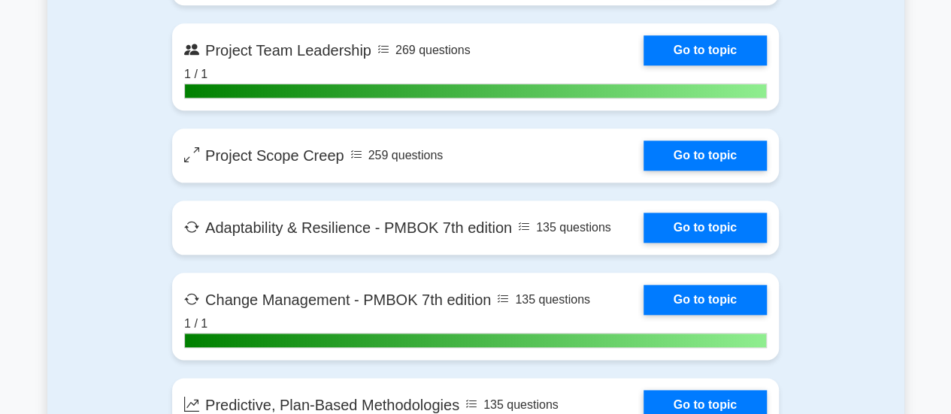
scroll to position [3683, 0]
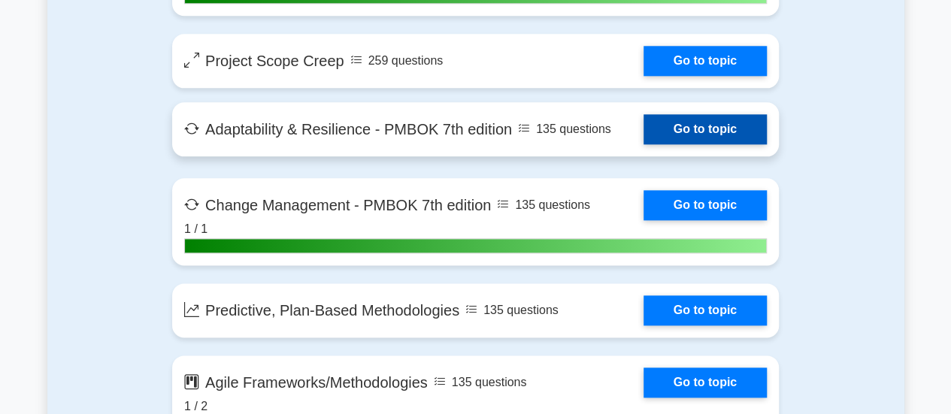
click at [726, 127] on link "Go to topic" at bounding box center [704, 129] width 123 height 30
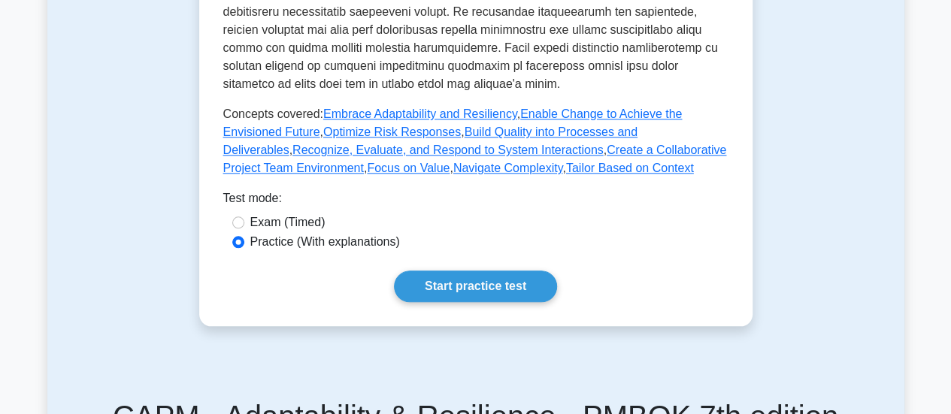
scroll to position [827, 0]
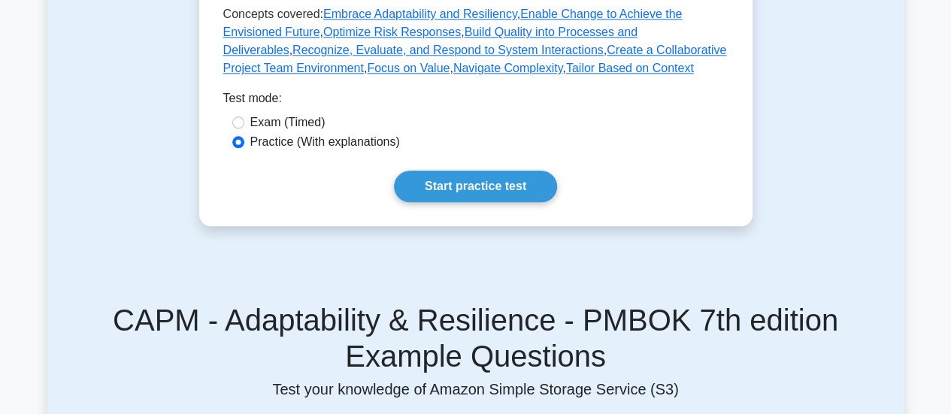
click at [236, 130] on div "Exam (Timed)" at bounding box center [475, 123] width 487 height 18
click at [238, 126] on input "Exam (Timed)" at bounding box center [238, 123] width 12 height 12
radio input "true"
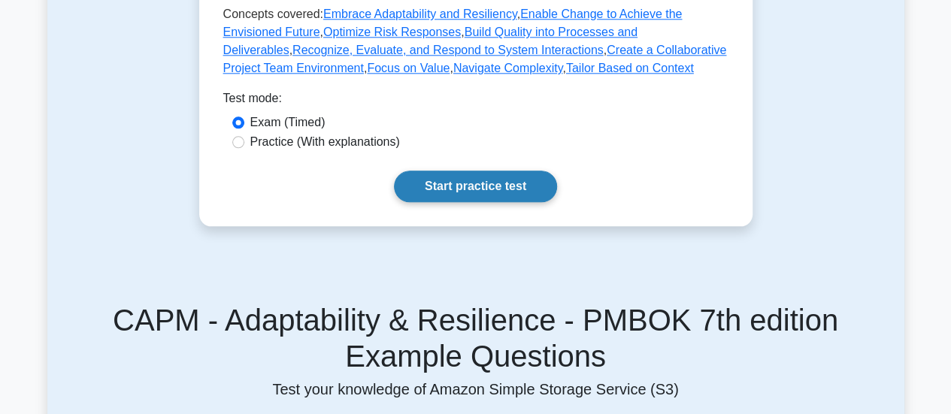
click at [496, 181] on link "Start practice test" at bounding box center [475, 187] width 163 height 32
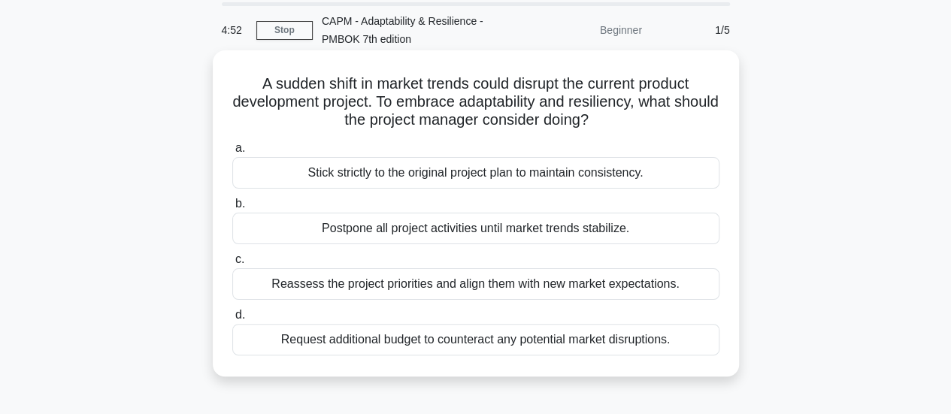
scroll to position [75, 0]
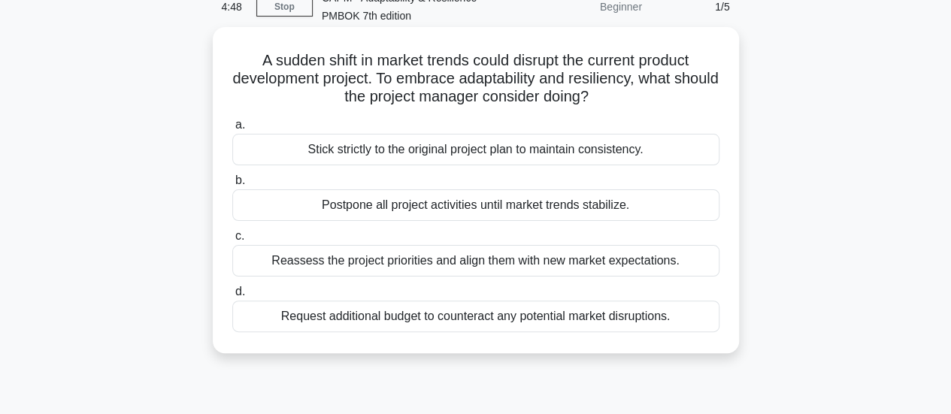
click at [543, 262] on div "Reassess the project priorities and align them with new market expectations." at bounding box center [475, 261] width 487 height 32
click at [232, 241] on input "c. Reassess the project priorities and align them with new market expectations." at bounding box center [232, 237] width 0 height 10
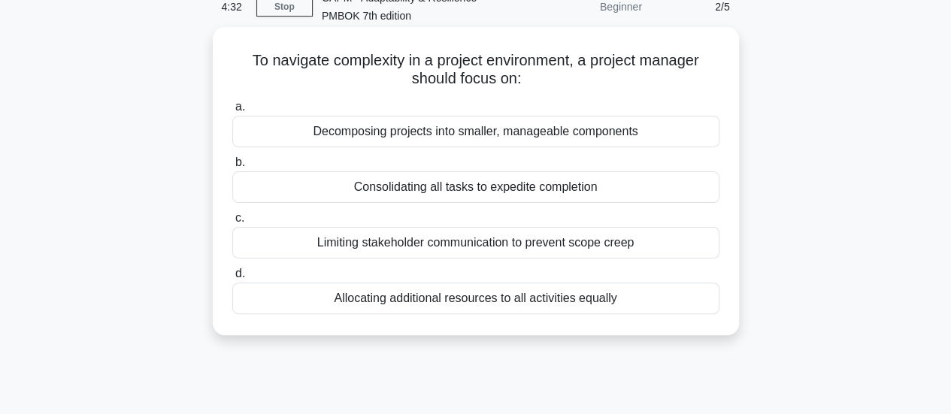
click at [471, 142] on div "Decomposing projects into smaller, manageable components" at bounding box center [475, 132] width 487 height 32
click at [232, 112] on input "a. Decomposing projects into smaller, manageable components" at bounding box center [232, 107] width 0 height 10
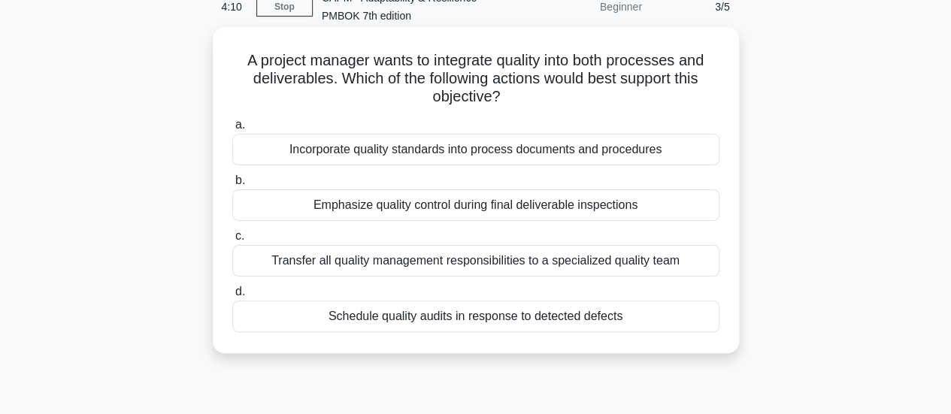
click at [442, 156] on div "Incorporate quality standards into process documents and procedures" at bounding box center [475, 150] width 487 height 32
click at [232, 130] on input "a. Incorporate quality standards into process documents and procedures" at bounding box center [232, 125] width 0 height 10
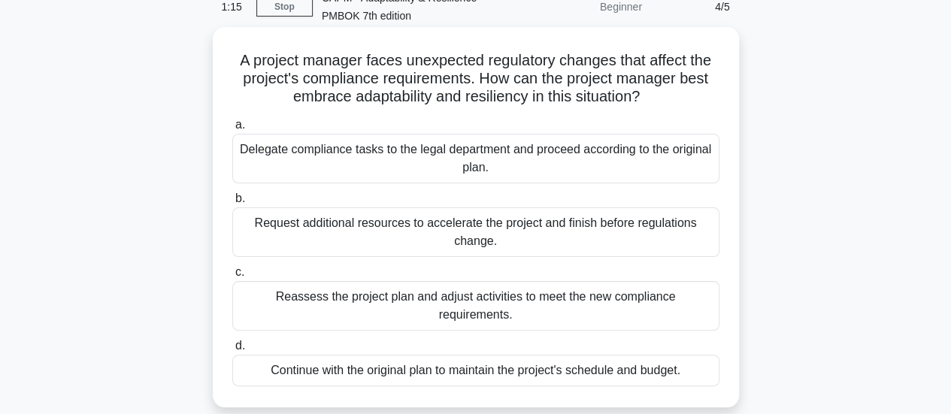
click at [517, 307] on div "Reassess the project plan and adjust activities to meet the new compliance requ…" at bounding box center [475, 306] width 487 height 50
click at [232, 277] on input "c. Reassess the project plan and adjust activities to meet the new compliance r…" at bounding box center [232, 273] width 0 height 10
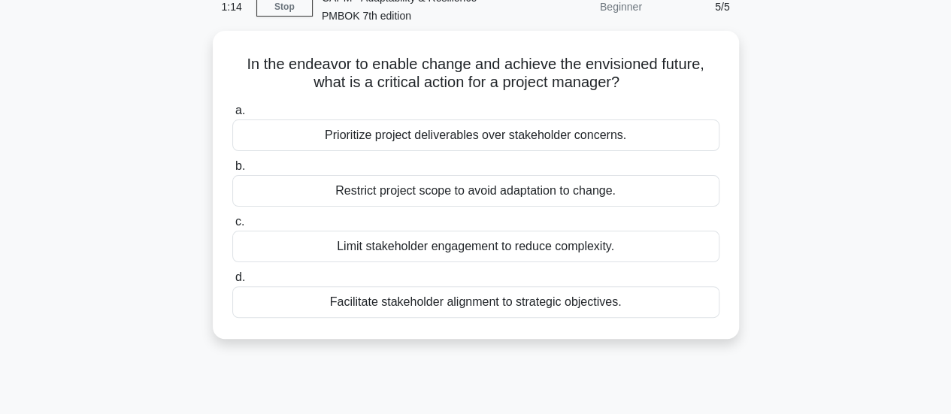
scroll to position [0, 0]
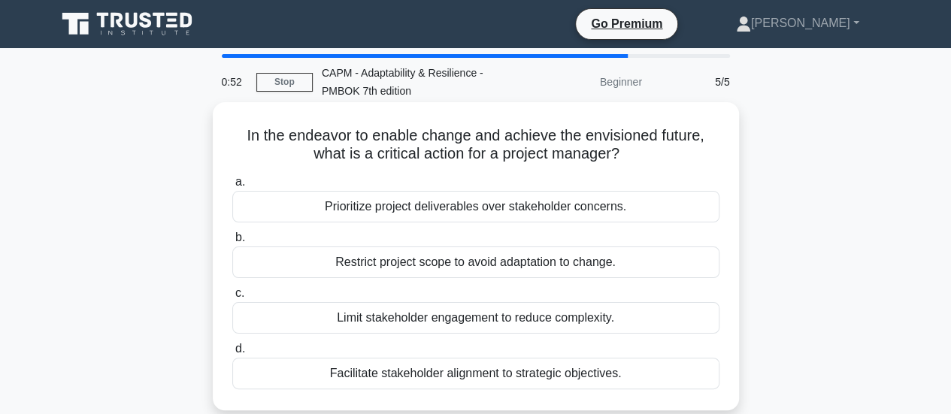
click at [462, 369] on div "Facilitate stakeholder alignment to strategic objectives." at bounding box center [475, 374] width 487 height 32
click at [232, 354] on input "d. Facilitate stakeholder alignment to strategic objectives." at bounding box center [232, 349] width 0 height 10
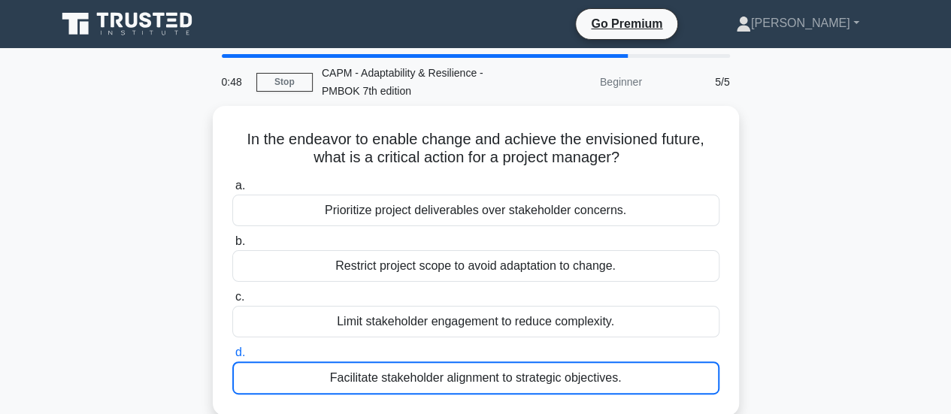
click at [161, 25] on icon at bounding box center [128, 24] width 144 height 29
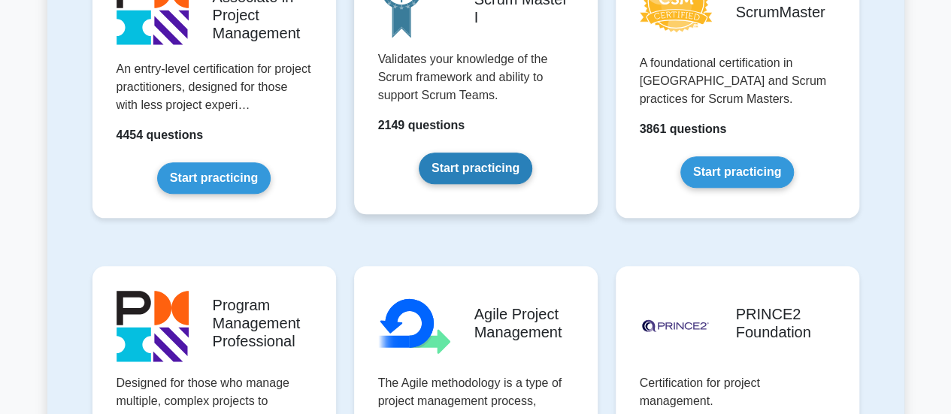
scroll to position [677, 0]
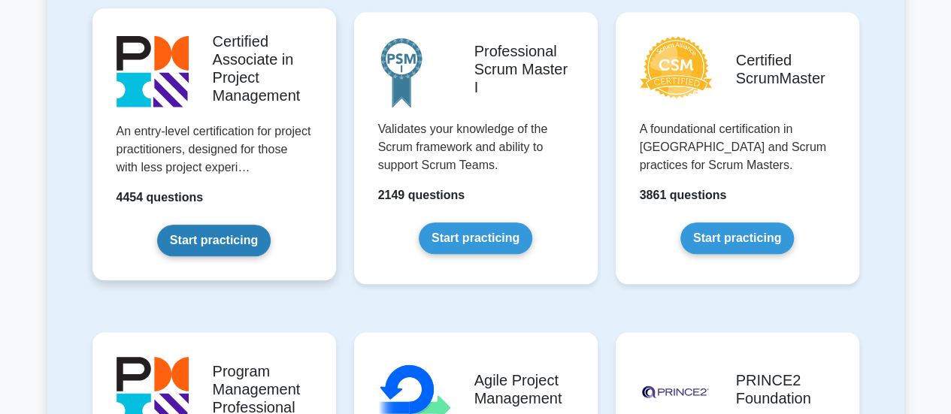
click at [206, 225] on link "Start practicing" at bounding box center [214, 241] width 114 height 32
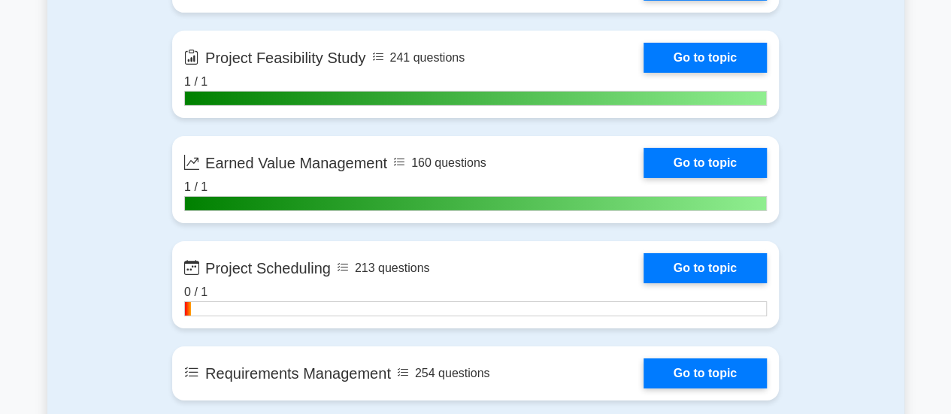
scroll to position [2556, 0]
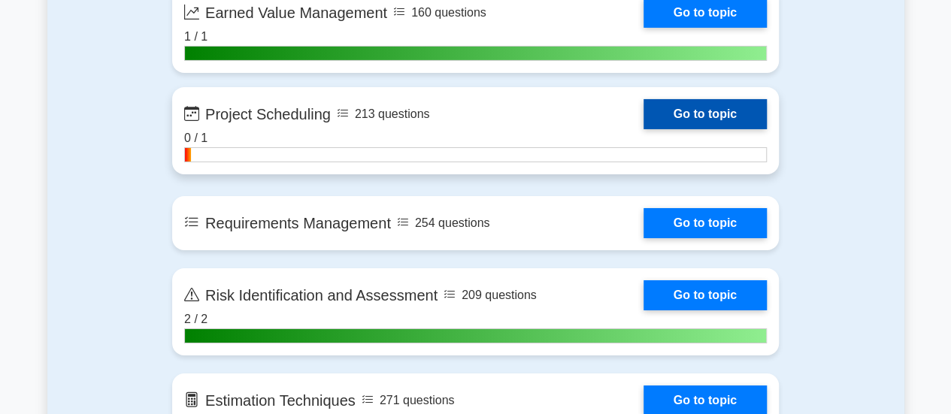
click at [704, 120] on link "Go to topic" at bounding box center [704, 114] width 123 height 30
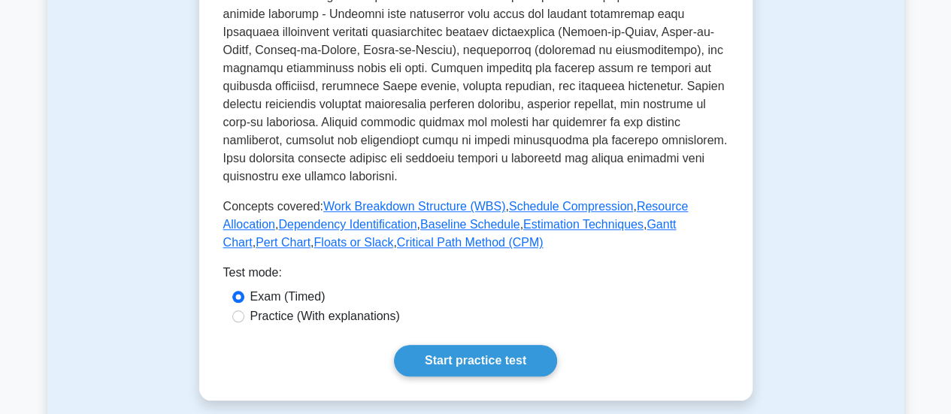
scroll to position [601, 0]
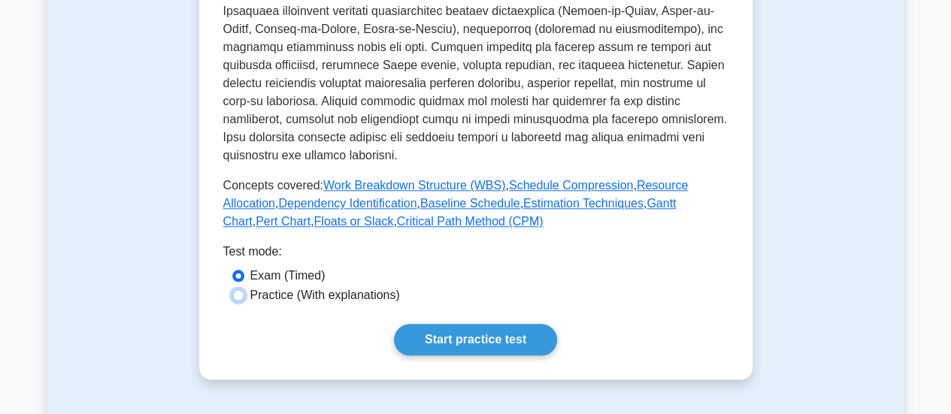
click at [242, 289] on input "Practice (With explanations)" at bounding box center [238, 295] width 12 height 12
radio input "true"
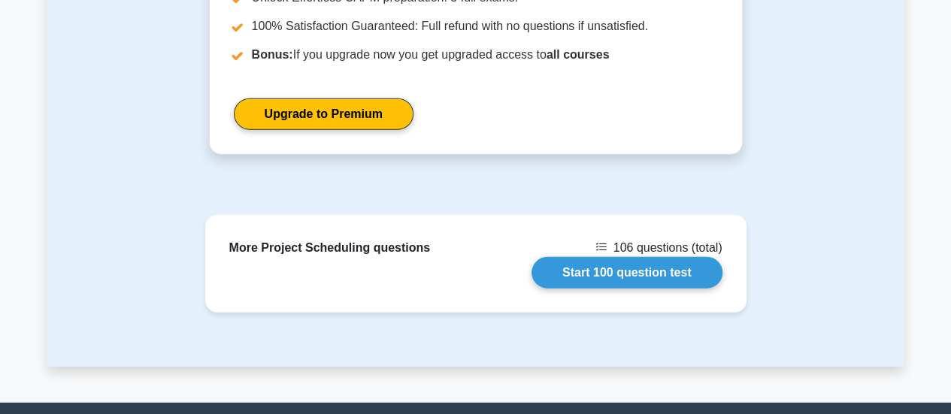
scroll to position [1879, 0]
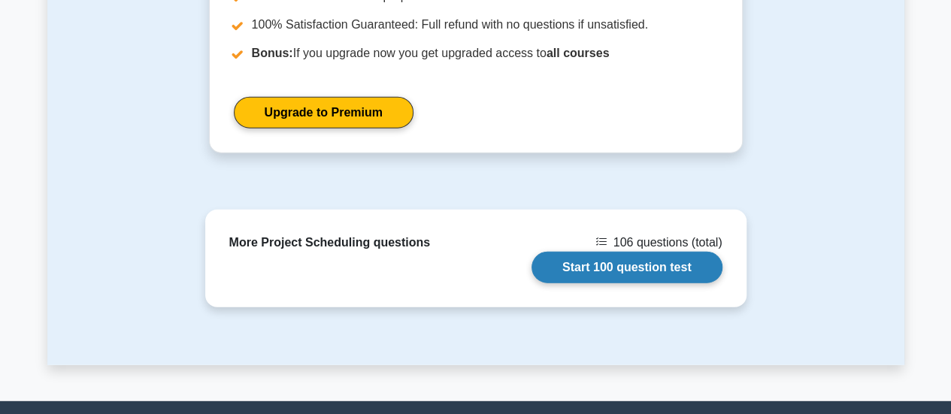
click at [622, 252] on link "Start 100 question test" at bounding box center [626, 268] width 191 height 32
